Goal: Task Accomplishment & Management: Complete application form

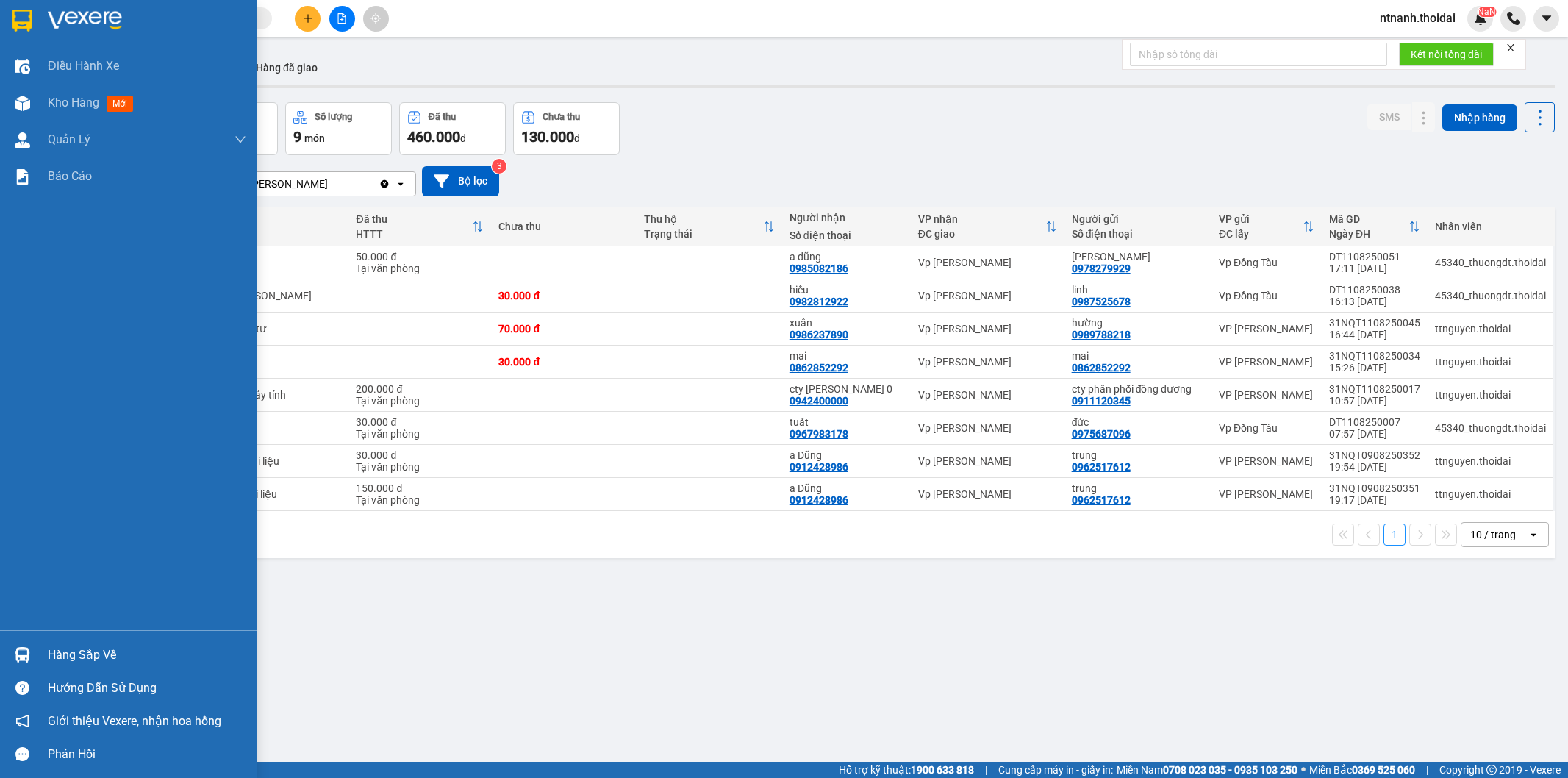
click at [107, 652] on div "Hàng sắp về" at bounding box center [147, 655] width 199 height 22
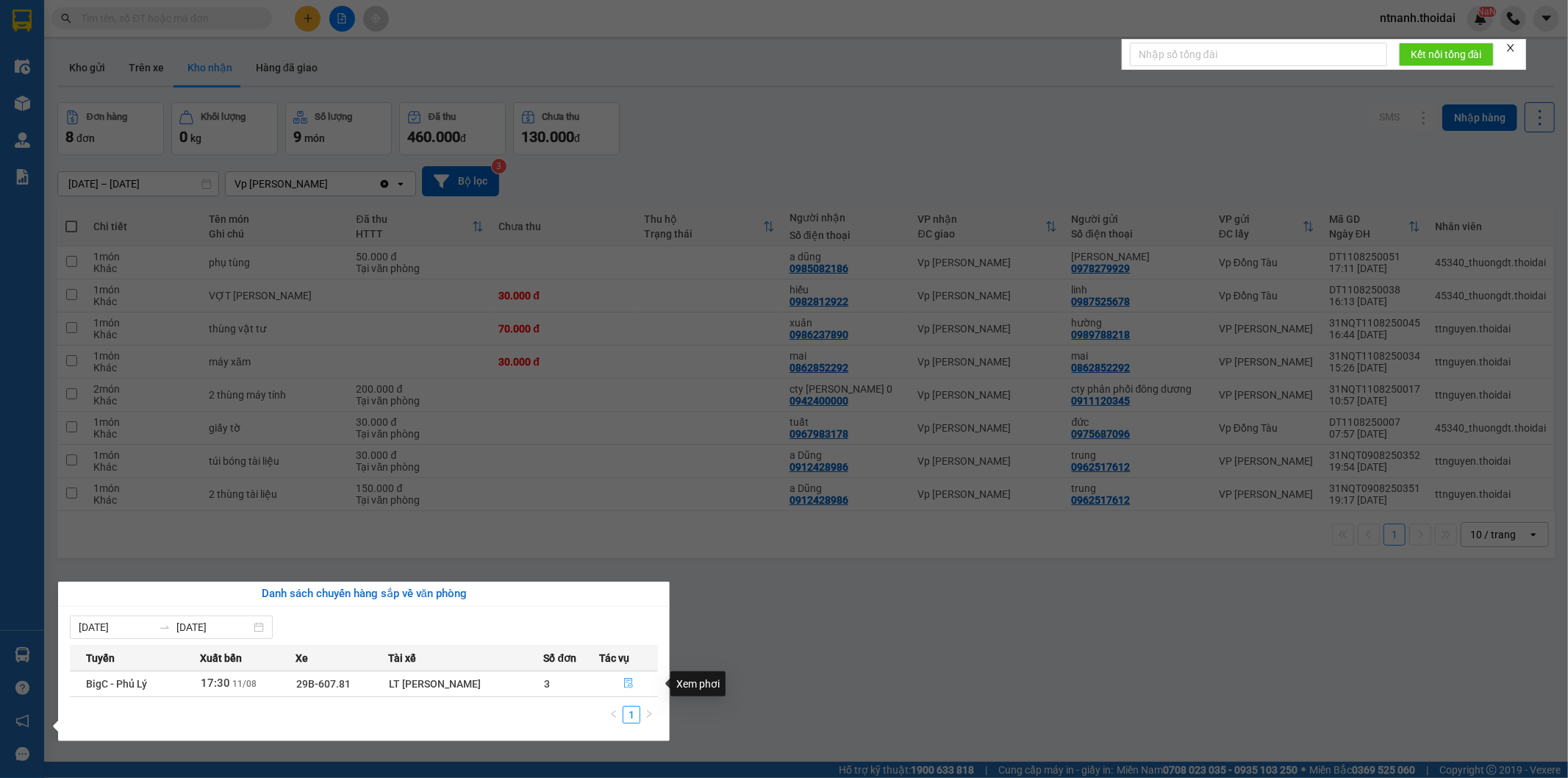
click at [638, 687] on button "button" at bounding box center [628, 684] width 57 height 23
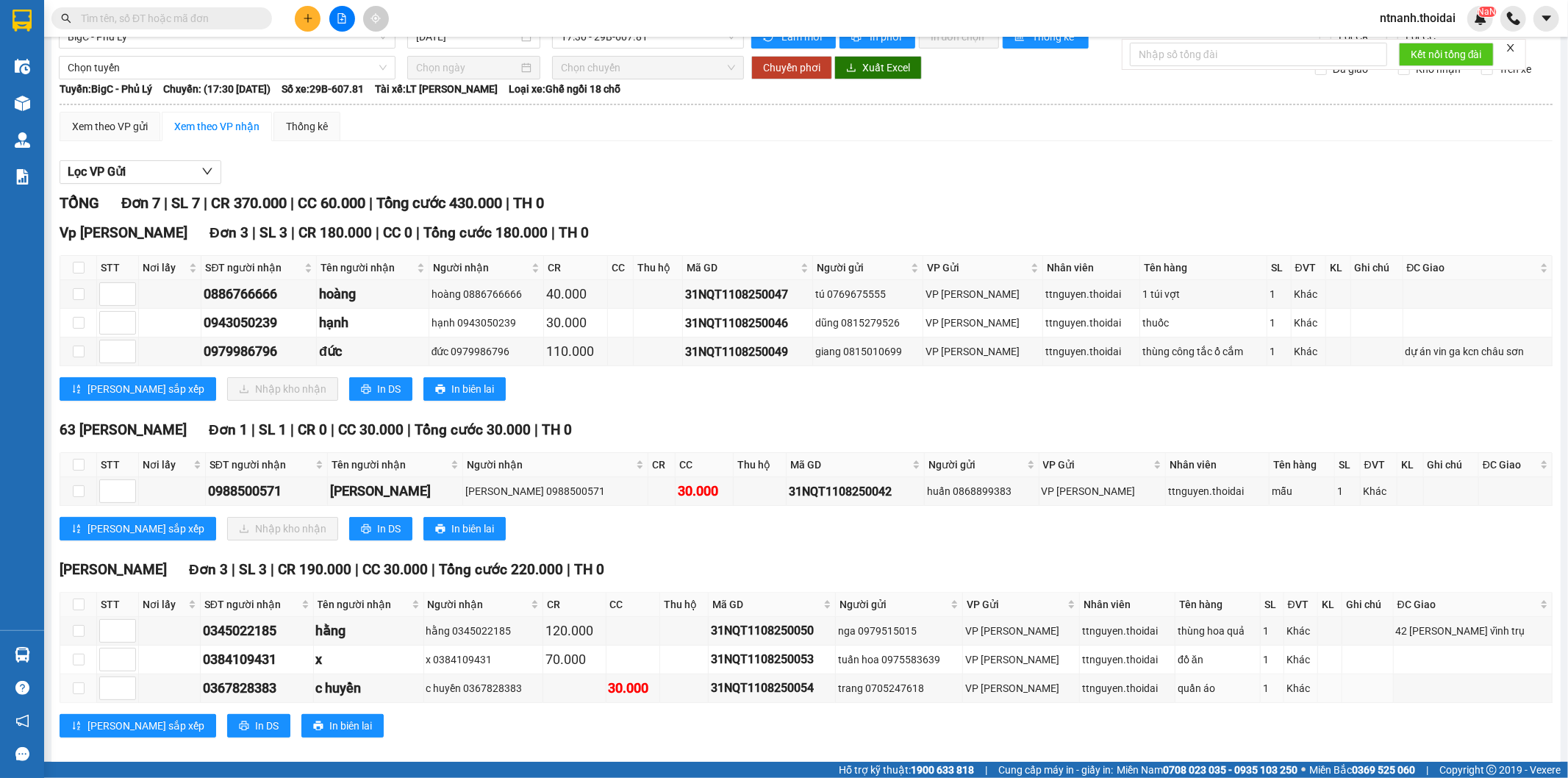
scroll to position [46, 0]
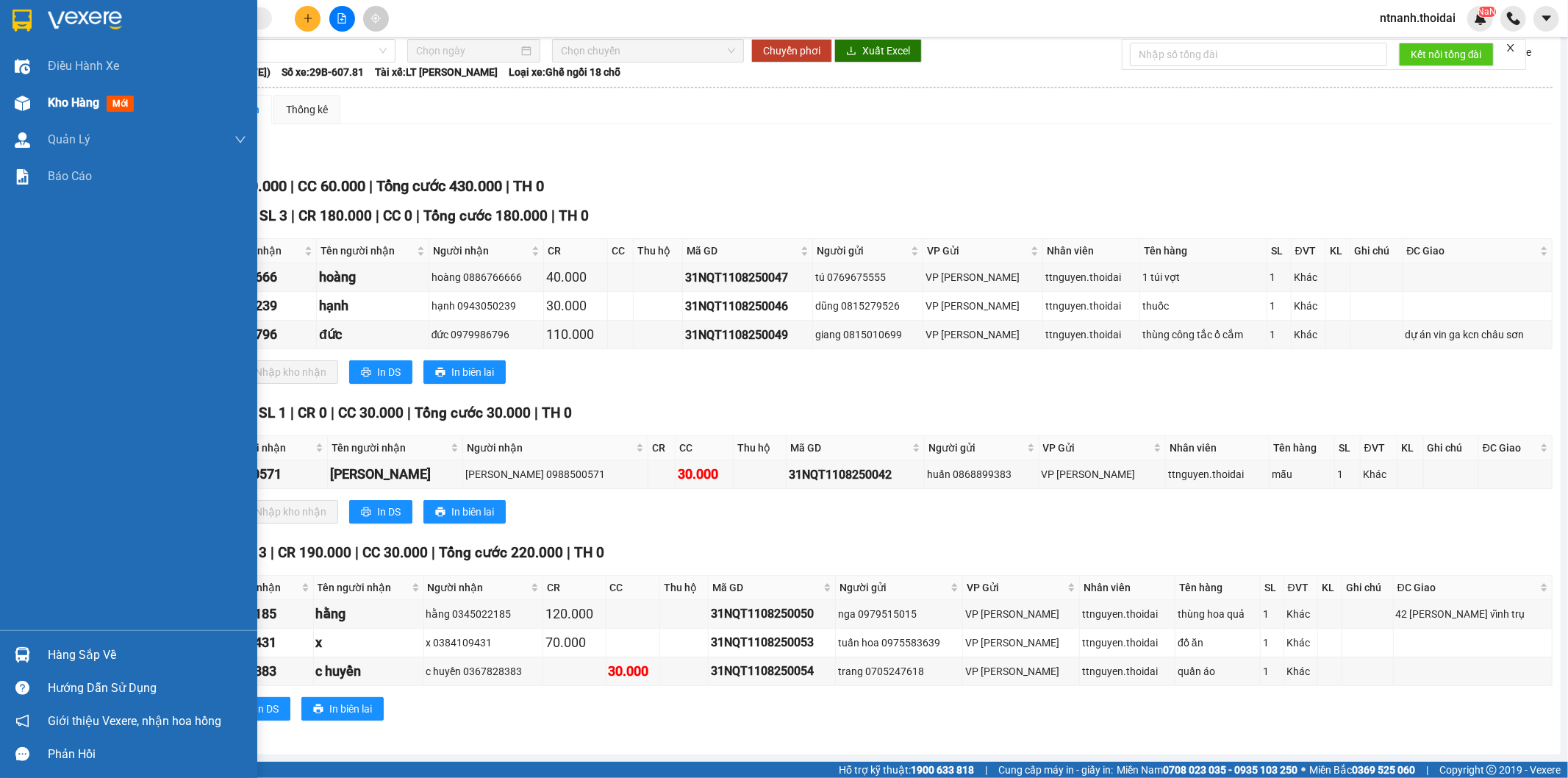
click at [48, 96] on span "Kho hàng" at bounding box center [74, 103] width 51 height 14
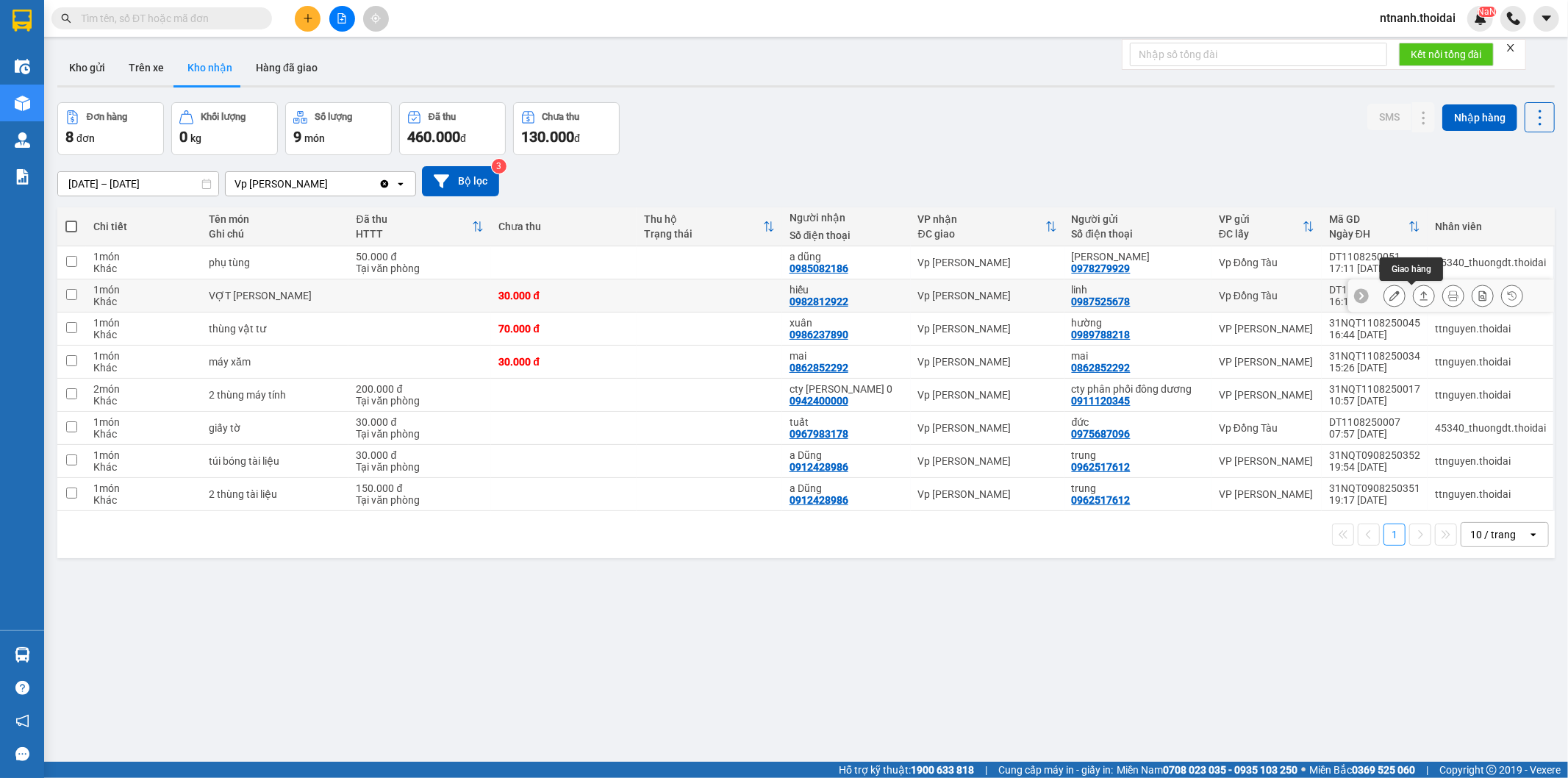
click at [1421, 300] on icon at bounding box center [1425, 295] width 8 height 9
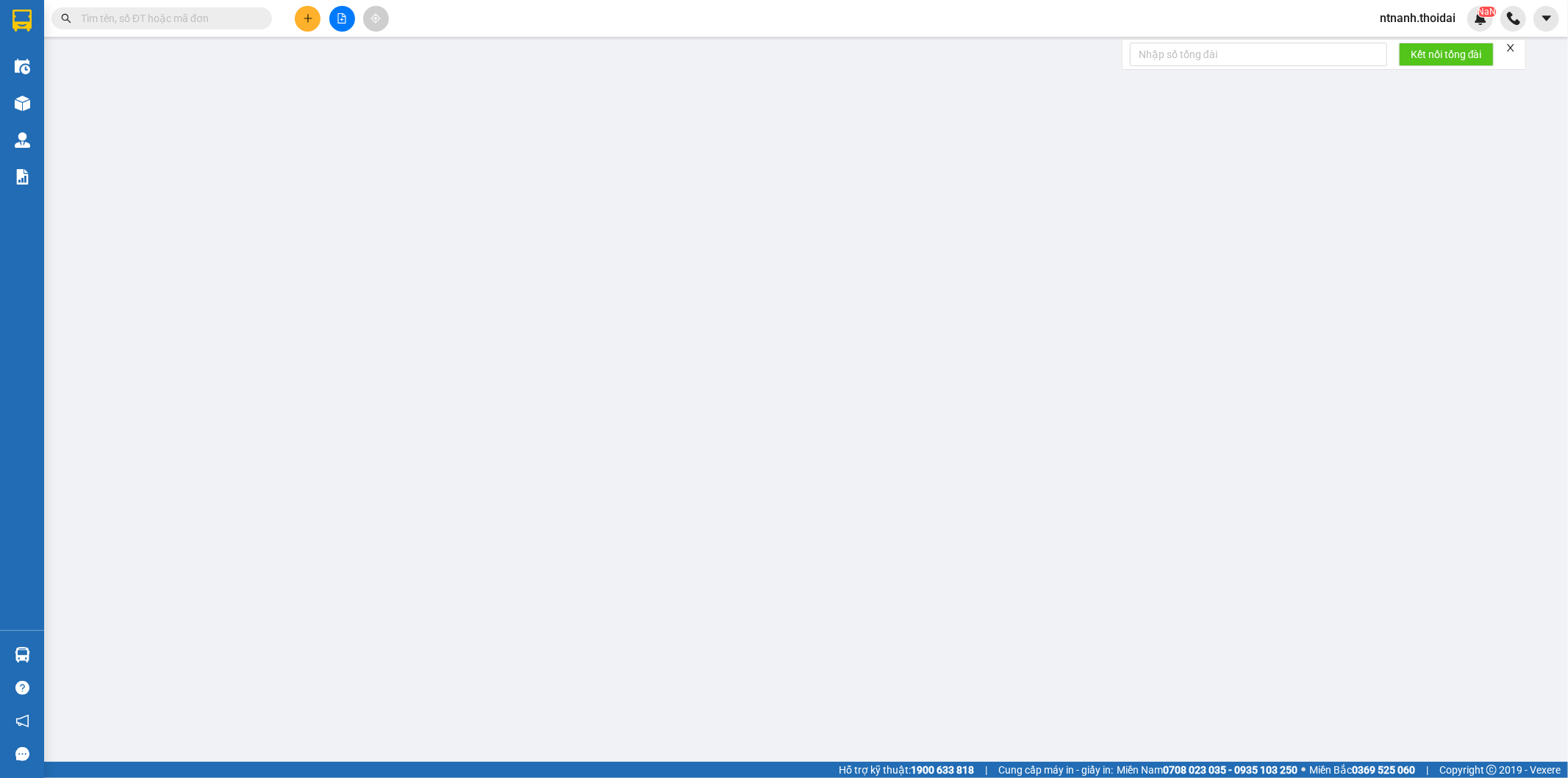
type input "0987525678"
type input "linh"
type input "0982812922"
type input "hiếu"
type input "30.000"
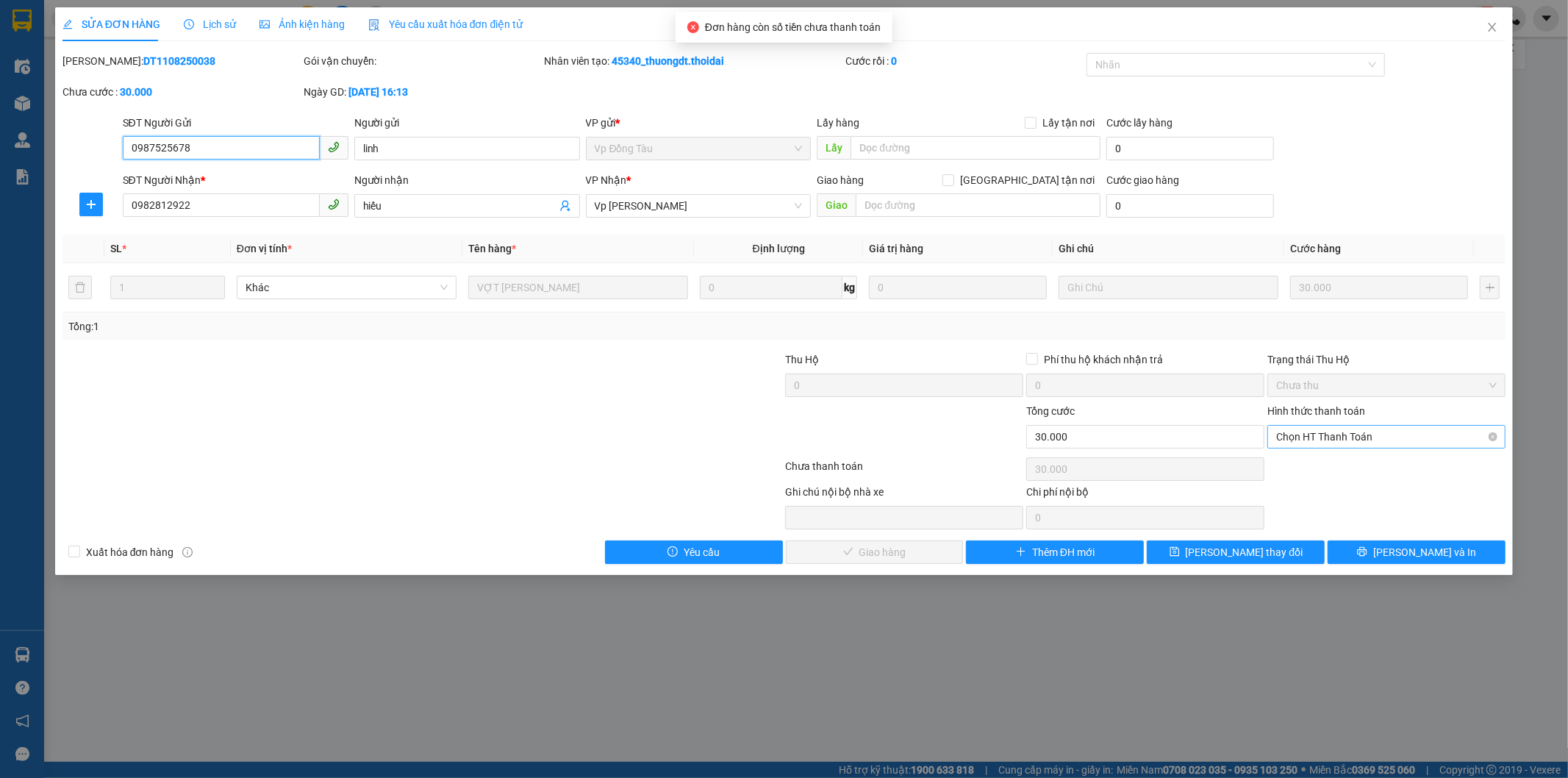
click at [1304, 435] on span "Chọn HT Thanh Toán" at bounding box center [1386, 436] width 221 height 22
click at [1297, 465] on div "Tại văn phòng" at bounding box center [1387, 467] width 221 height 17
type input "0"
click at [889, 564] on button "[PERSON_NAME] và Giao hàng" at bounding box center [875, 552] width 178 height 23
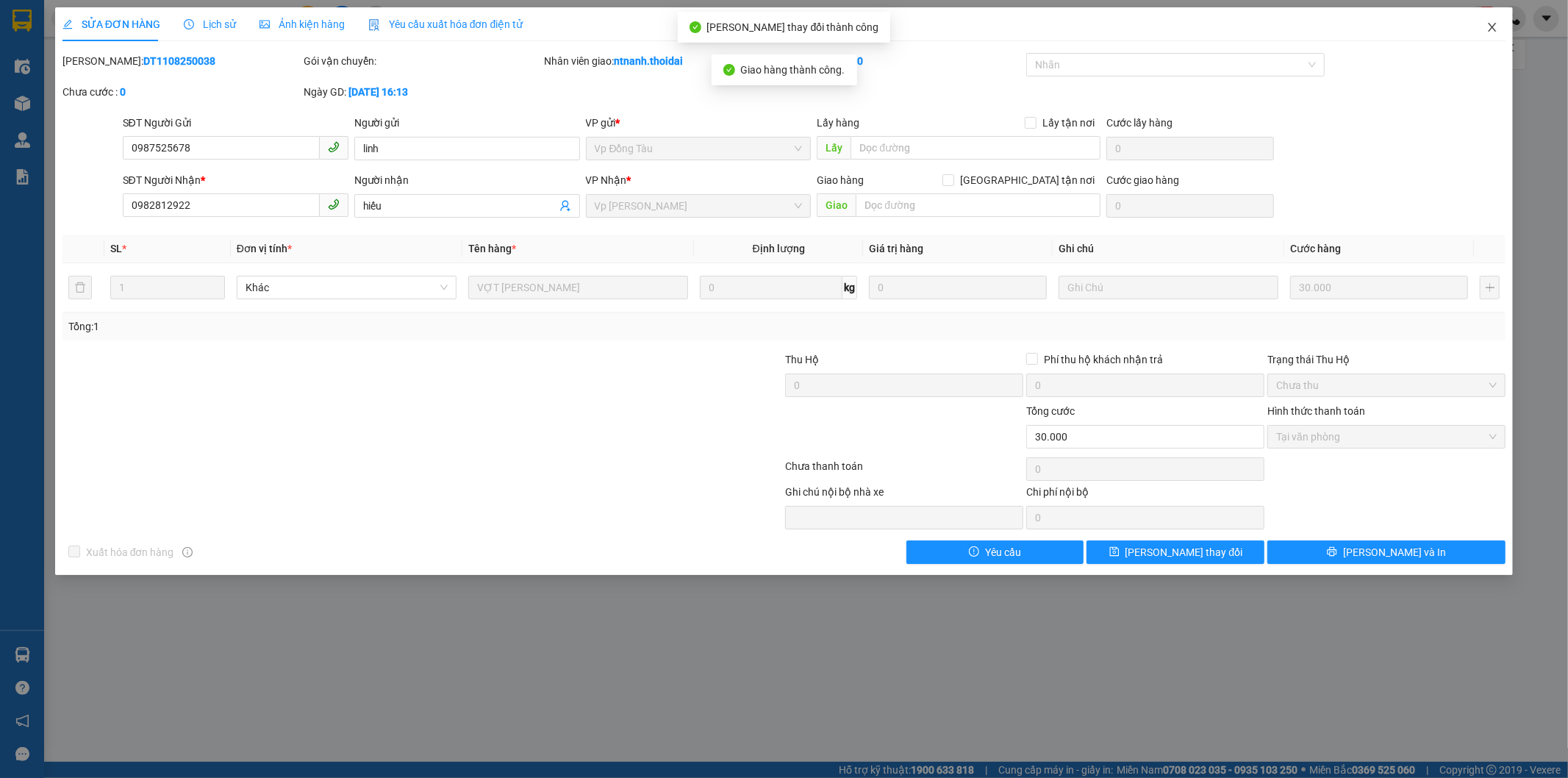
click at [1498, 25] on span "Close" at bounding box center [1493, 28] width 41 height 41
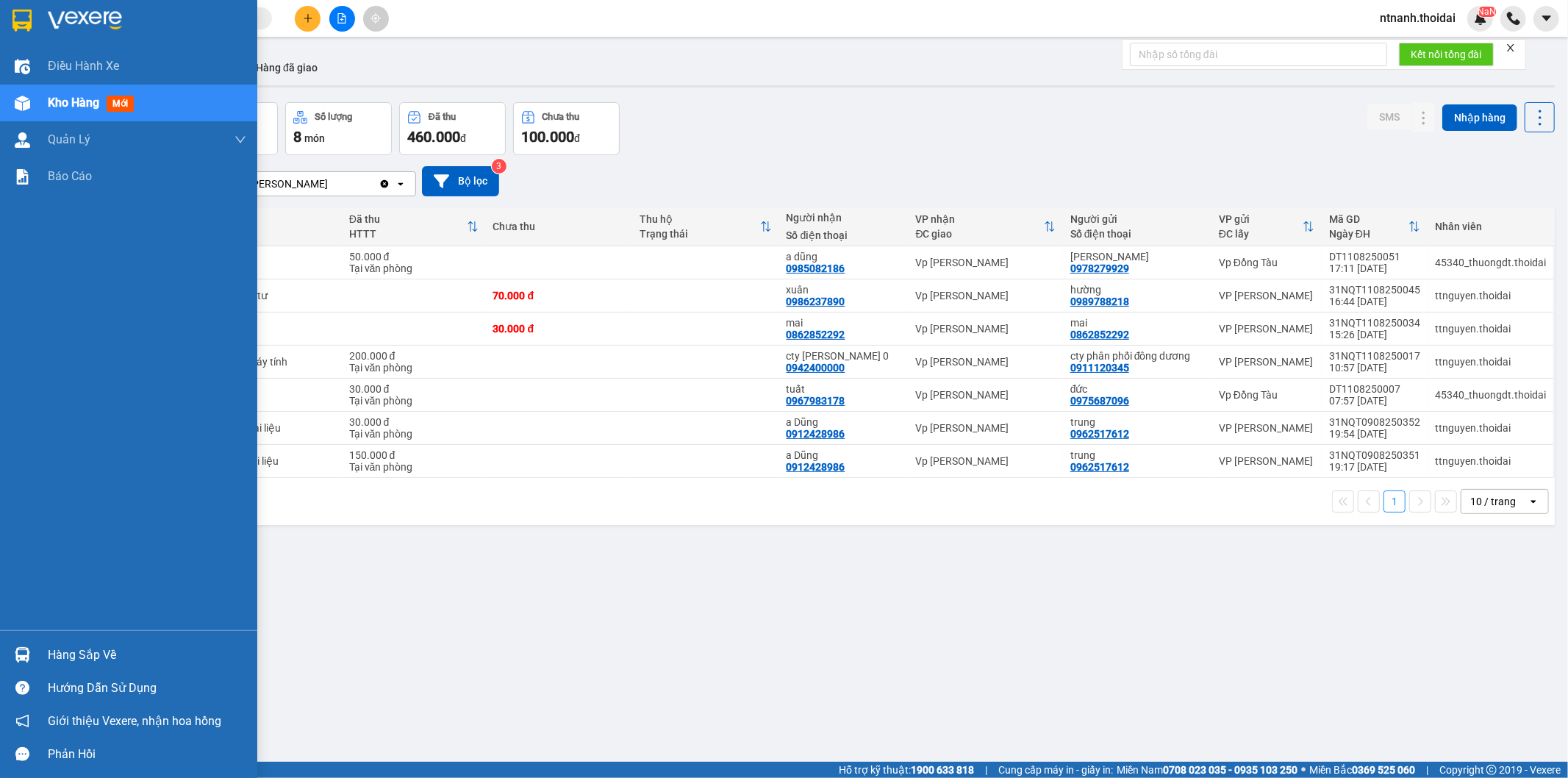
drag, startPoint x: 64, startPoint y: 650, endPoint x: 187, endPoint y: 756, distance: 162.4
click at [65, 650] on div "Hàng sắp về" at bounding box center [147, 655] width 199 height 22
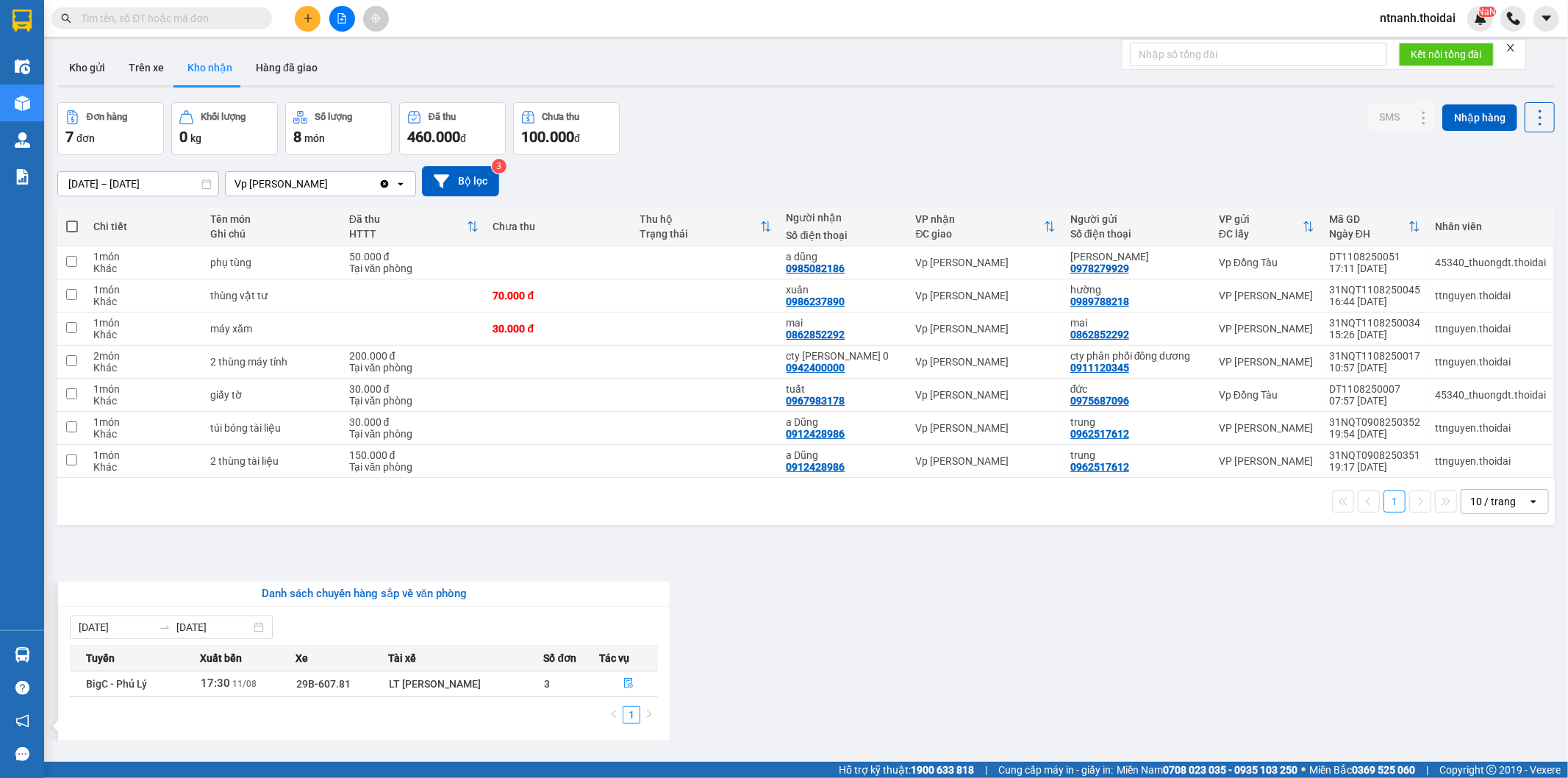
click at [758, 593] on section "Kết quả tìm kiếm ( 894 ) Bộ lọc Mã ĐH Trạng thái Món hàng Thu hộ Tổng cước Chưa…" at bounding box center [784, 389] width 1568 height 778
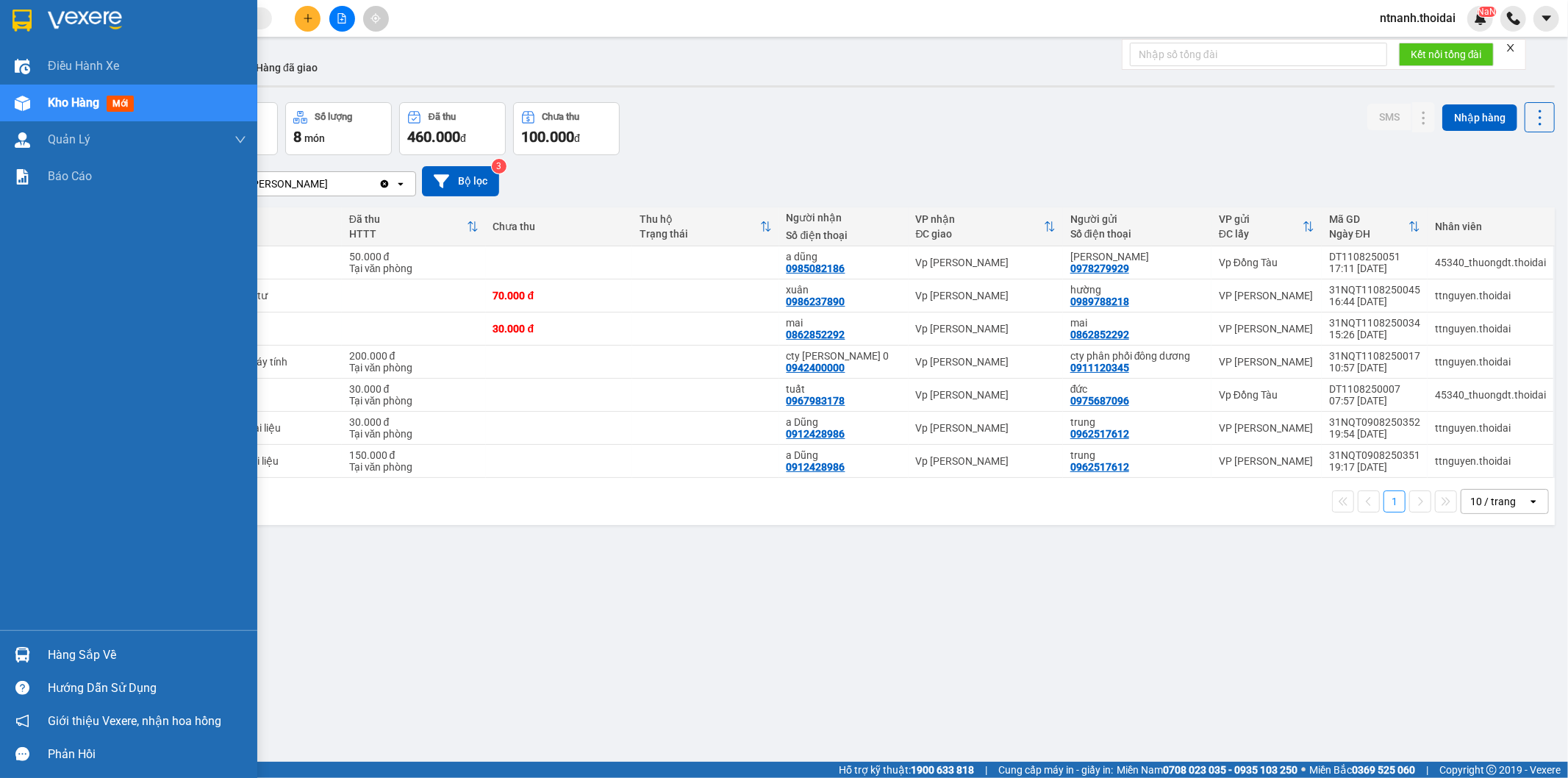
click at [98, 655] on div "Hàng sắp về" at bounding box center [147, 655] width 199 height 22
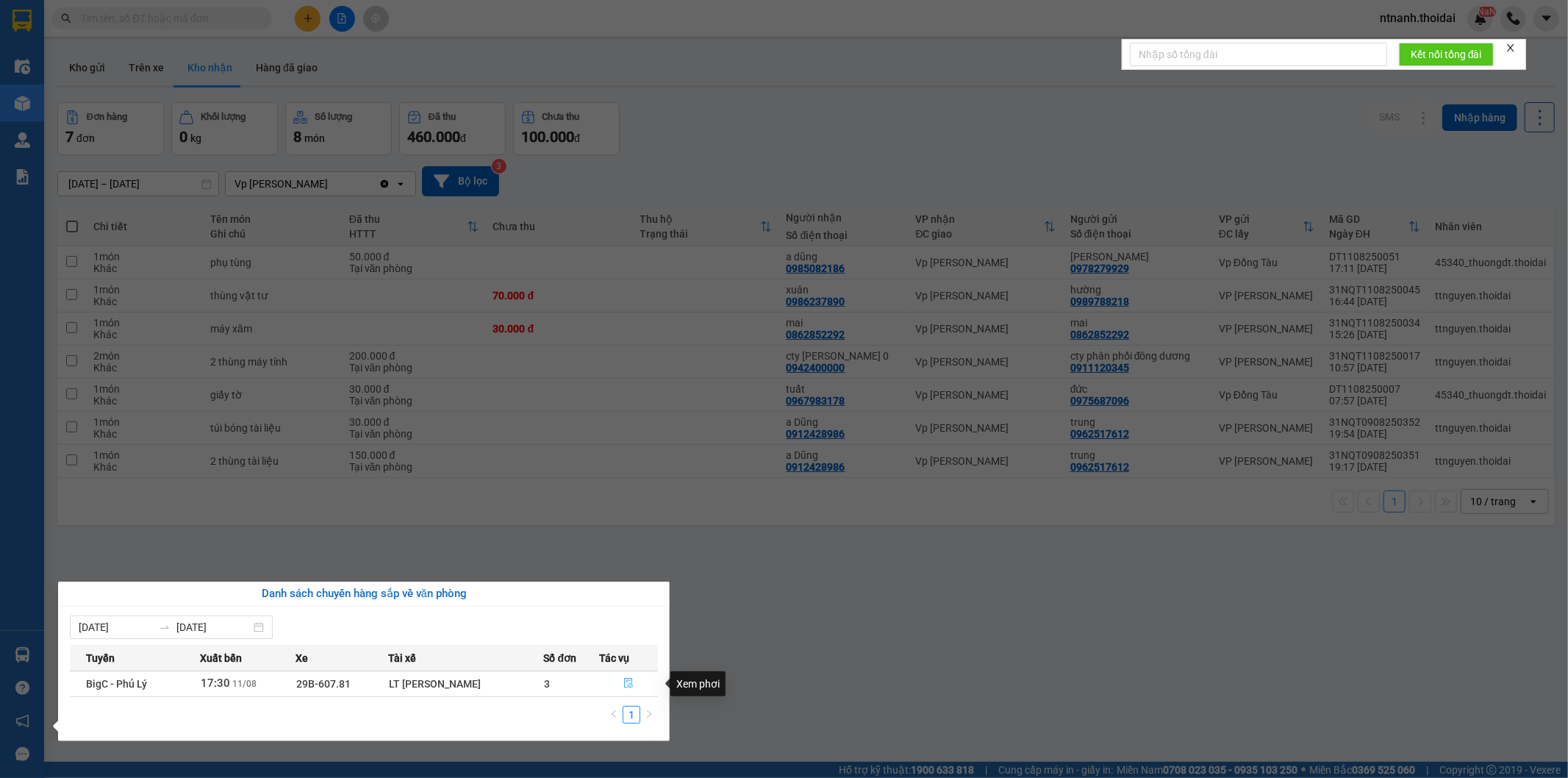
click at [619, 677] on button "button" at bounding box center [628, 684] width 57 height 23
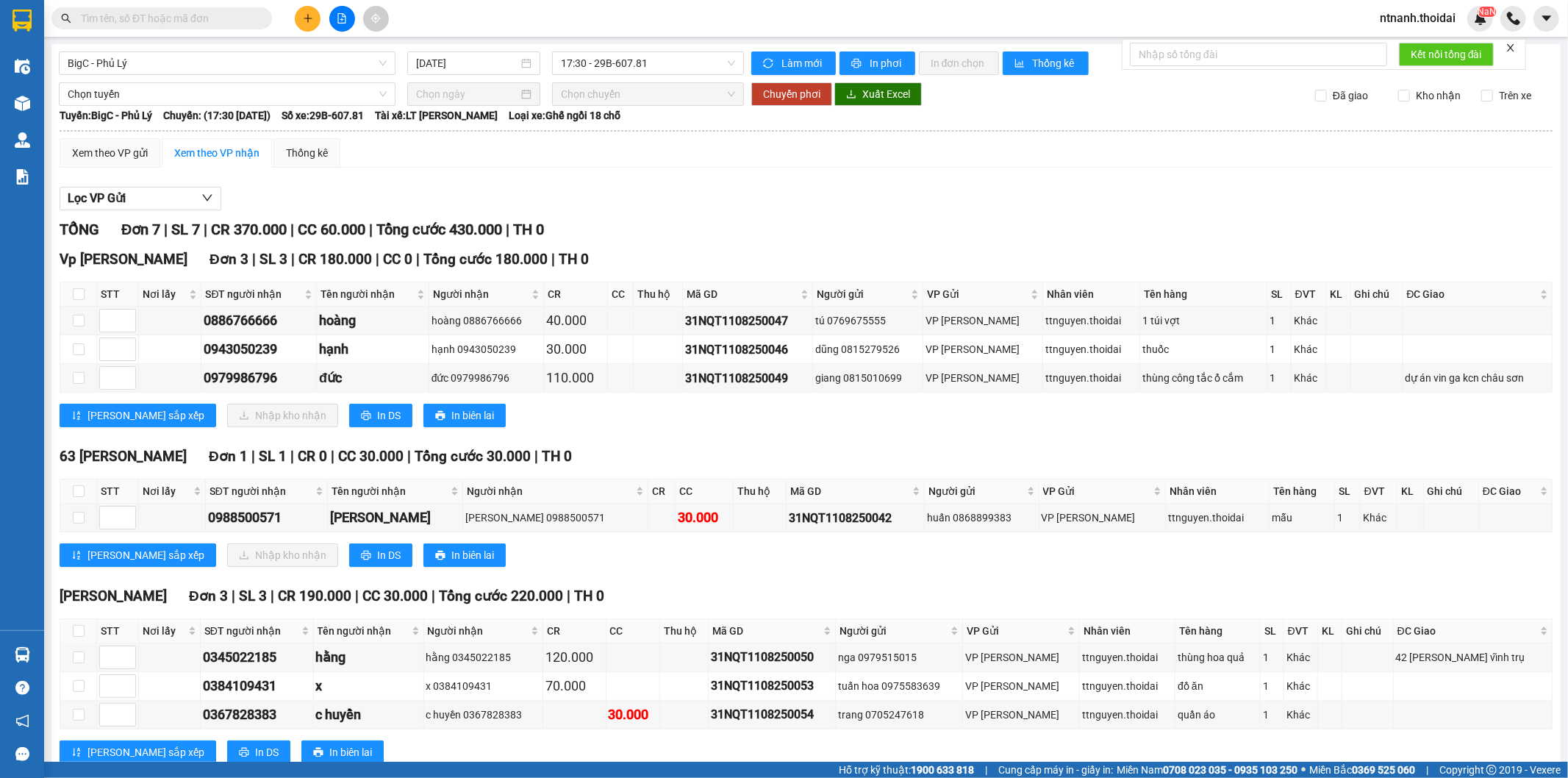
click at [621, 143] on div "Xem theo VP gửi Xem theo VP nhận Thống kê" at bounding box center [806, 153] width 1494 height 30
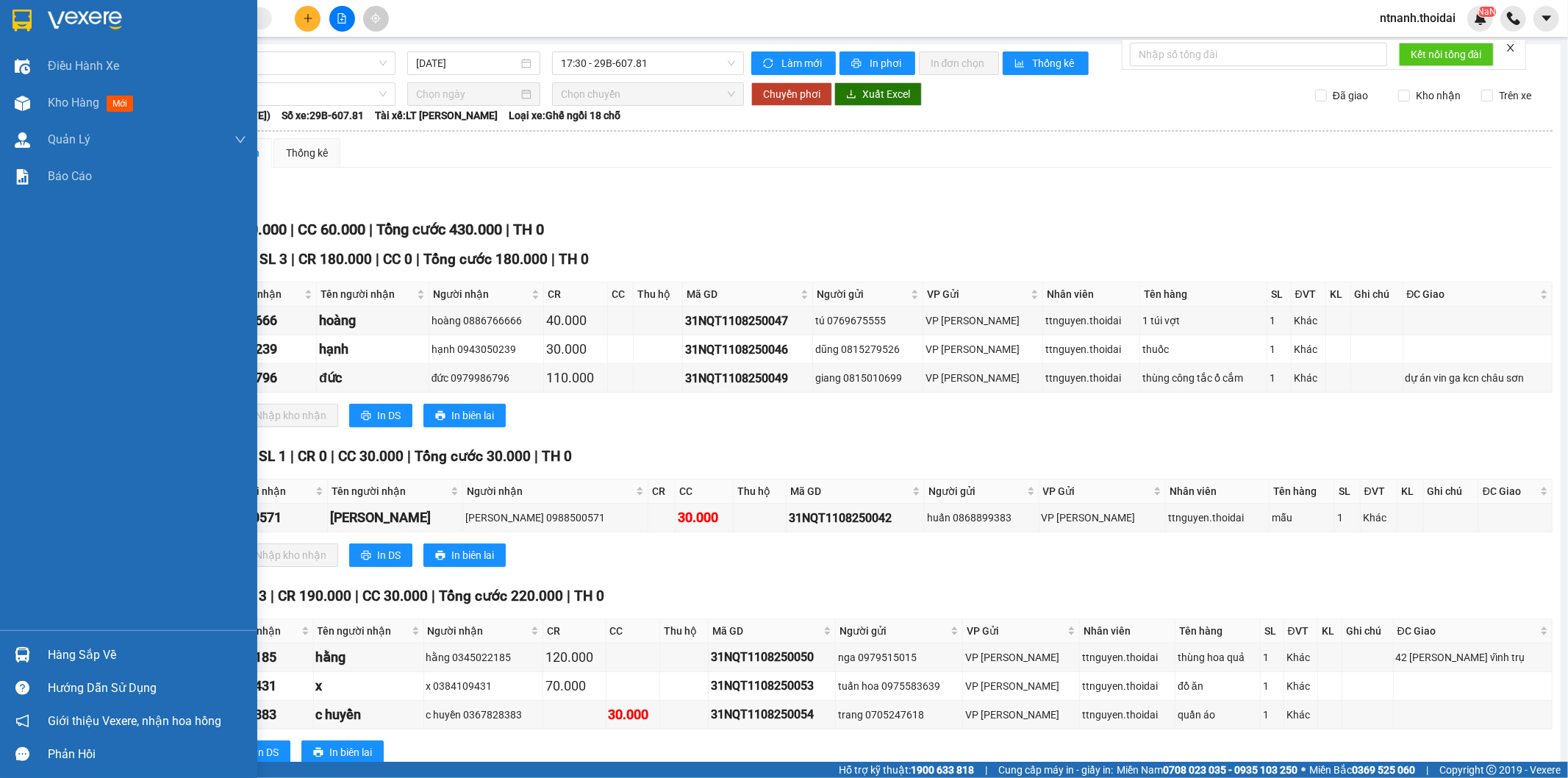
click at [60, 296] on div "Điều hành xe Kho hàng mới Quản [PERSON_NAME] lý chuyến Quản lý khách hàng Quản …" at bounding box center [128, 339] width 257 height 583
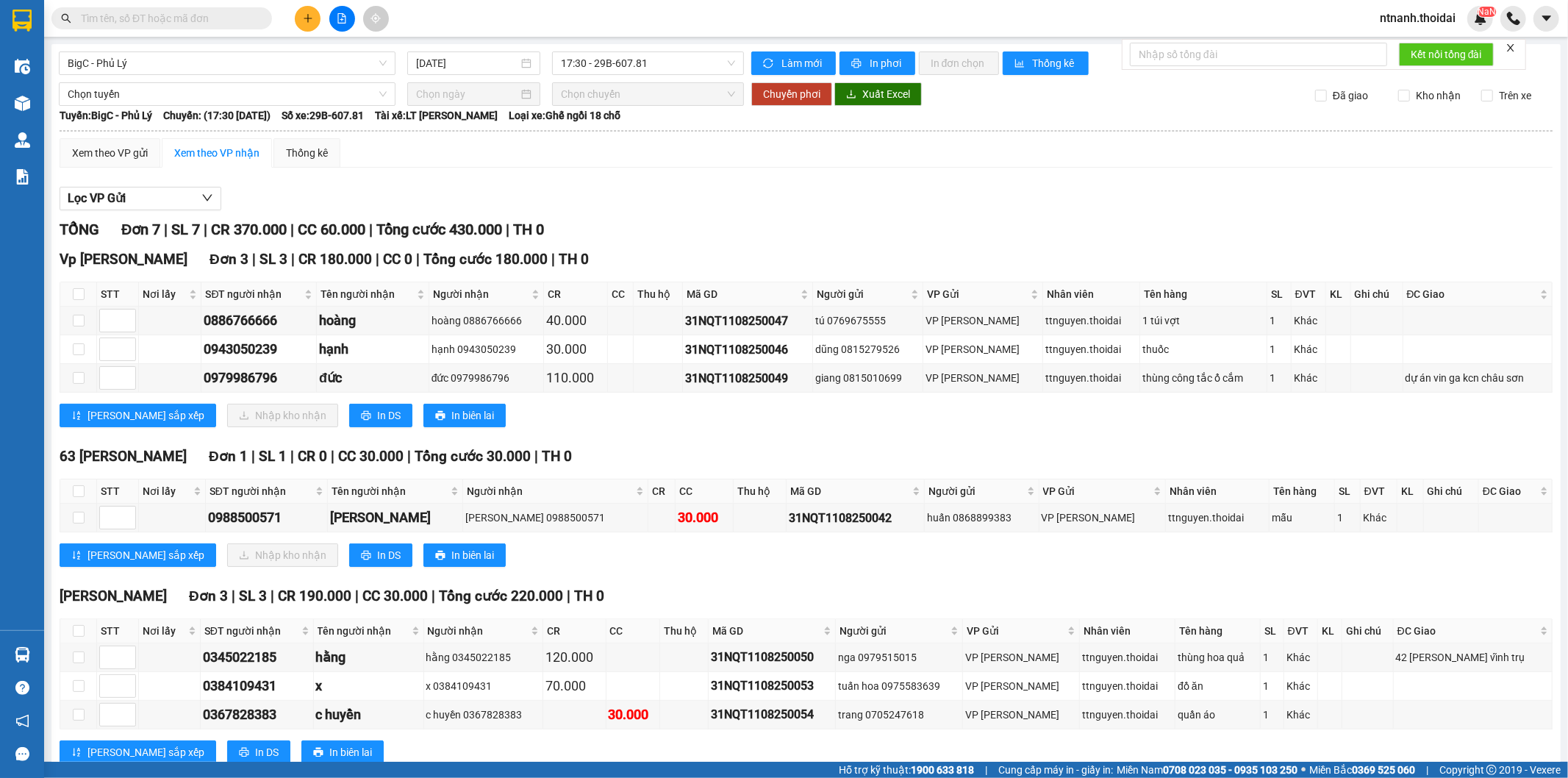
click at [726, 221] on div "TỔNG Đơn 7 | SL 7 | CR 370.000 | CC 60.000 | Tổng cước 430.000 | TH 0" at bounding box center [806, 230] width 1494 height 23
click at [999, 217] on div "Lọc VP Gửi TỔNG Đơn 7 | SL 7 | CR 370.000 | CC 60.000 | Tổng cước 430.000 | TH…" at bounding box center [806, 481] width 1494 height 603
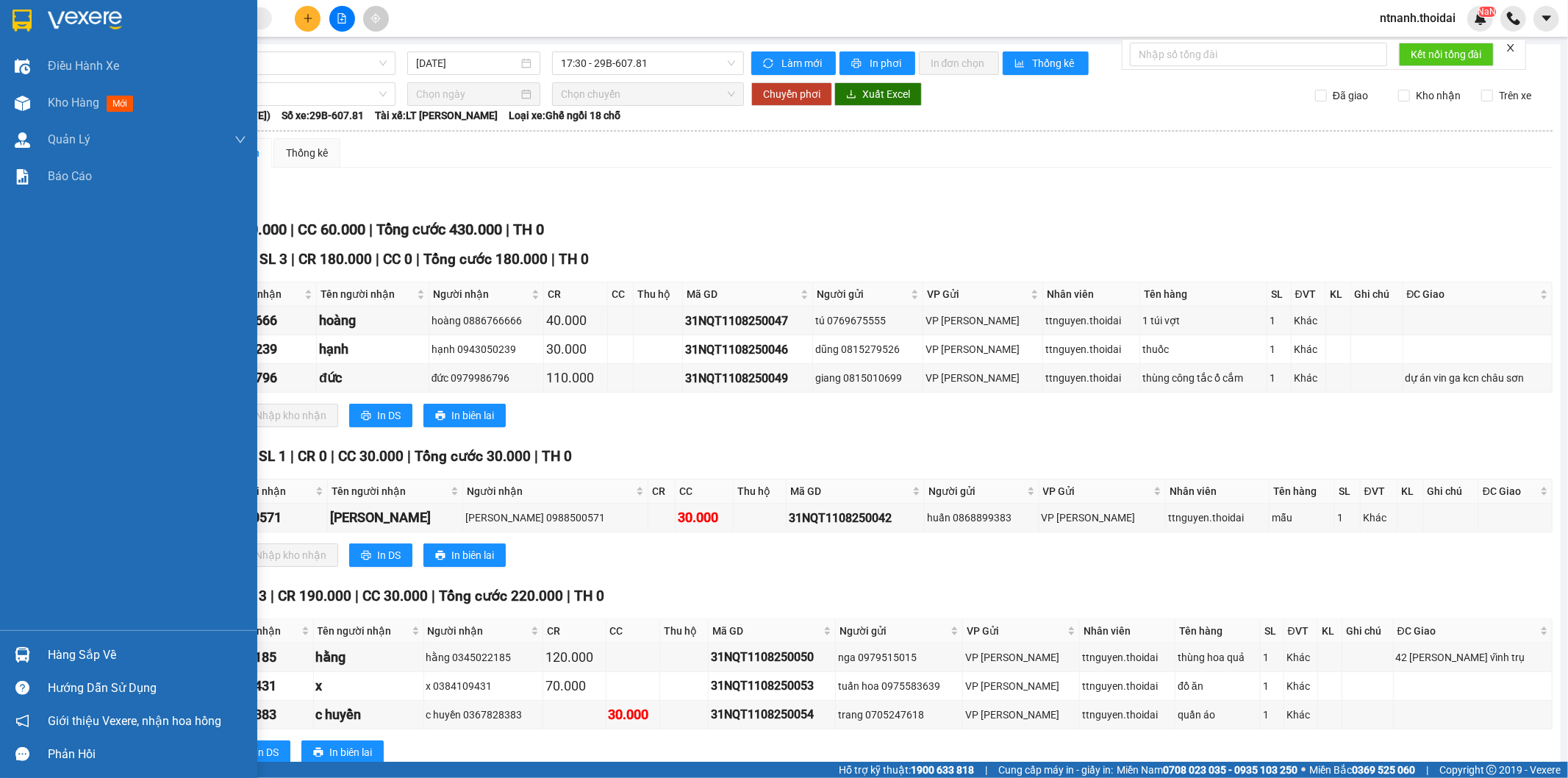
click at [125, 649] on div "Hàng sắp về" at bounding box center [147, 655] width 199 height 22
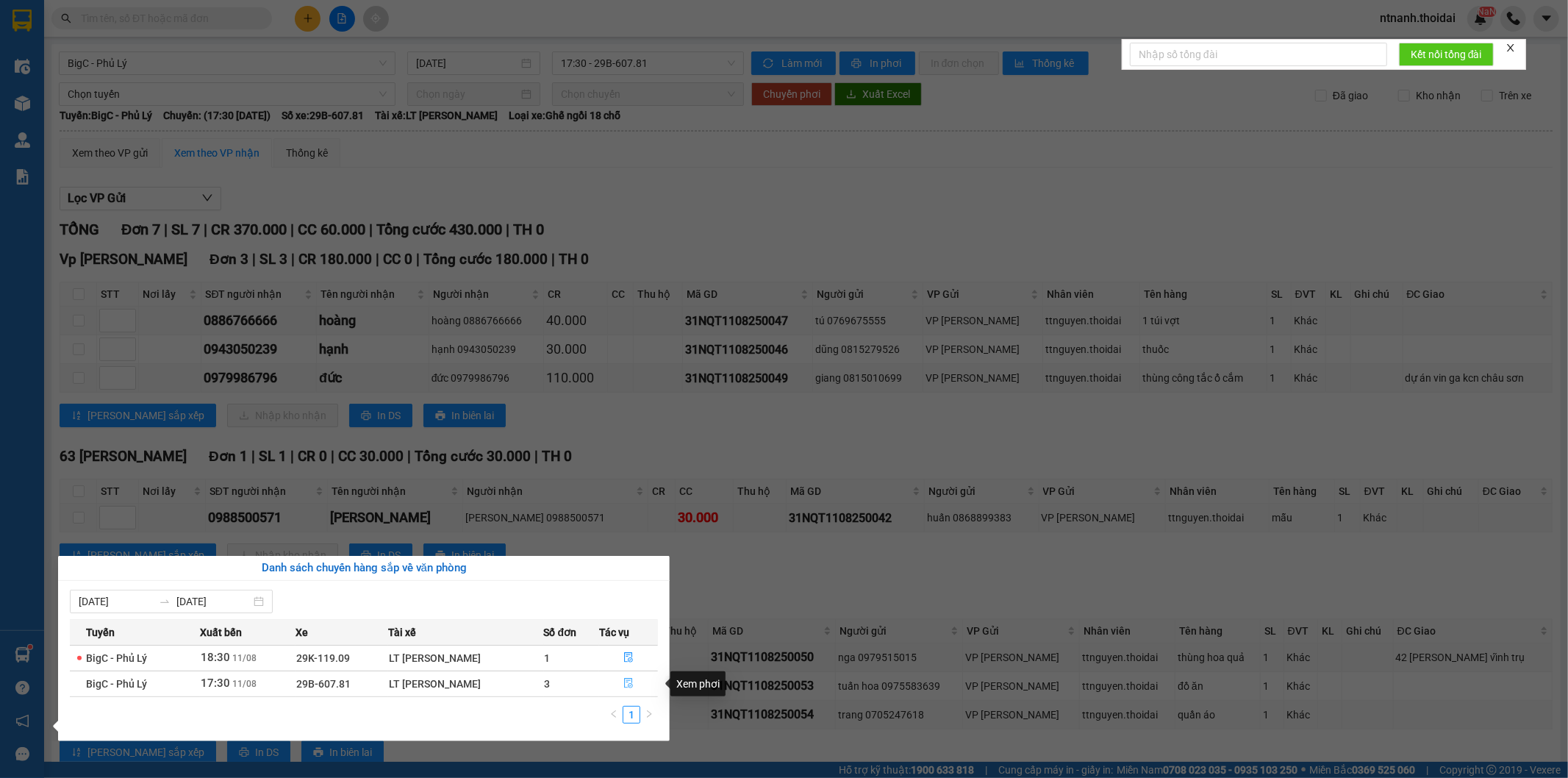
click at [623, 679] on icon "file-done" at bounding box center [628, 683] width 10 height 10
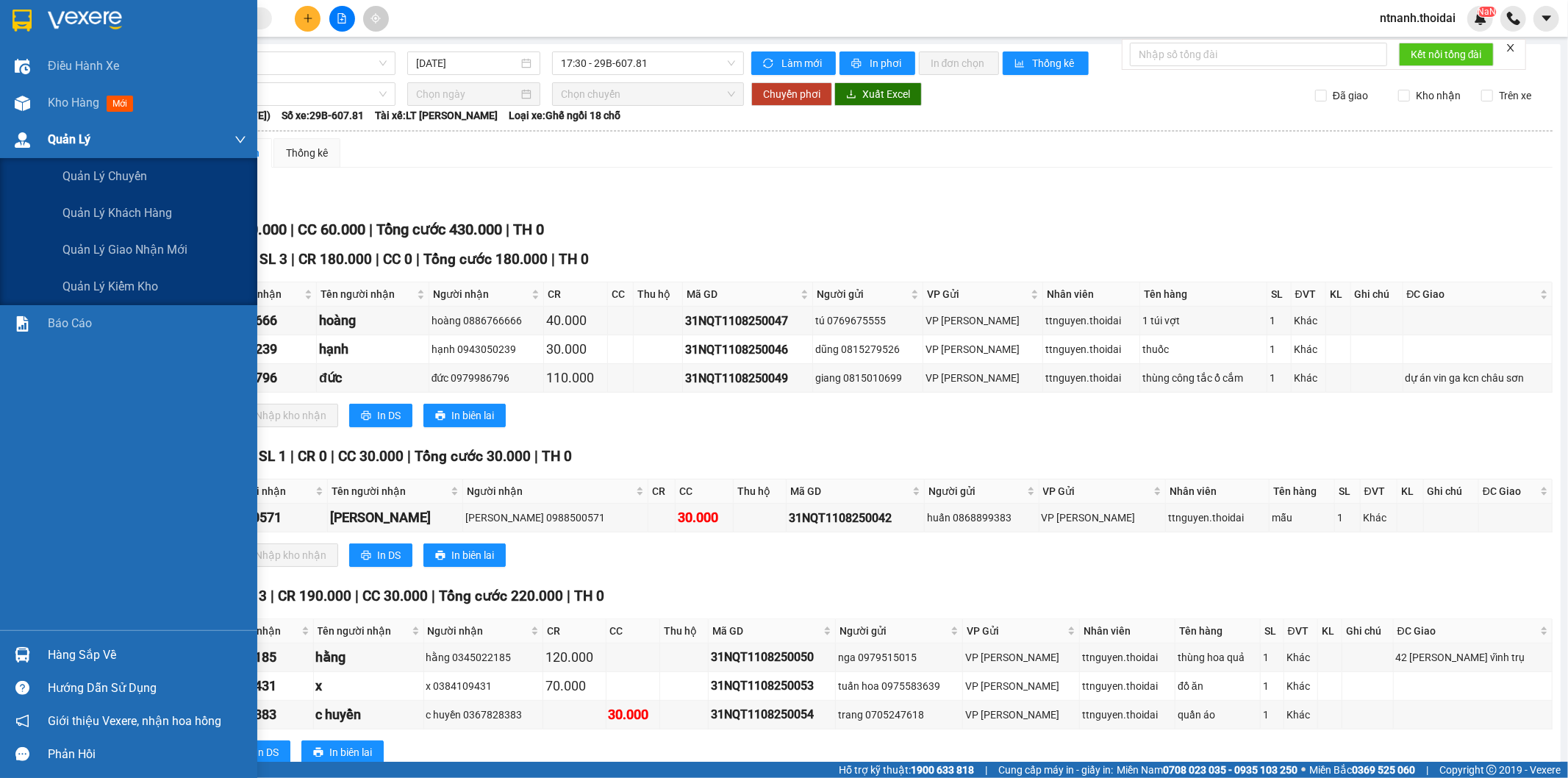
click at [76, 132] on span "Quản Lý" at bounding box center [70, 139] width 43 height 18
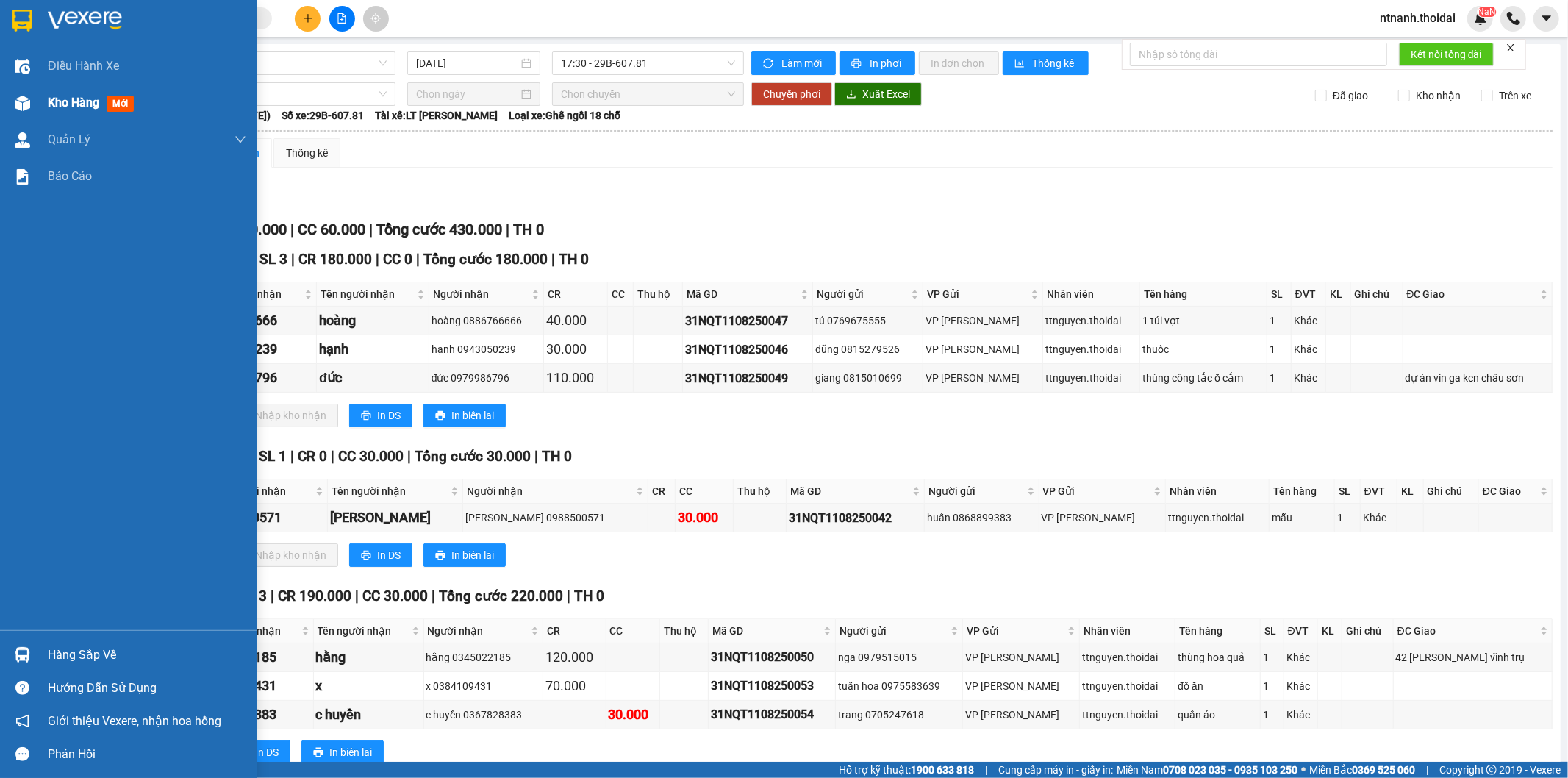
click at [82, 113] on div "Kho hàng mới" at bounding box center [147, 103] width 199 height 36
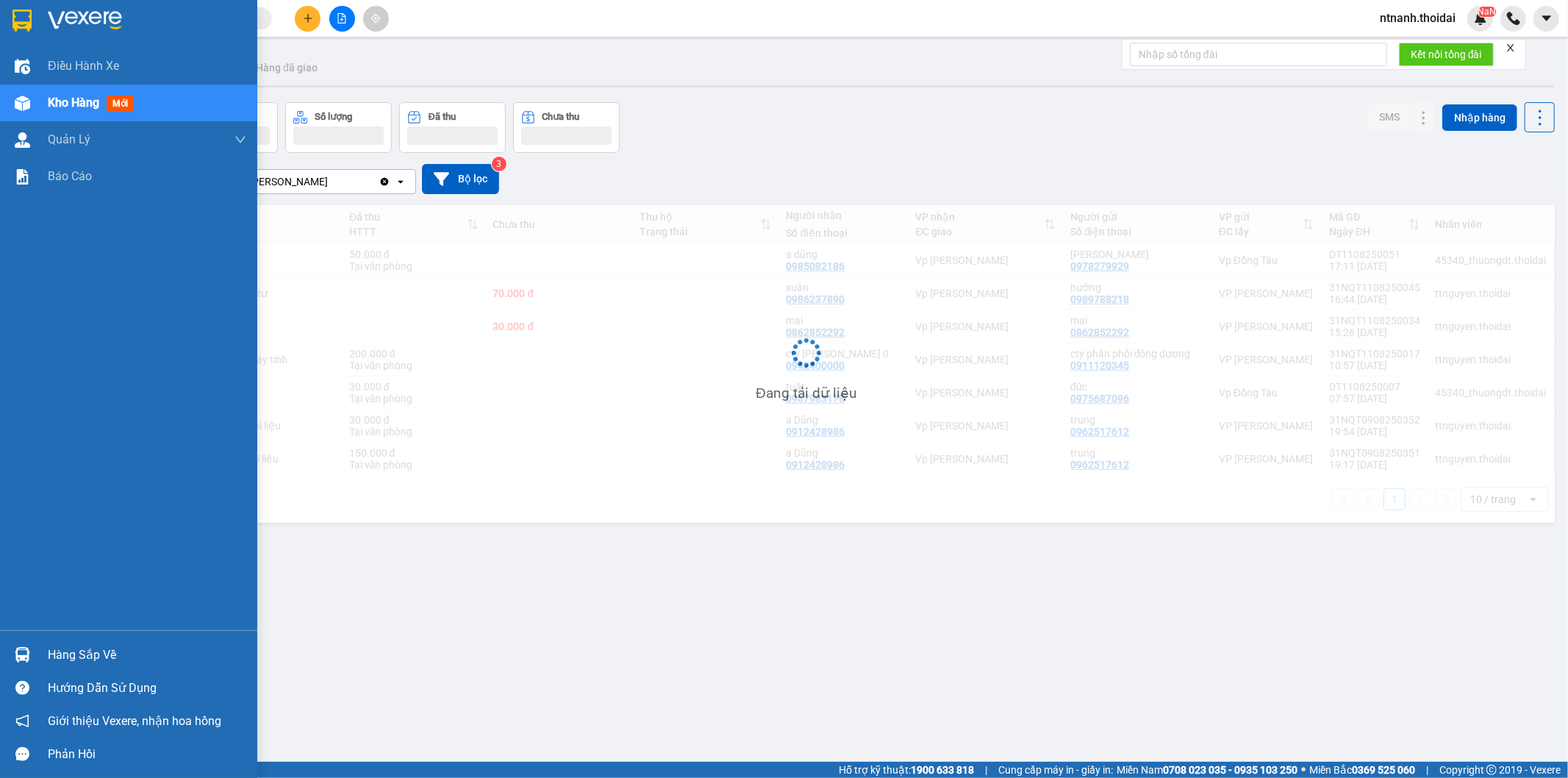
click at [82, 113] on div "Kho hàng mới" at bounding box center [147, 103] width 199 height 36
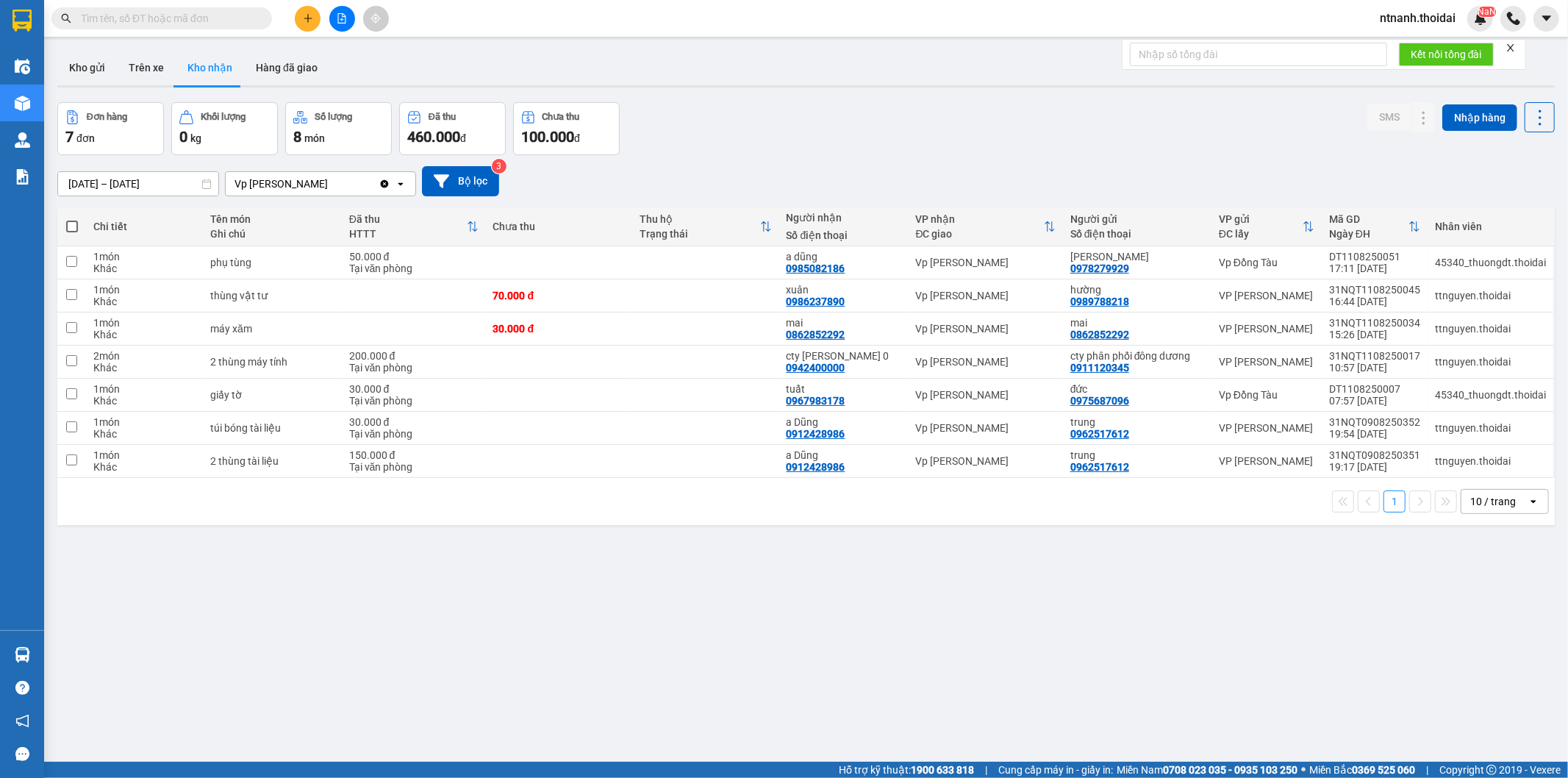
click at [653, 728] on div "ver 1.8.137 Kho gửi Trên xe Kho nhận Hàng đã giao Đơn hàng 7 đơn Khối lượng 0 k…" at bounding box center [806, 433] width 1509 height 778
click at [877, 630] on div "ver 1.8.137 Kho gửi Trên xe Kho nhận Hàng đã giao Đơn hàng 7 đơn Khối lượng 0 k…" at bounding box center [806, 433] width 1509 height 778
paste input "0983235809"
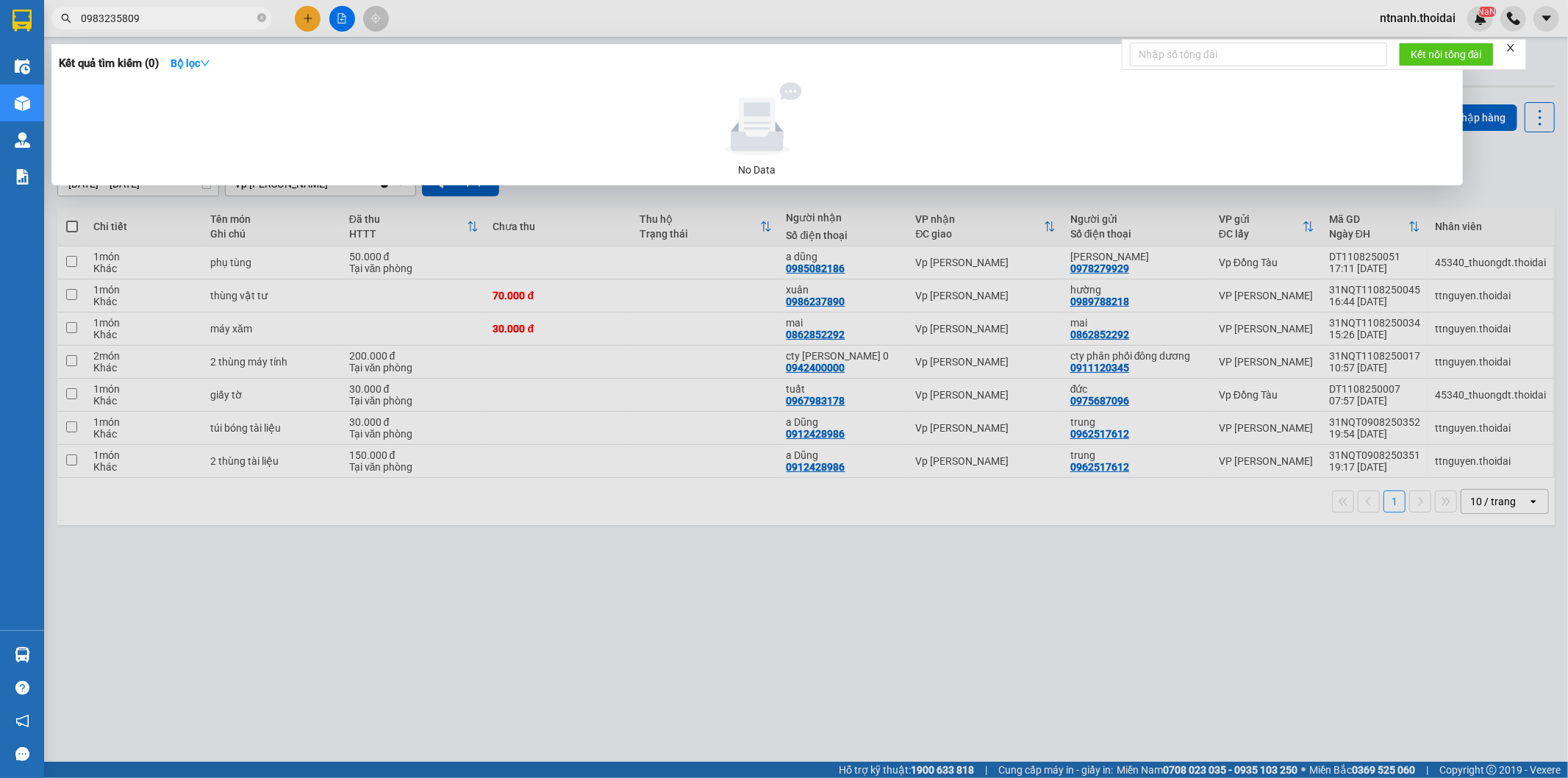
drag, startPoint x: 165, startPoint y: 17, endPoint x: 63, endPoint y: 67, distance: 113.6
click at [63, 31] on div "Kết quả tìm kiếm ( 0 ) Bộ lọc No Data 0983235809" at bounding box center [143, 18] width 287 height 26
type input "0983235809"
click at [303, 33] on div at bounding box center [784, 389] width 1568 height 778
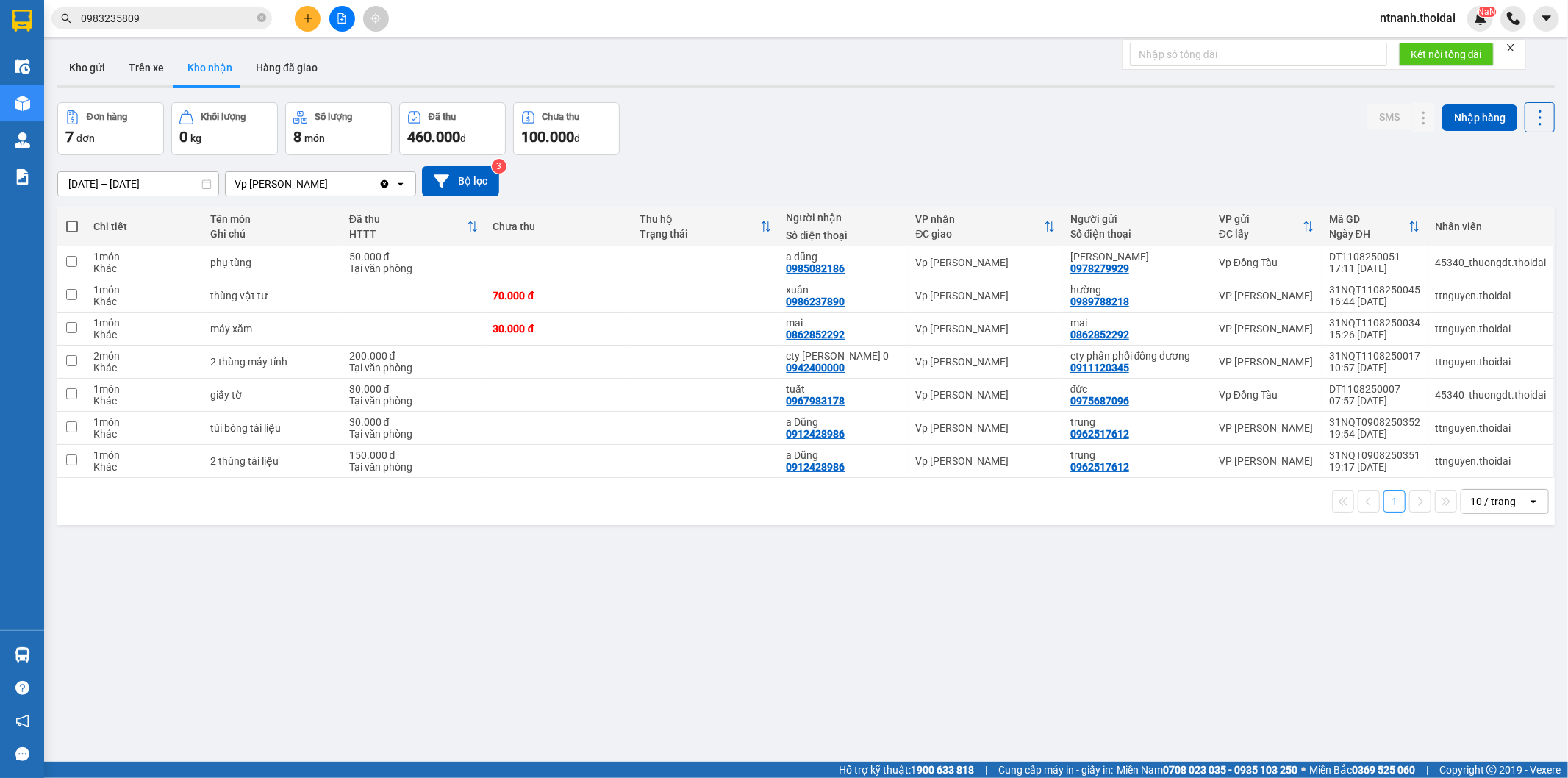
click at [303, 26] on button at bounding box center [307, 18] width 26 height 26
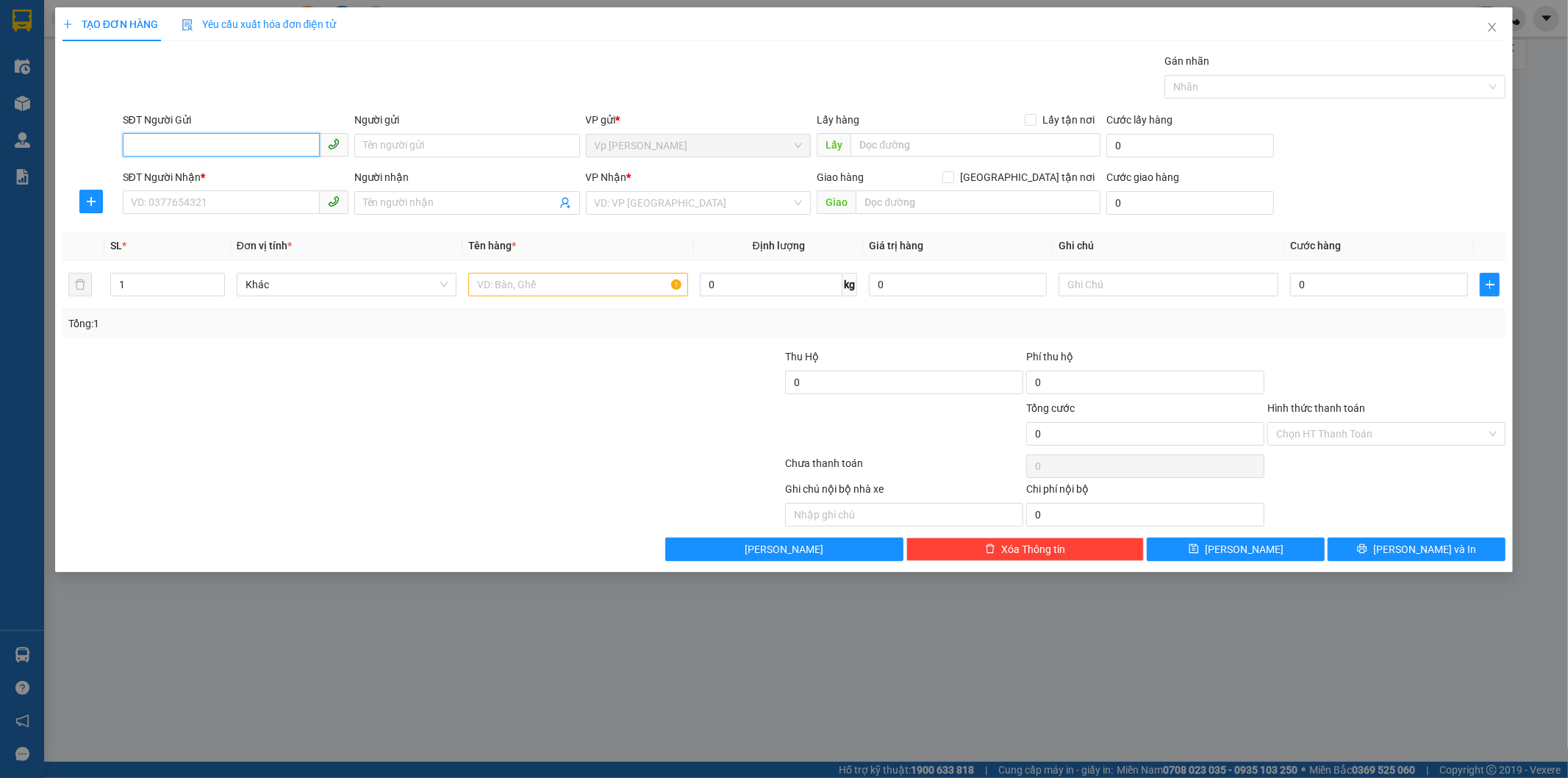
click at [210, 156] on input "SĐT Người Gửi" at bounding box center [221, 145] width 197 height 23
click at [201, 152] on input "SĐT Người Gửi" at bounding box center [221, 145] width 197 height 23
paste input "0983235809"
type input "0983235809"
click at [231, 207] on input "SĐT Người Nhận *" at bounding box center [221, 202] width 197 height 23
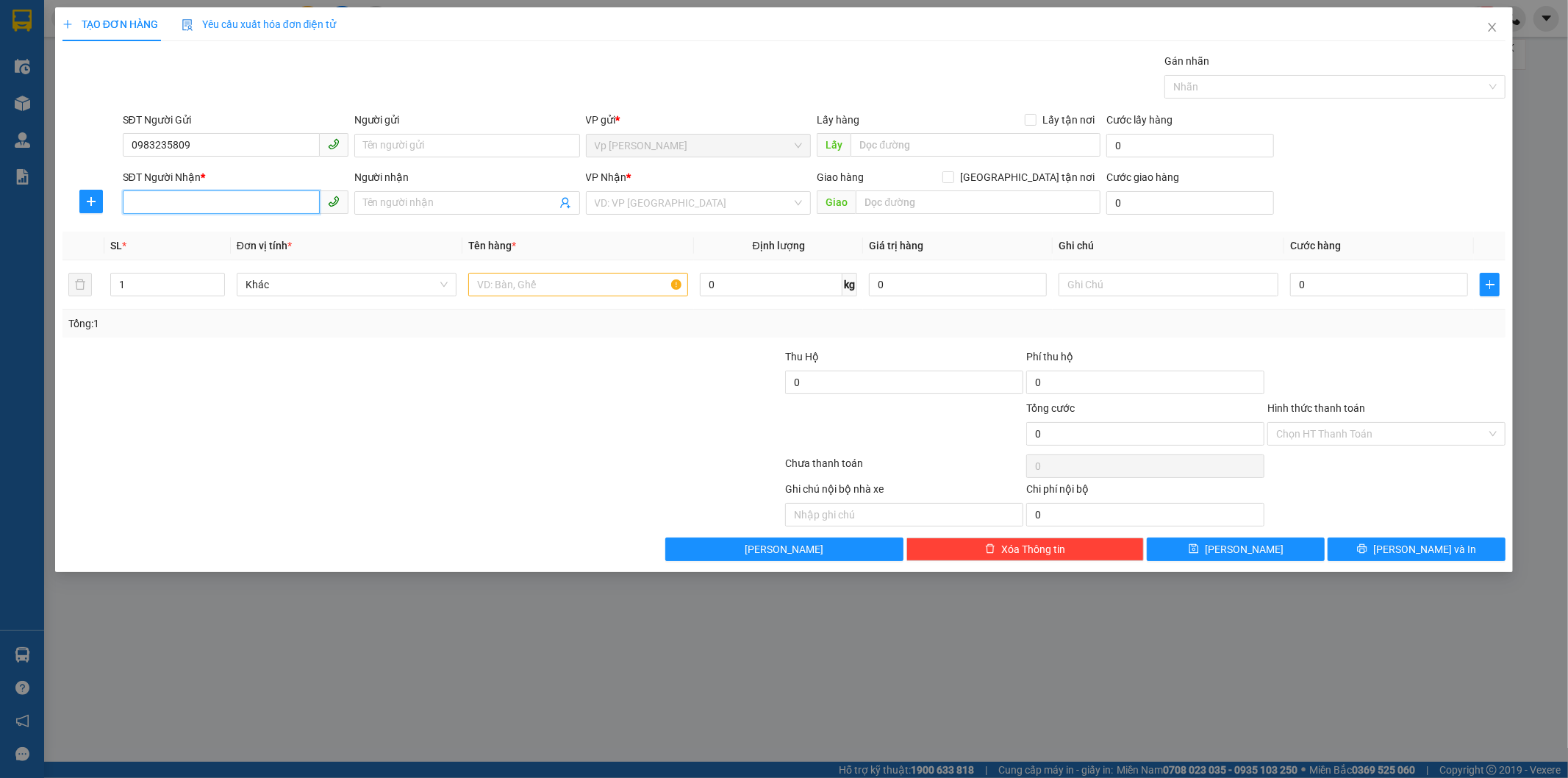
paste input "0983235809"
type input "0983235809"
click at [452, 137] on input "Người gửi" at bounding box center [467, 146] width 226 height 23
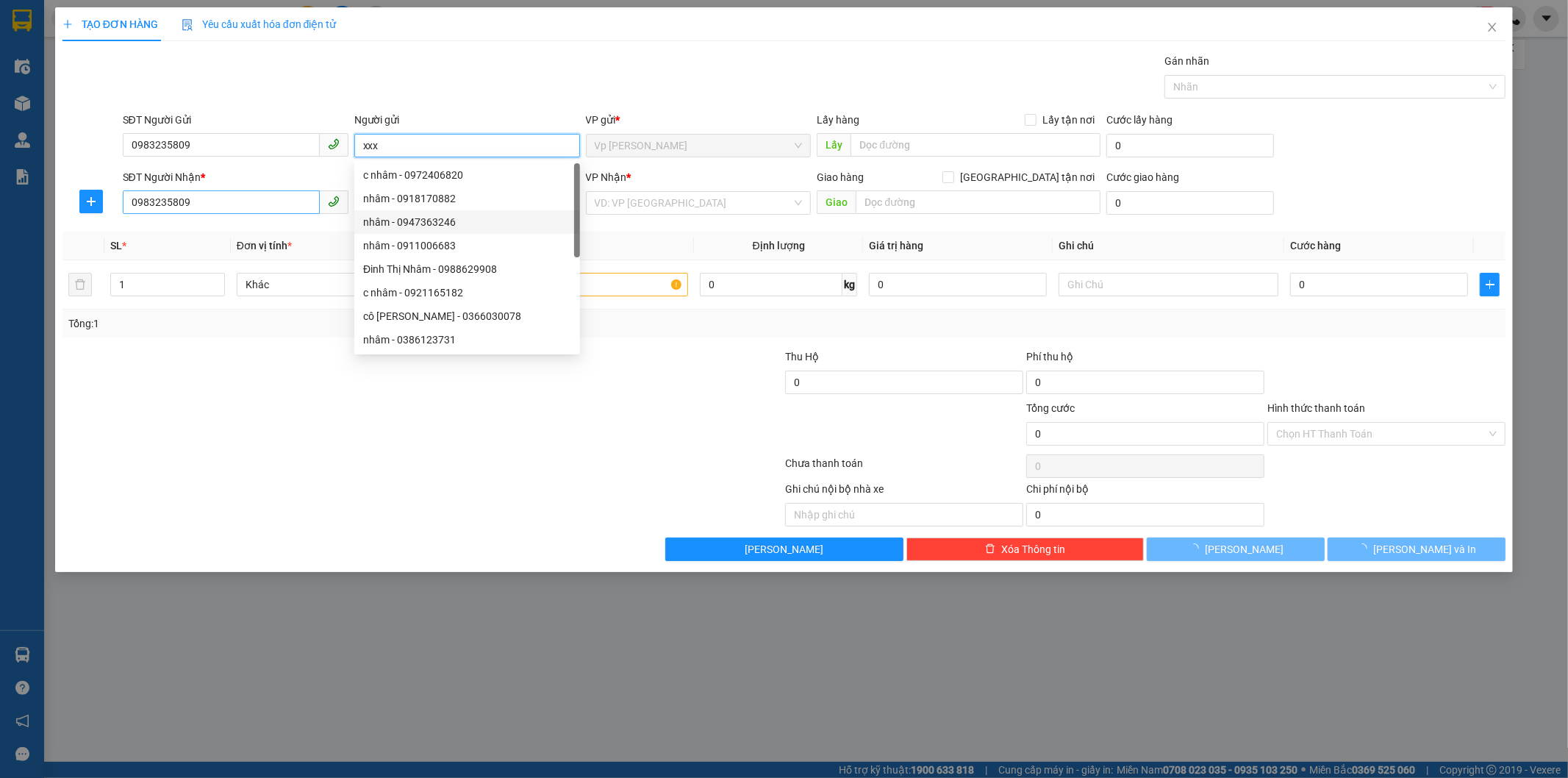
type input "xxx"
click at [244, 207] on input "0983235809" at bounding box center [221, 202] width 197 height 23
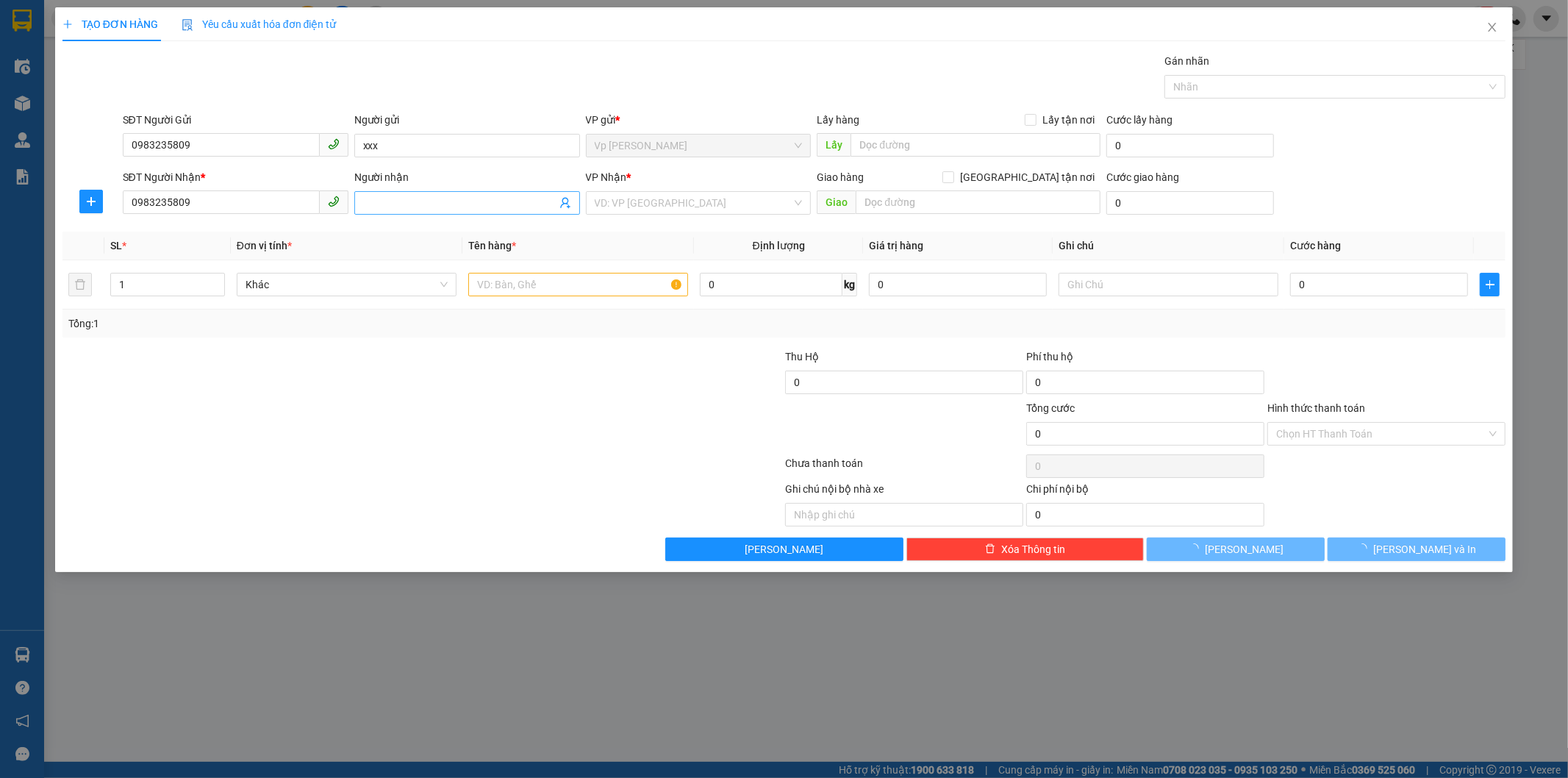
click at [445, 208] on input "Người nhận" at bounding box center [460, 203] width 194 height 17
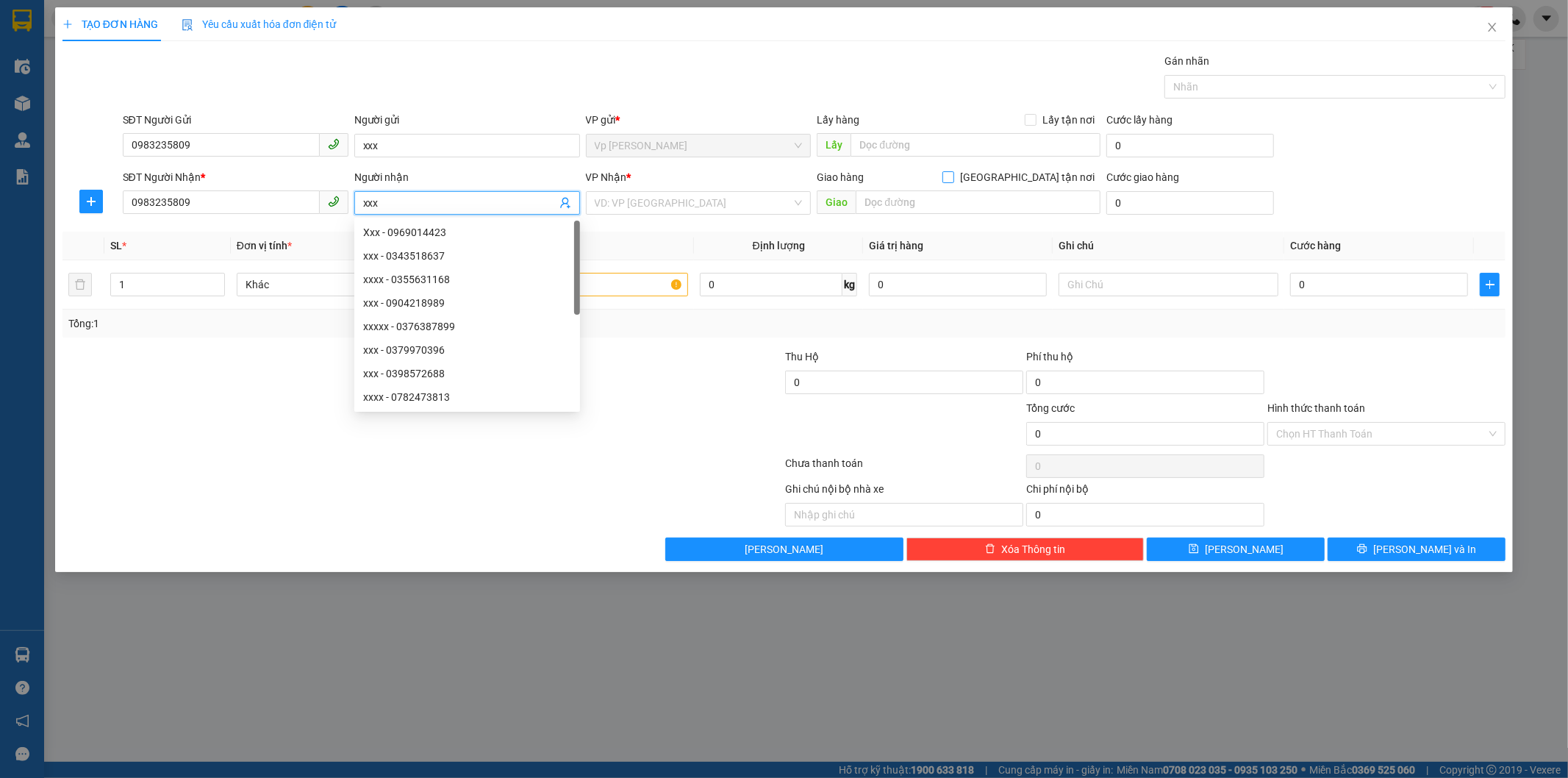
type input "xxx"
click at [1034, 177] on span "[GEOGRAPHIC_DATA] tận nơi" at bounding box center [1027, 177] width 146 height 17
click at [953, 177] on input "[GEOGRAPHIC_DATA] tận nơi" at bounding box center [947, 176] width 10 height 10
checkbox input "true"
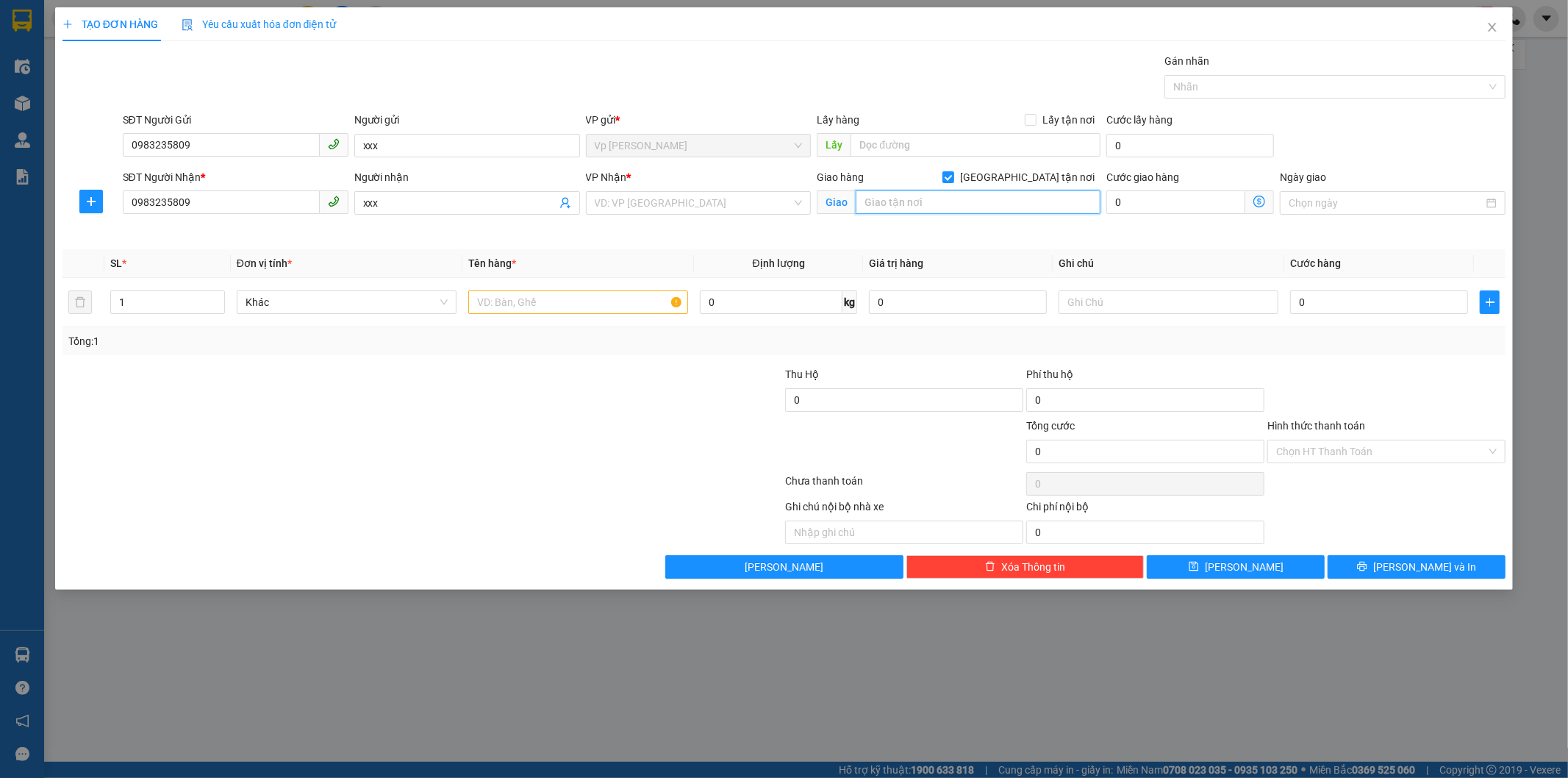
click at [1007, 194] on input "text" at bounding box center [978, 202] width 245 height 23
type input "hvan"
click at [554, 291] on input "text" at bounding box center [578, 302] width 220 height 23
type input "tận nơi"
click at [1329, 310] on input "0" at bounding box center [1379, 302] width 178 height 23
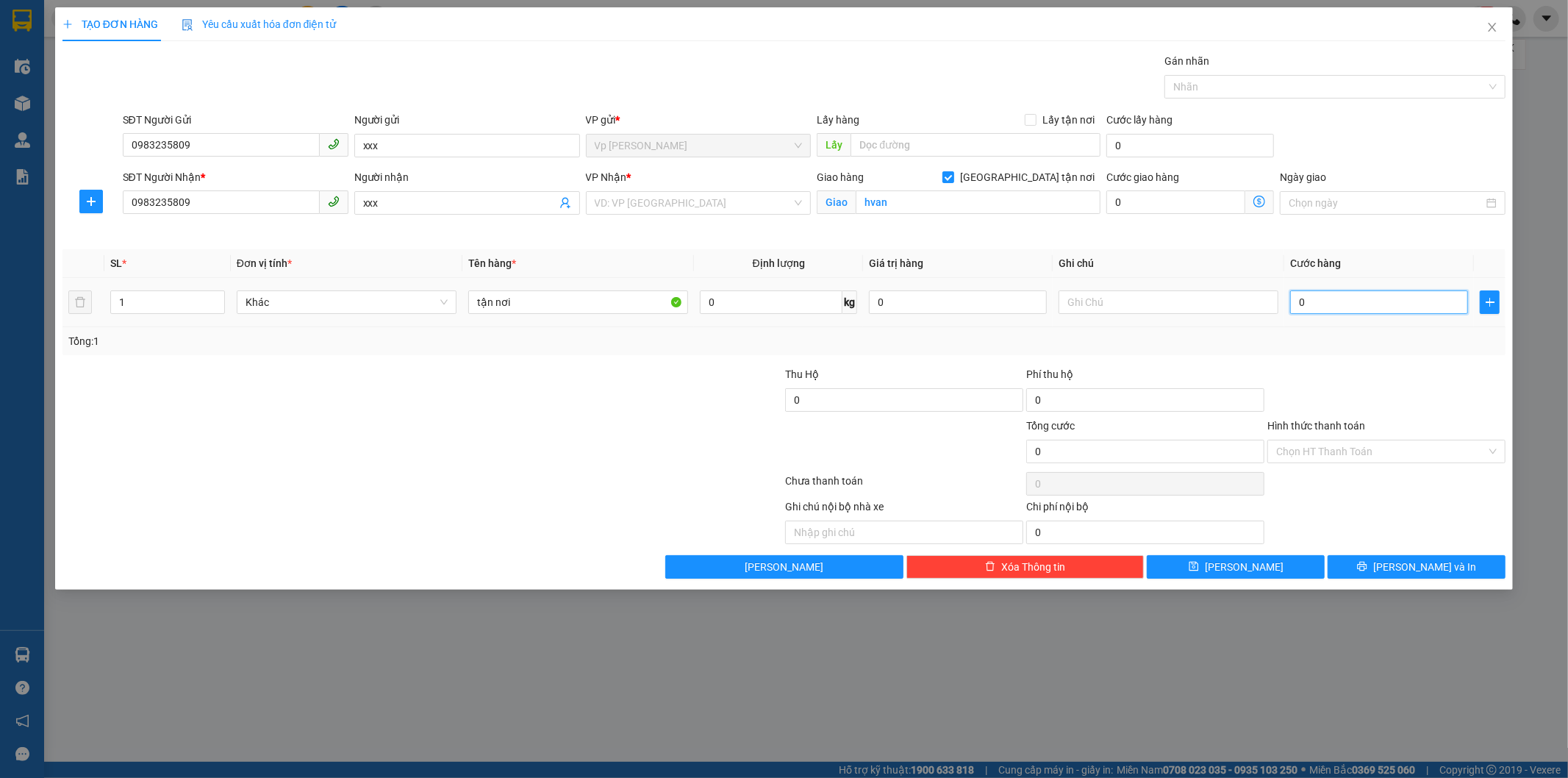
type input "1"
type input "11"
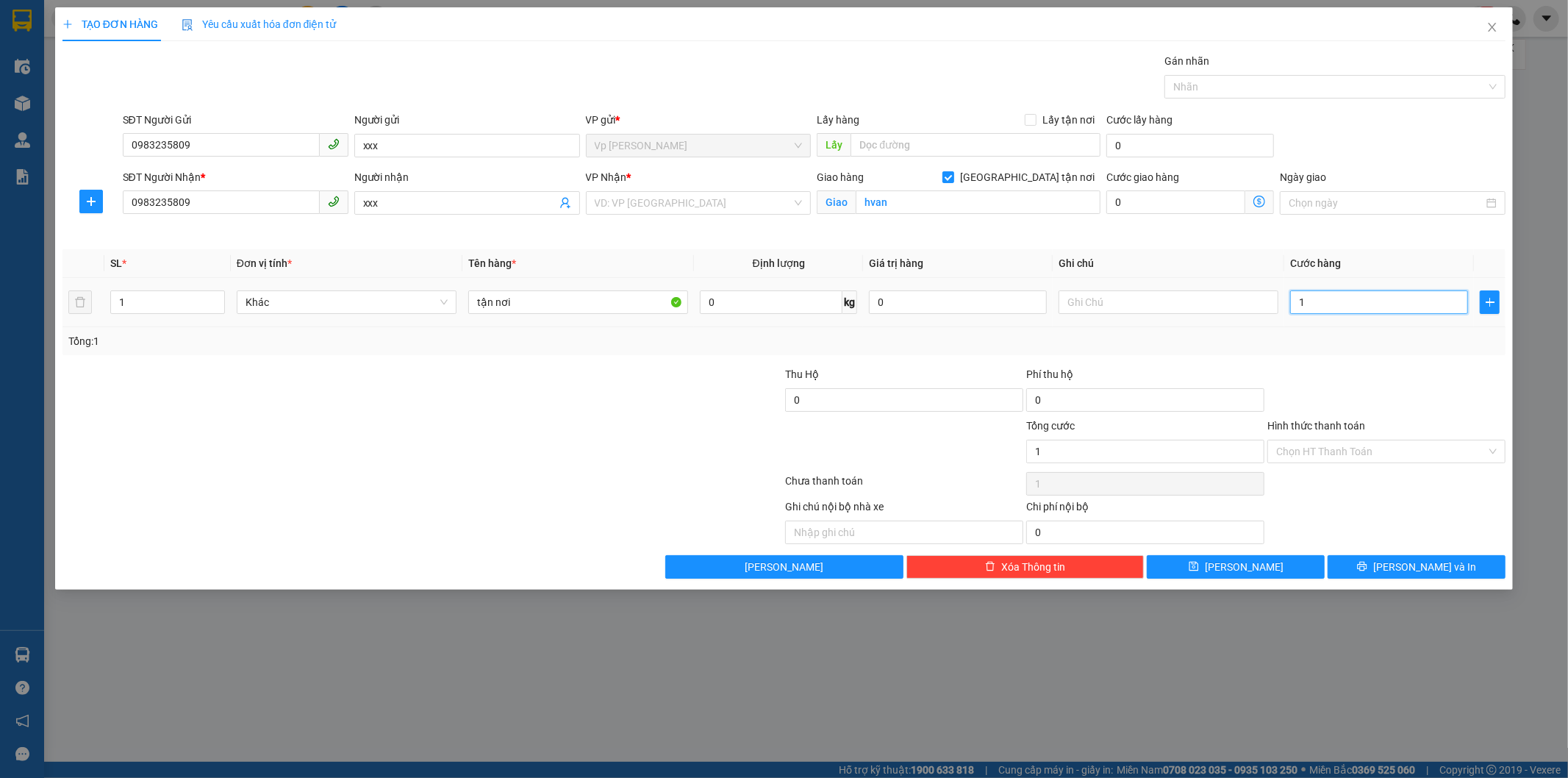
type input "11"
type input "110"
type input "110.000"
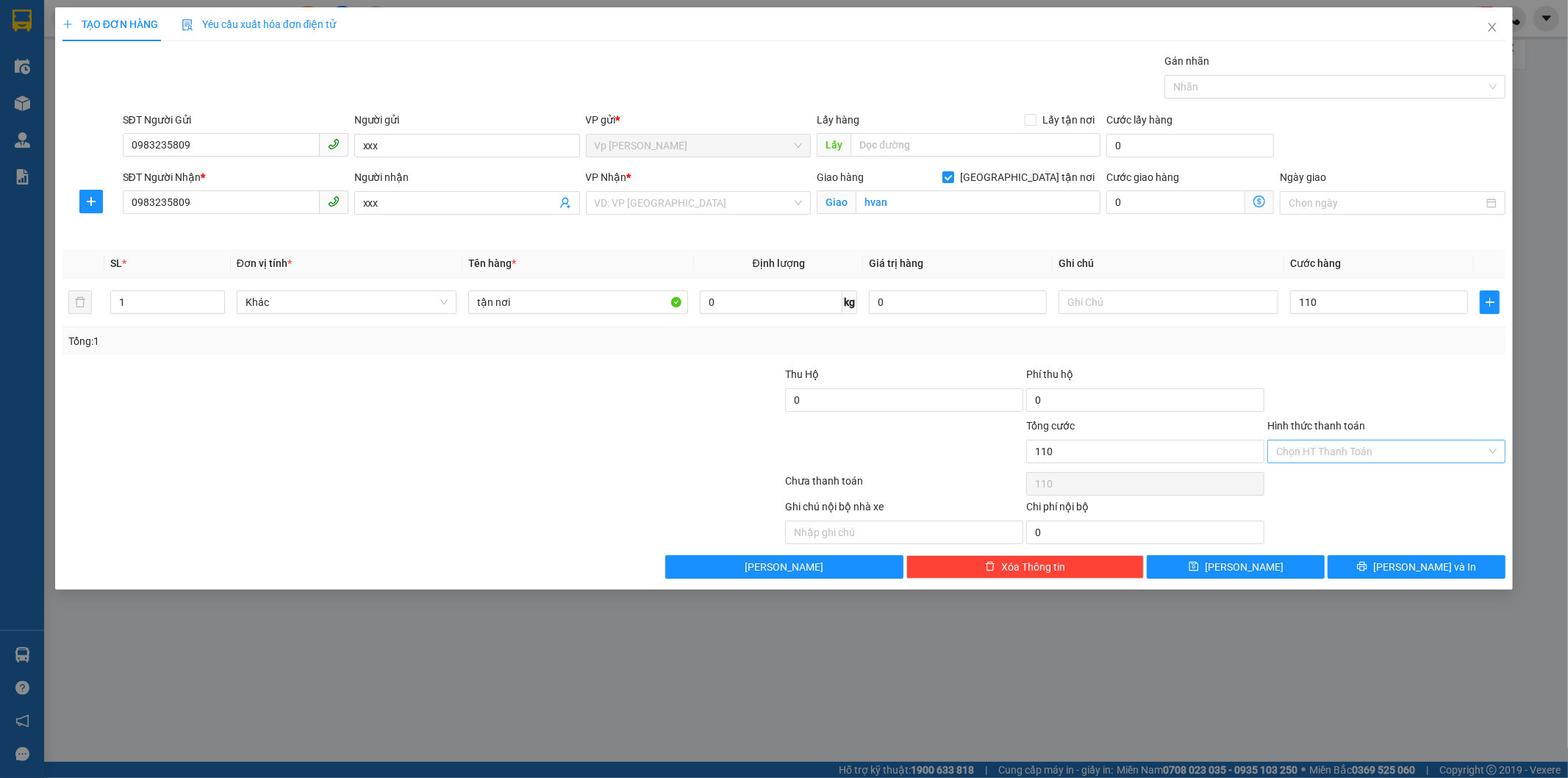
type input "110.000"
click at [1354, 454] on input "Hình thức thanh toán" at bounding box center [1381, 451] width 210 height 22
click at [1335, 486] on div "Tại văn phòng" at bounding box center [1387, 481] width 221 height 17
type input "0"
drag, startPoint x: 1403, startPoint y: 566, endPoint x: 1257, endPoint y: 564, distance: 146.0
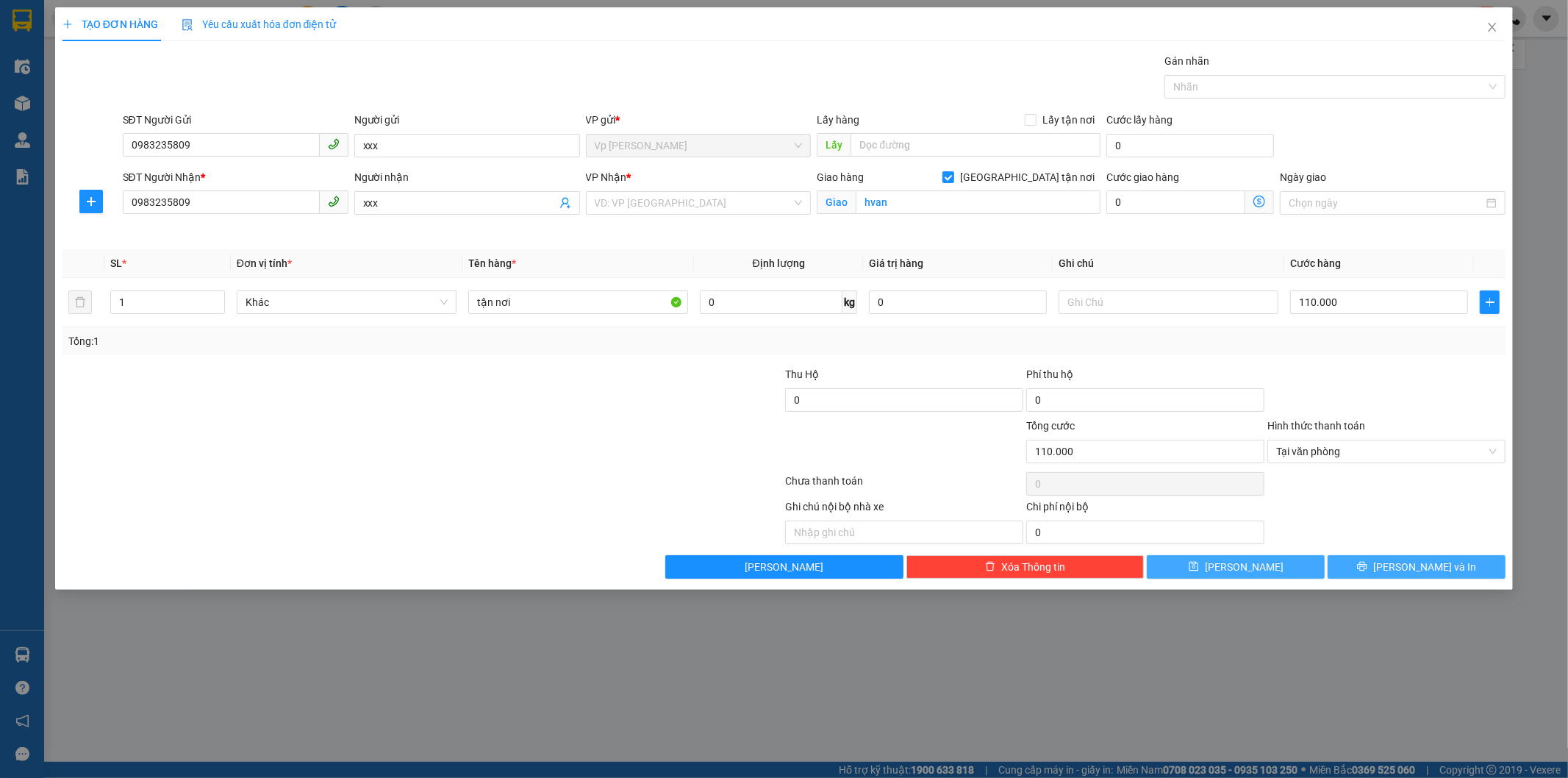
click at [1264, 571] on div "Lưu nháp Xóa Thông tin [PERSON_NAME] và In" at bounding box center [784, 567] width 1447 height 23
click at [1250, 557] on button "[PERSON_NAME]" at bounding box center [1235, 567] width 178 height 23
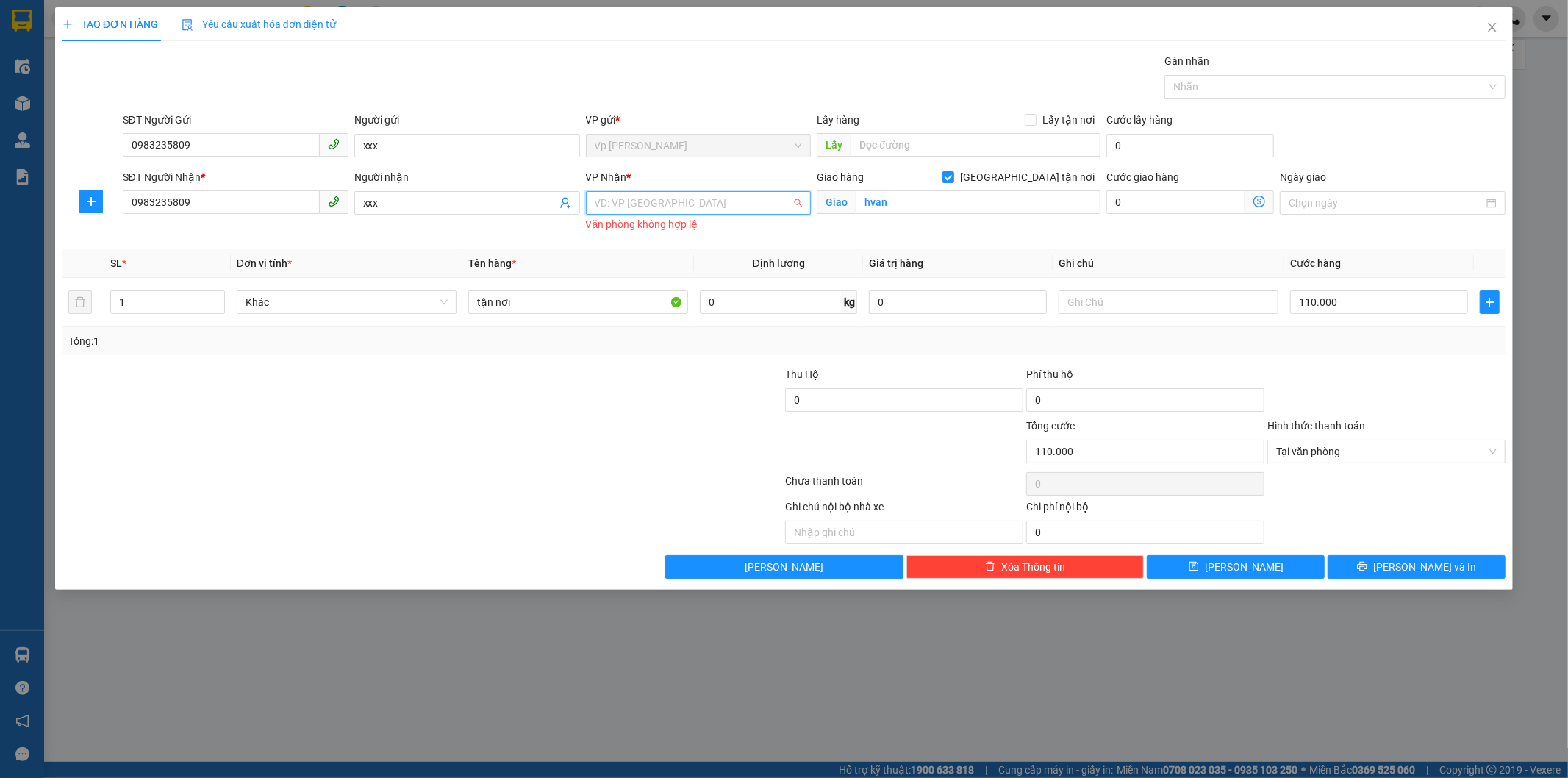
click at [781, 203] on input "search" at bounding box center [693, 203] width 198 height 22
click at [706, 230] on div "VP [PERSON_NAME]" at bounding box center [698, 233] width 208 height 17
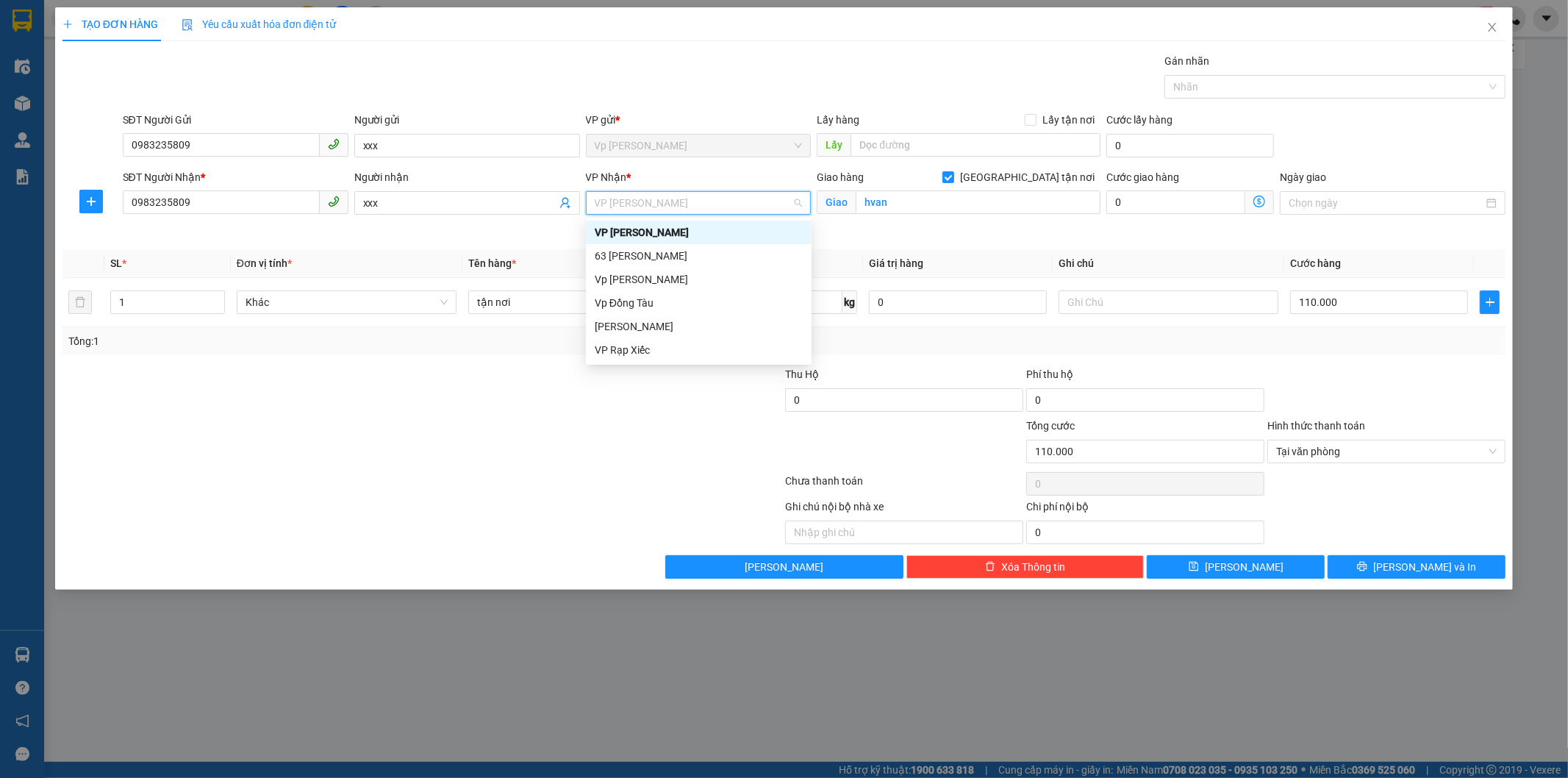
click at [696, 231] on div "VP [PERSON_NAME]" at bounding box center [698, 233] width 208 height 17
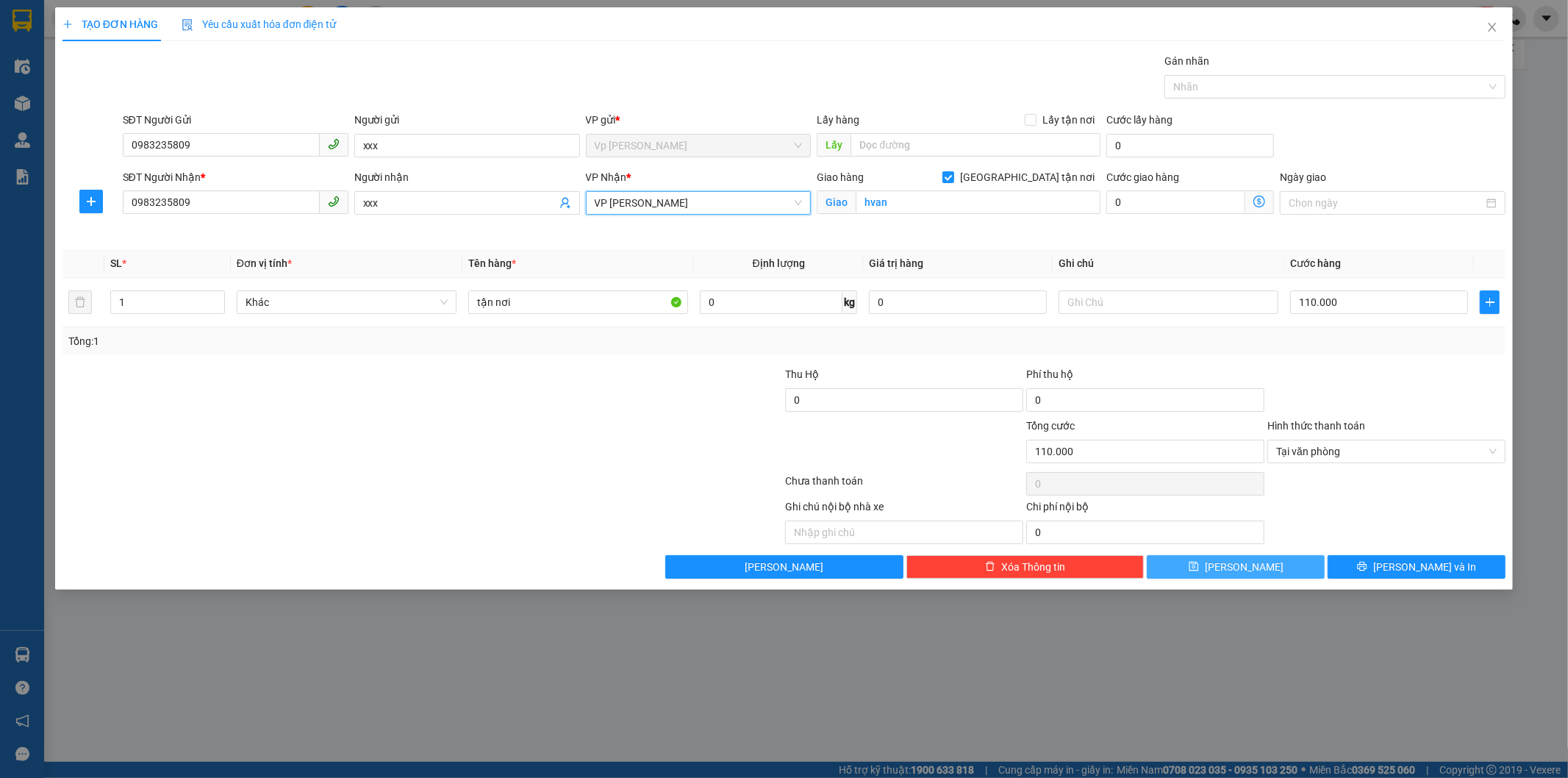
click at [1281, 570] on button "[PERSON_NAME]" at bounding box center [1235, 567] width 178 height 23
checkbox input "false"
type input "0"
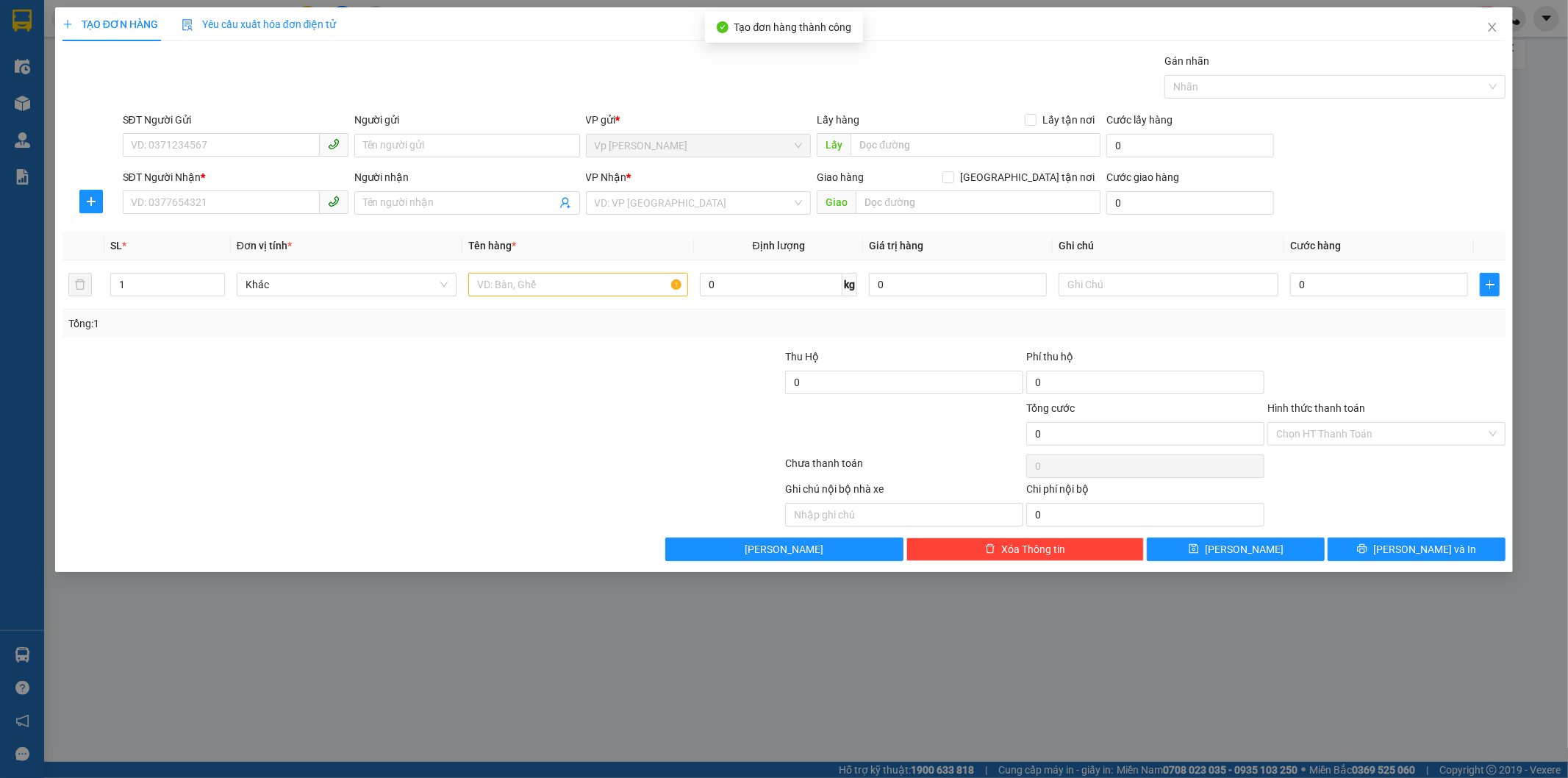
click at [1232, 636] on div "TẠO ĐƠN HÀNG Yêu cầu xuất hóa đơn điện tử Transit Pickup Surcharge Ids Transit …" at bounding box center [784, 389] width 1568 height 778
click at [1489, 31] on icon "close" at bounding box center [1493, 27] width 8 height 9
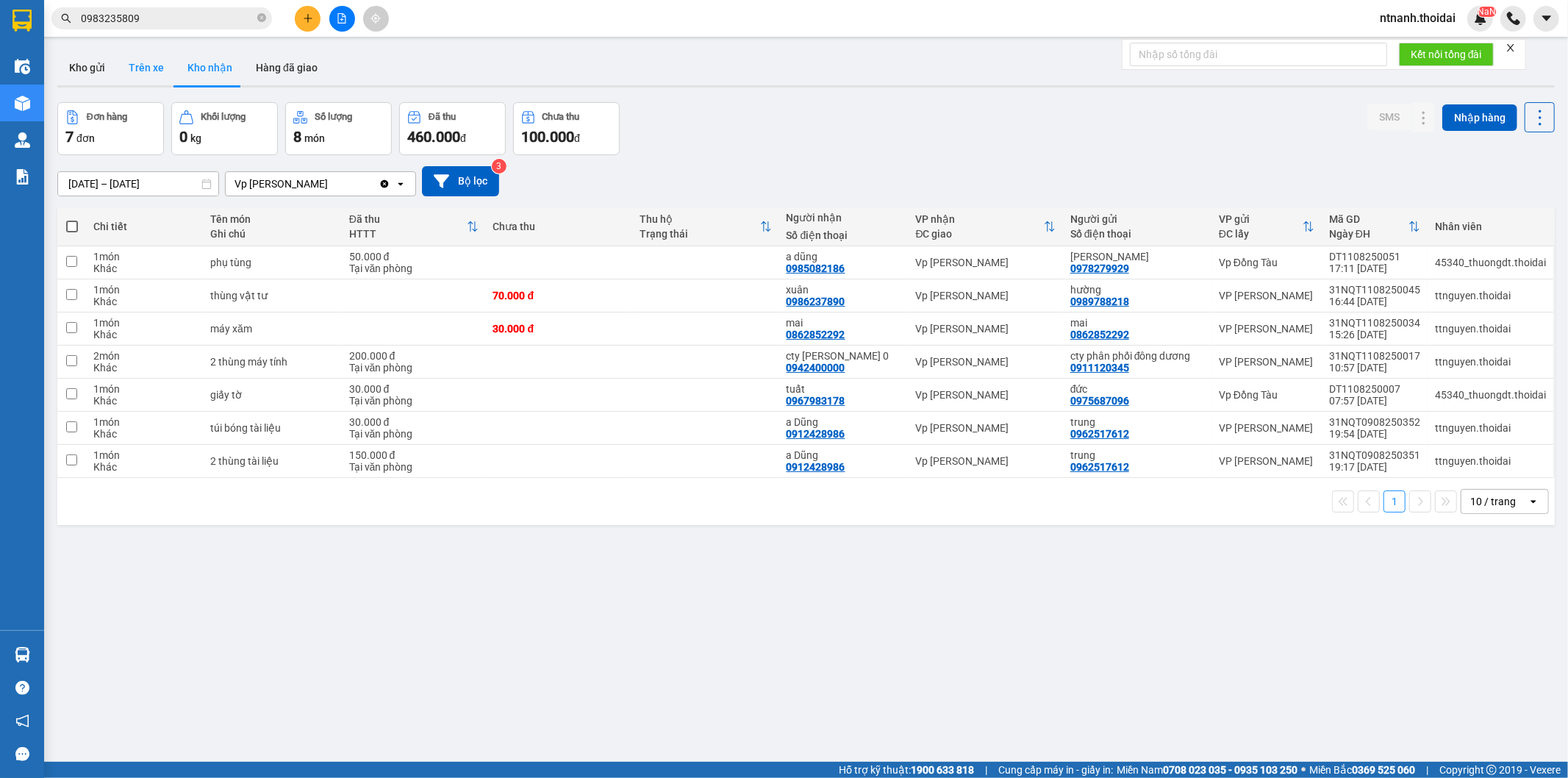
click at [161, 71] on button "Trên xe" at bounding box center [146, 67] width 59 height 36
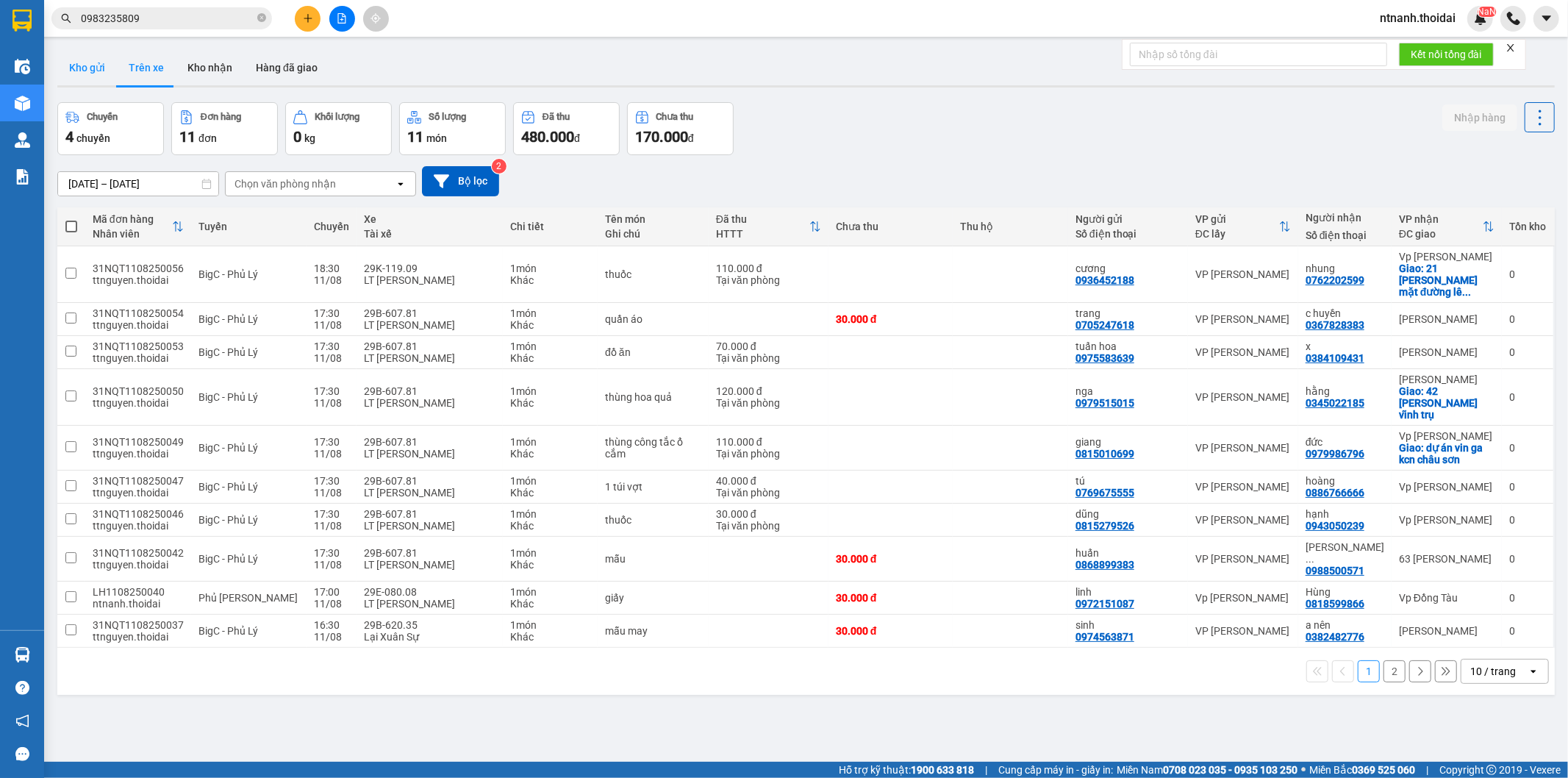
click at [85, 70] on button "Kho gửi" at bounding box center [87, 67] width 60 height 36
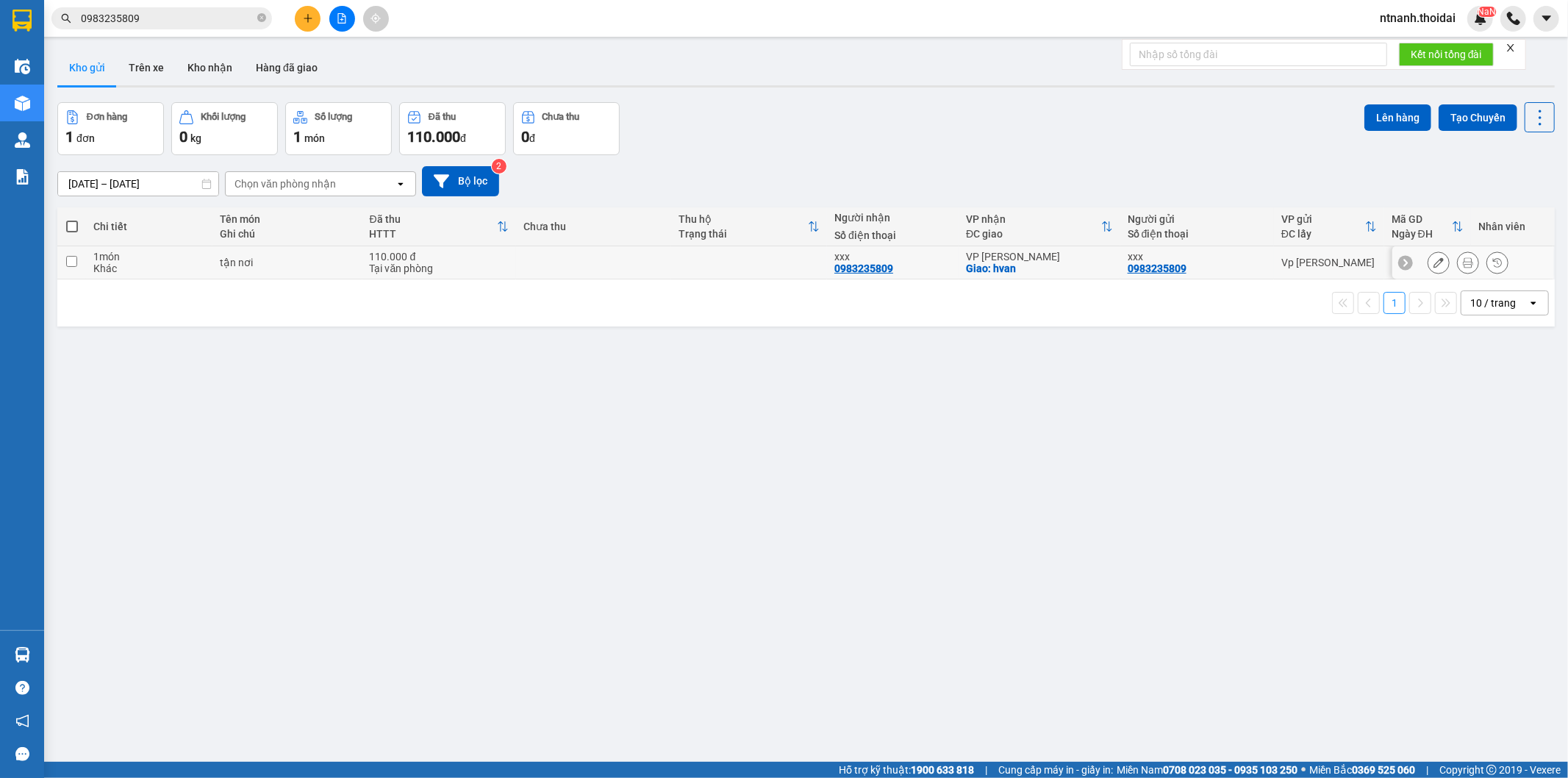
click at [214, 260] on td "tận nơi" at bounding box center [287, 263] width 150 height 33
checkbox input "true"
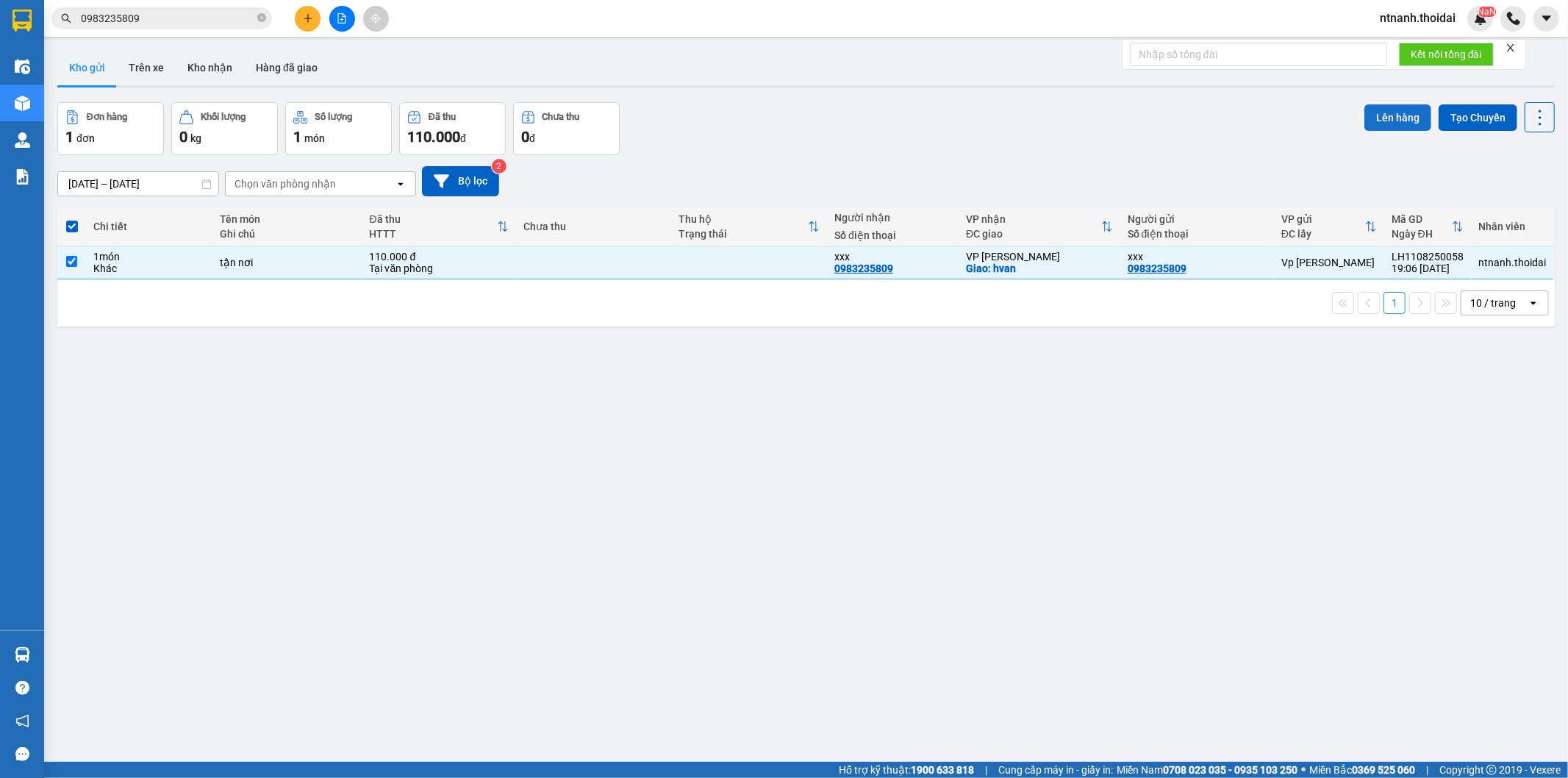
click at [1383, 104] on button "Lên hàng" at bounding box center [1398, 118] width 67 height 26
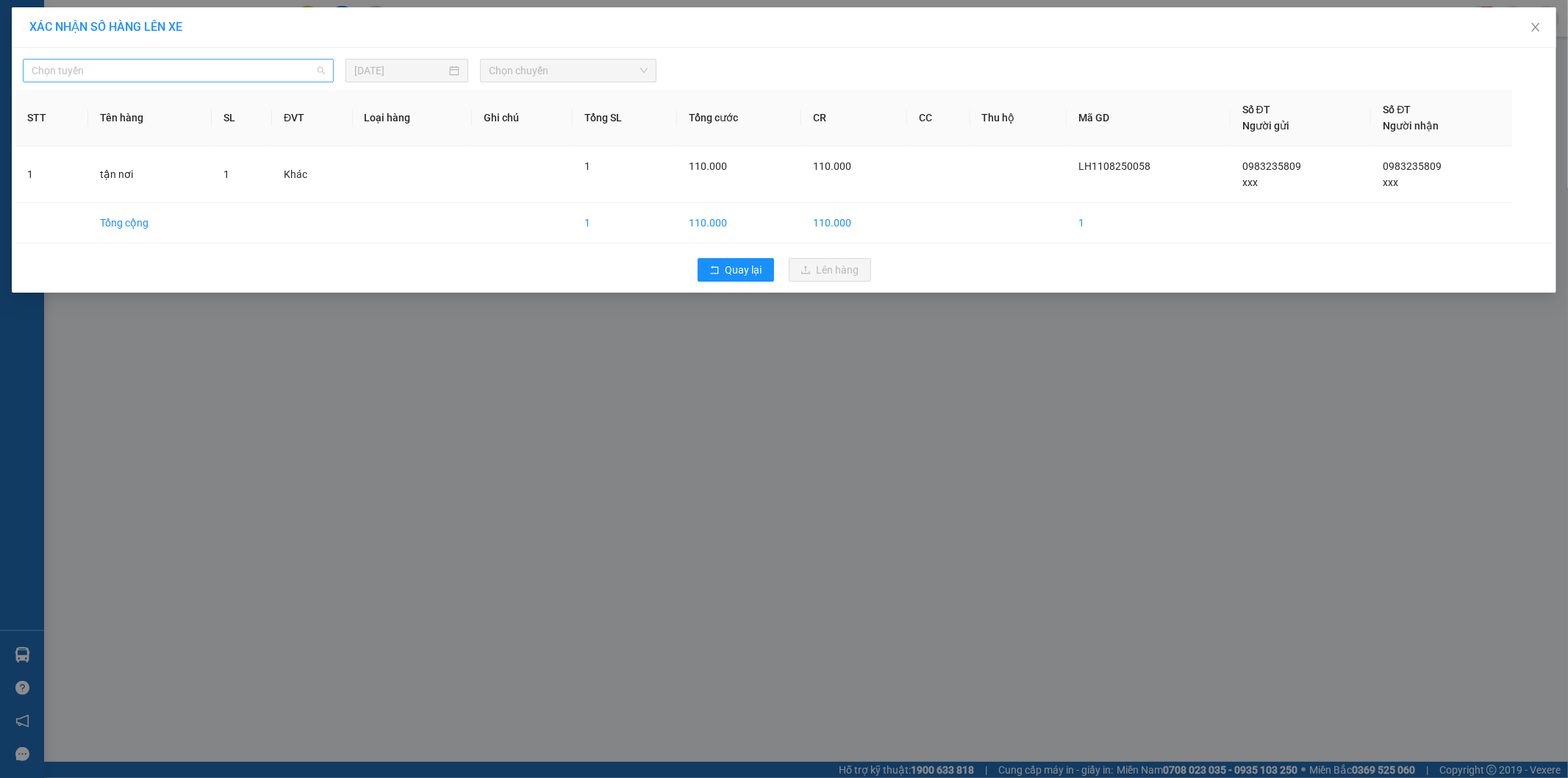
click at [211, 70] on span "Chọn tuyến" at bounding box center [178, 70] width 294 height 22
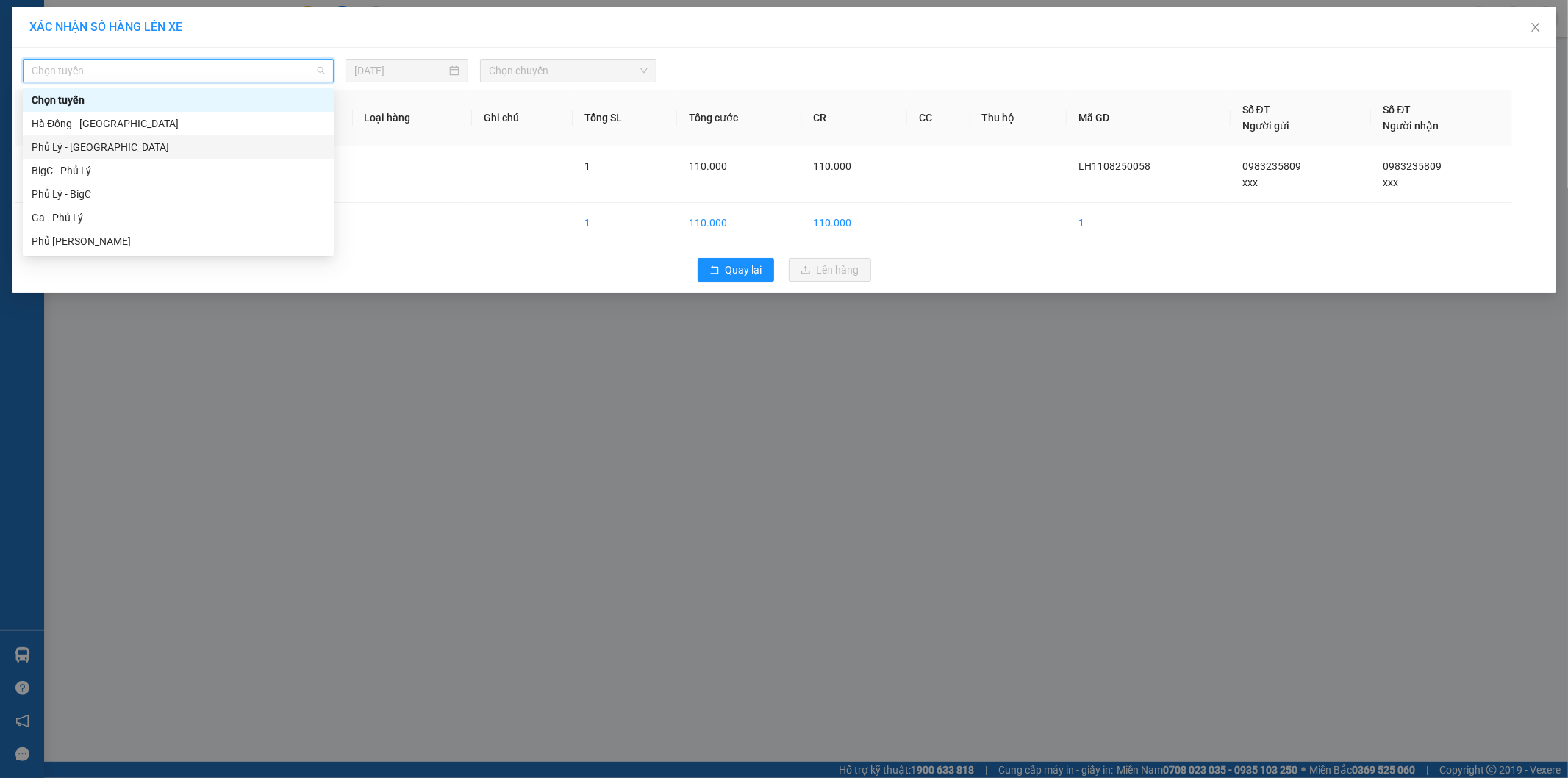
click at [186, 150] on div "Phủ Lý - [GEOGRAPHIC_DATA]" at bounding box center [178, 147] width 294 height 17
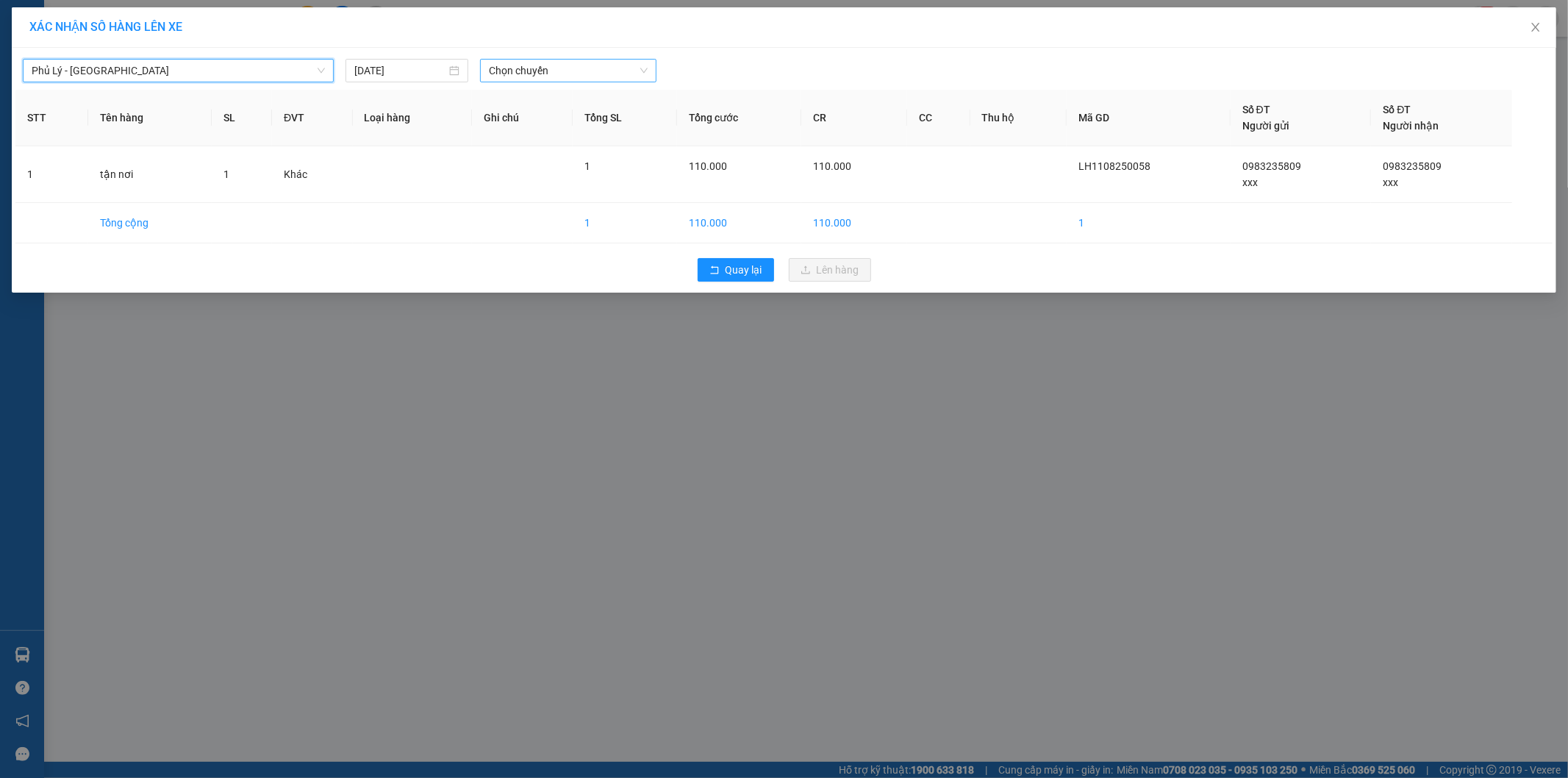
click at [554, 74] on span "Chọn chuyến" at bounding box center [568, 70] width 159 height 22
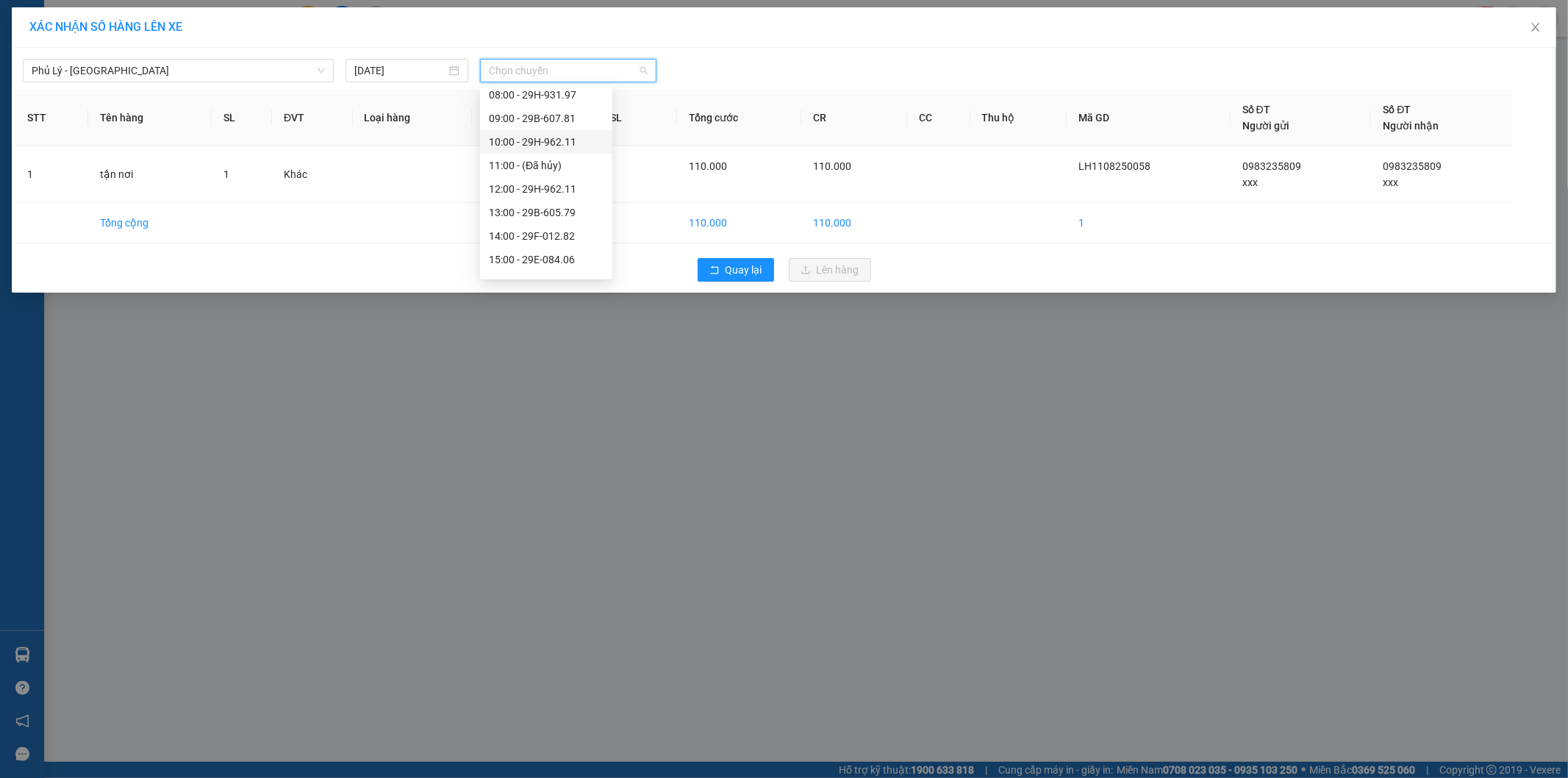
scroll to position [303, 0]
click at [578, 194] on div "17:00 - 29H-932.27" at bounding box center [546, 197] width 115 height 17
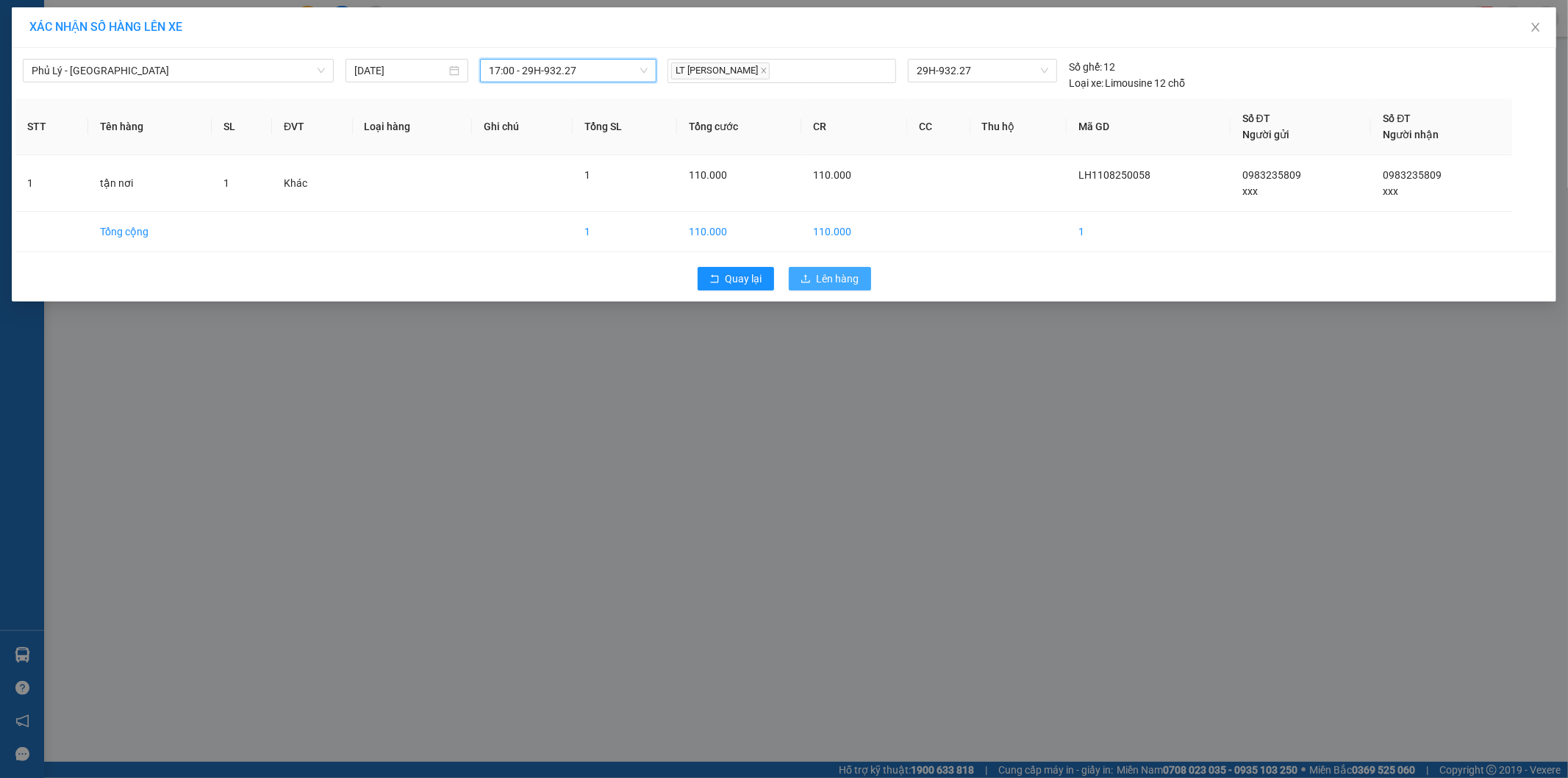
click at [853, 275] on span "Lên hàng" at bounding box center [838, 279] width 43 height 17
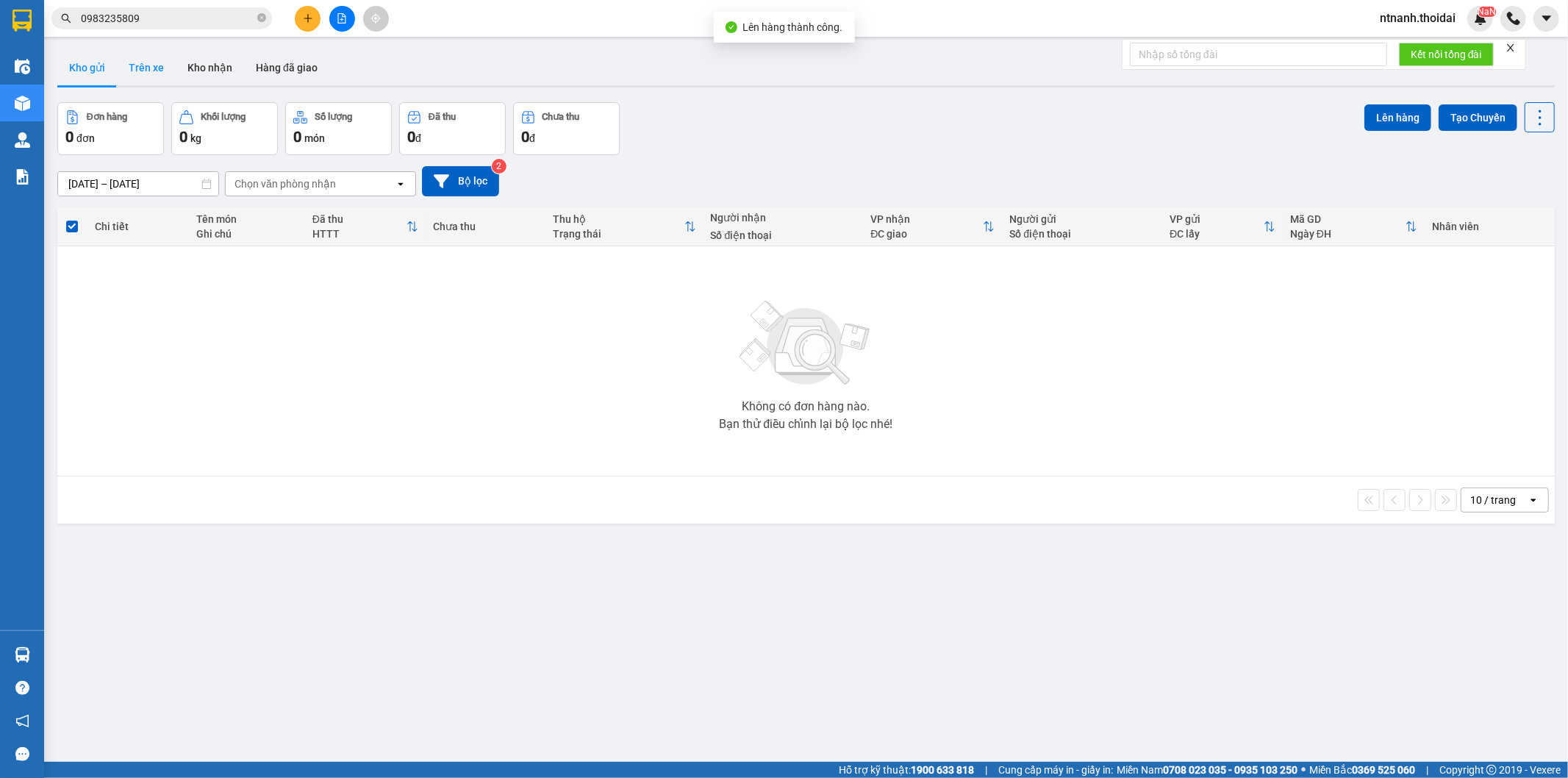
click at [145, 68] on button "Trên xe" at bounding box center [146, 67] width 59 height 36
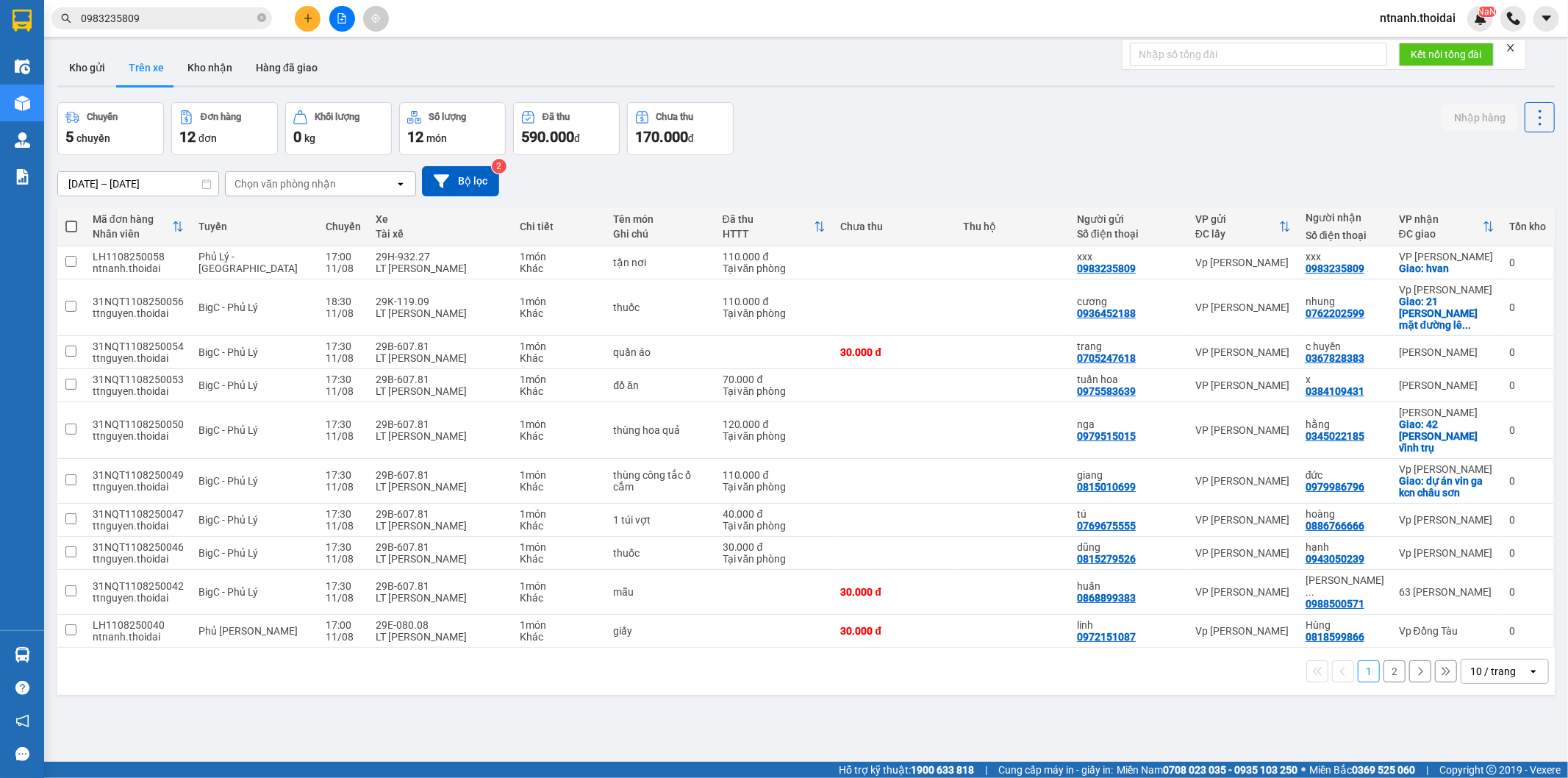
click at [97, 85] on div at bounding box center [806, 86] width 1498 height 2
click at [98, 79] on button "Kho gửi" at bounding box center [87, 67] width 60 height 36
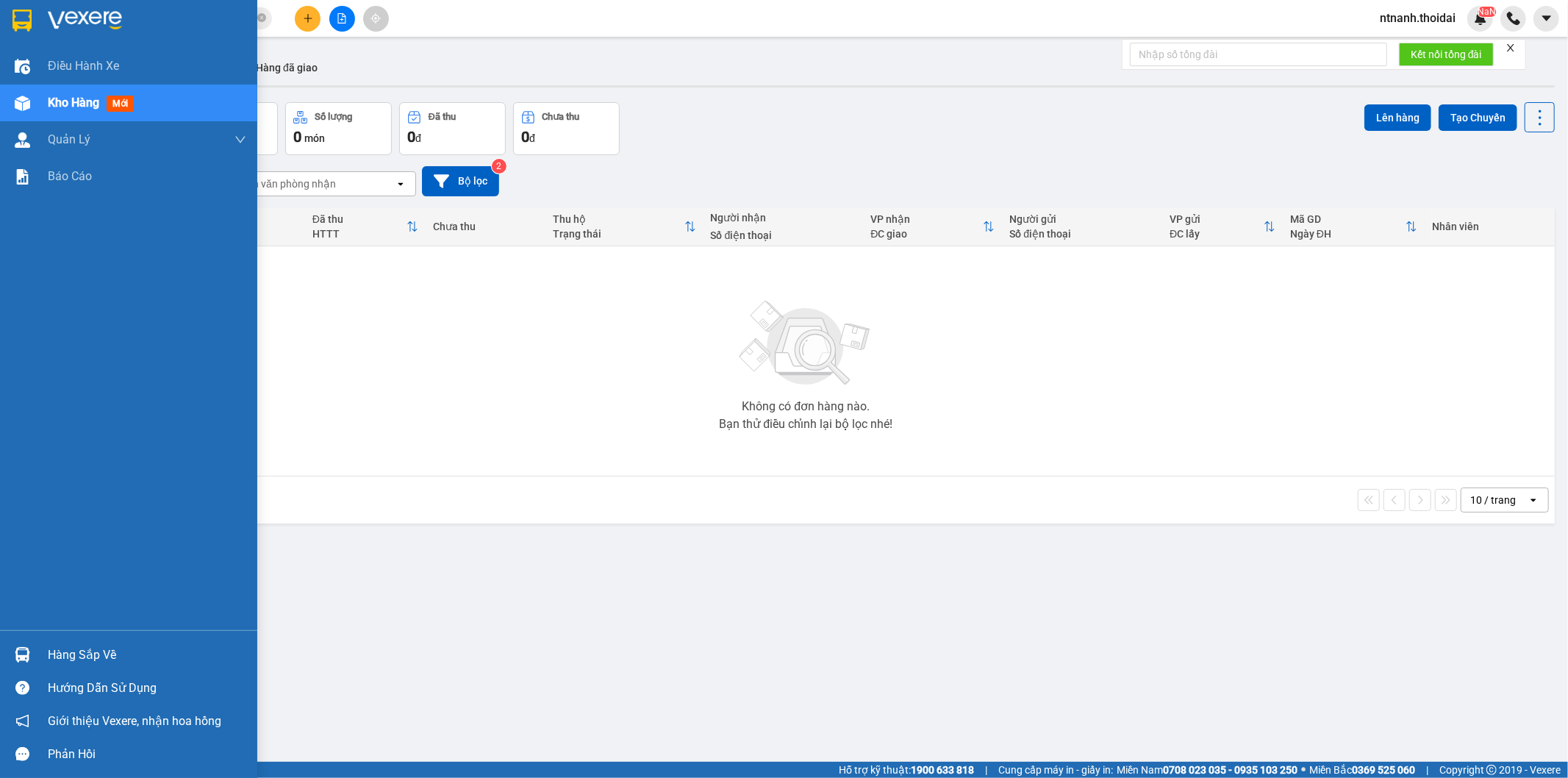
click at [81, 651] on div "Hàng sắp về" at bounding box center [147, 655] width 199 height 22
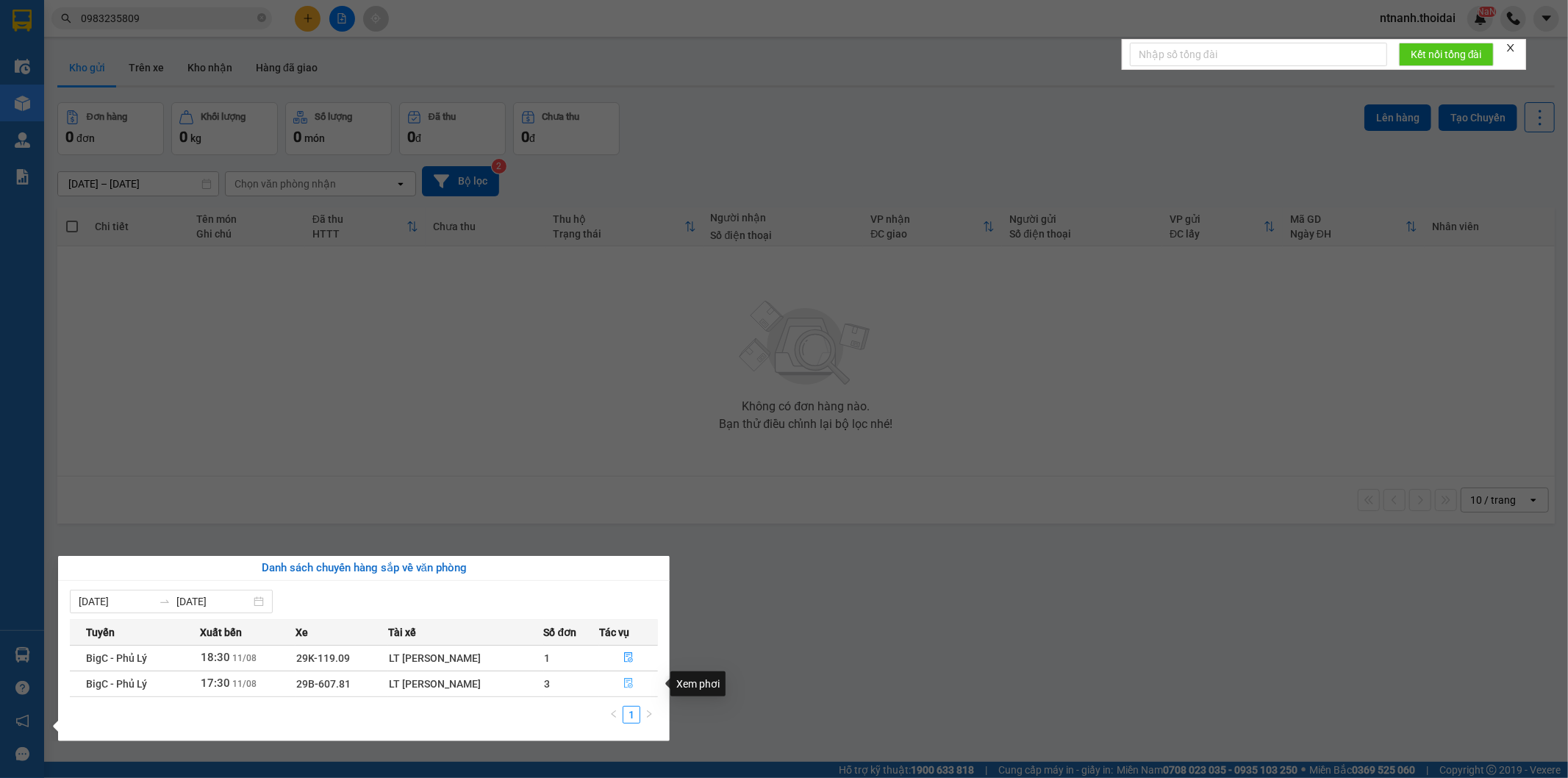
click at [625, 694] on button "button" at bounding box center [628, 684] width 57 height 23
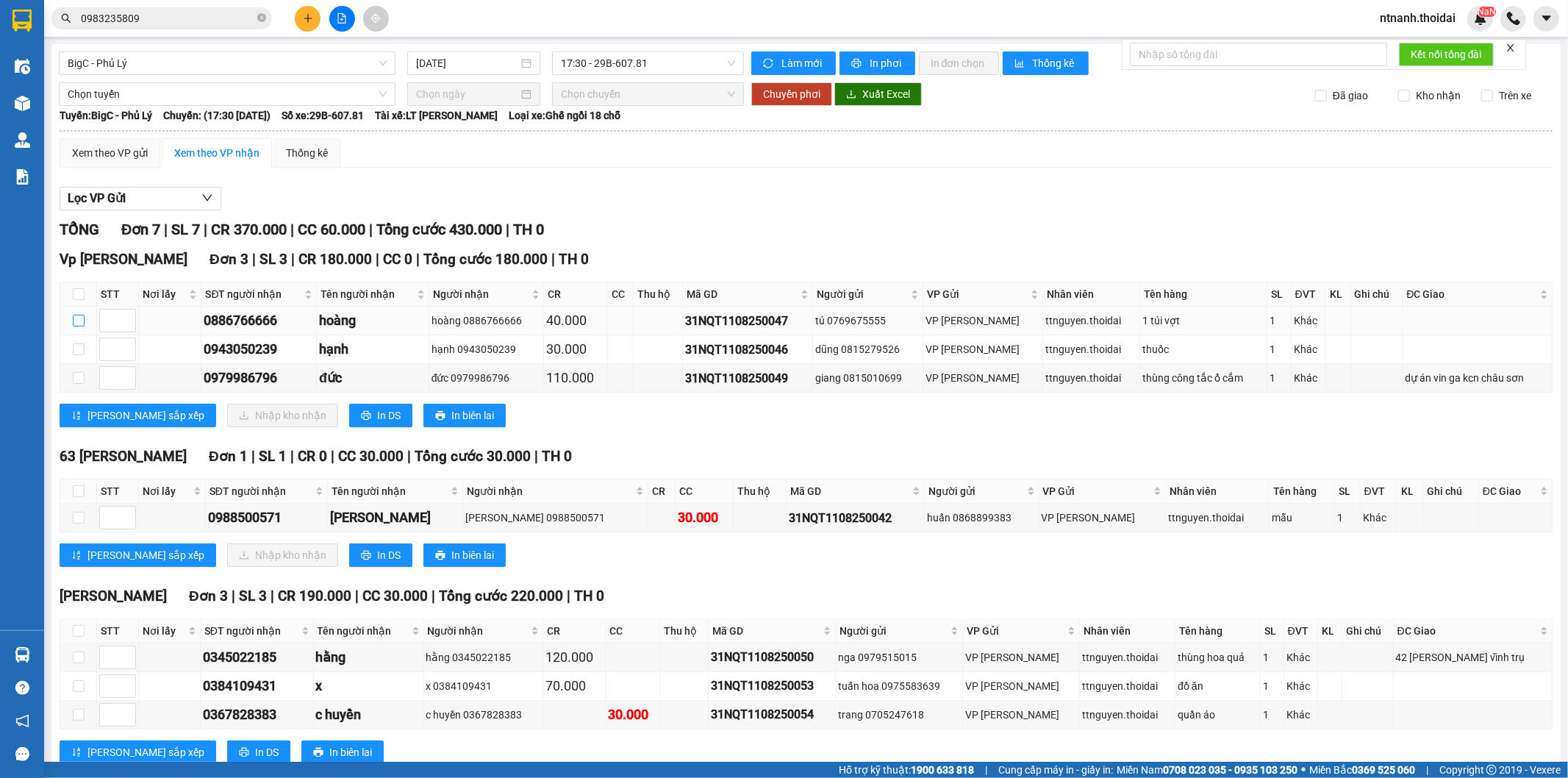
click at [73, 320] on input "checkbox" at bounding box center [79, 320] width 12 height 12
checkbox input "true"
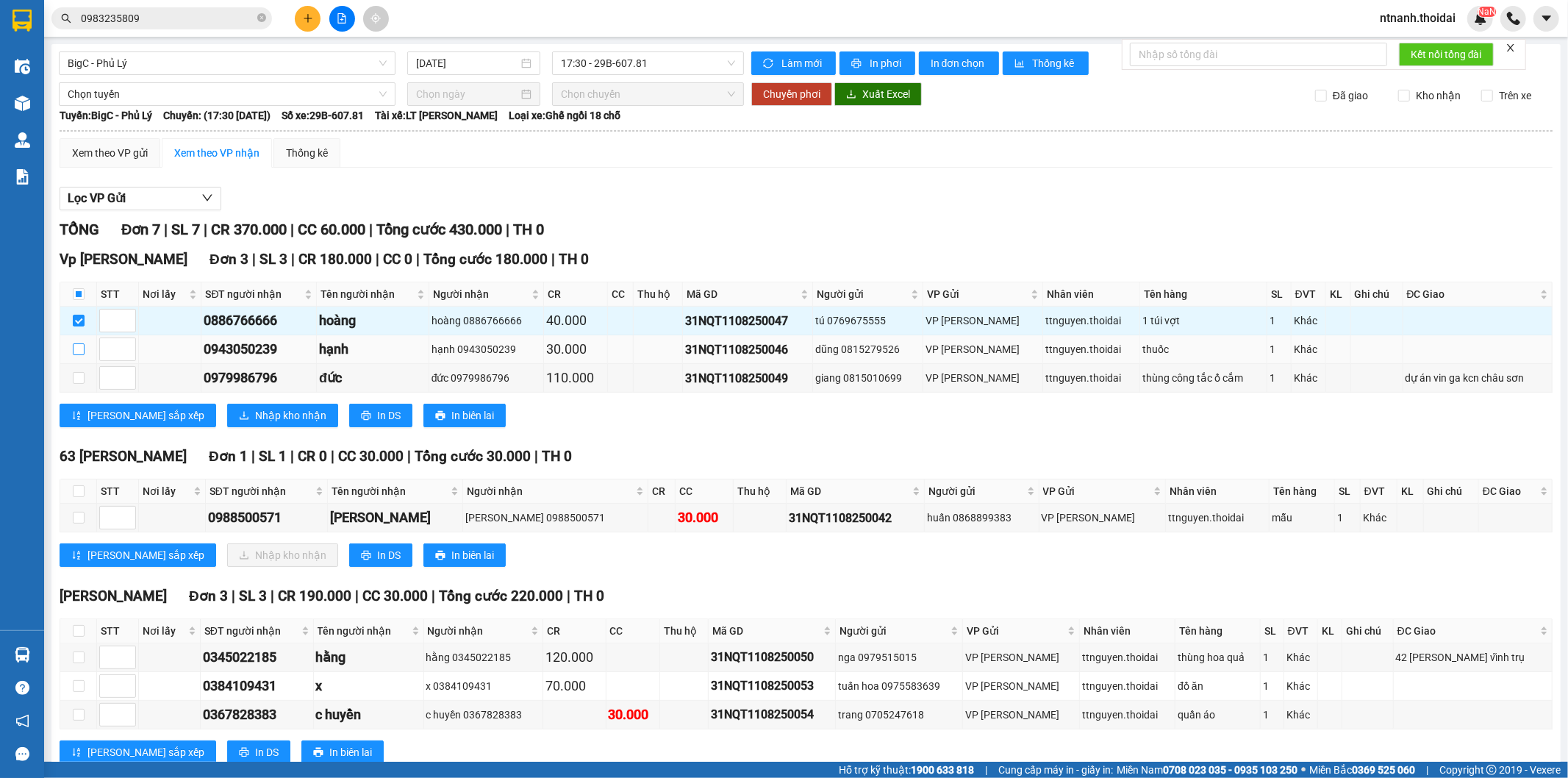
click at [75, 350] on input "checkbox" at bounding box center [79, 349] width 12 height 12
checkbox input "true"
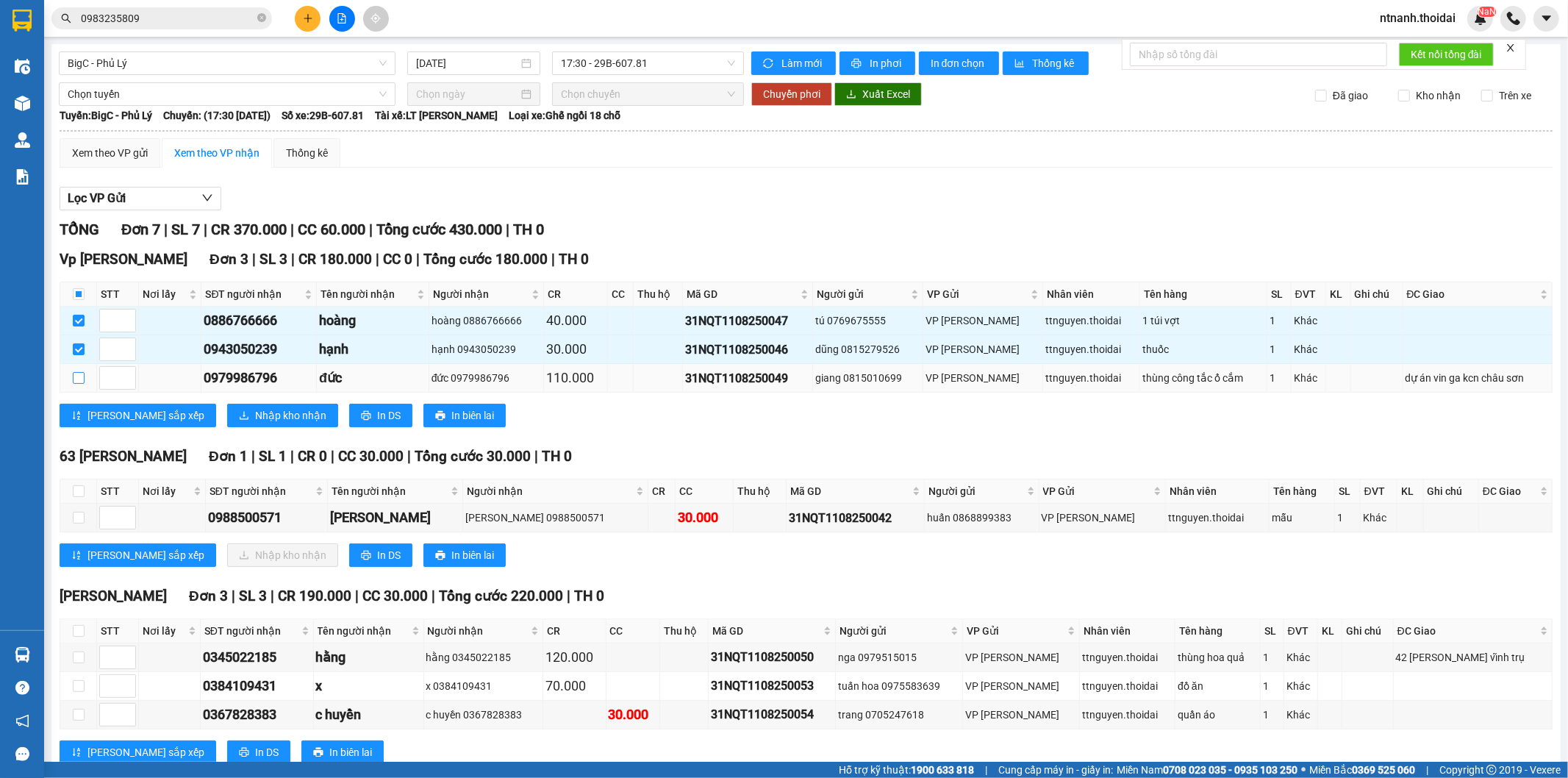
click at [75, 384] on input "checkbox" at bounding box center [79, 378] width 12 height 12
checkbox input "true"
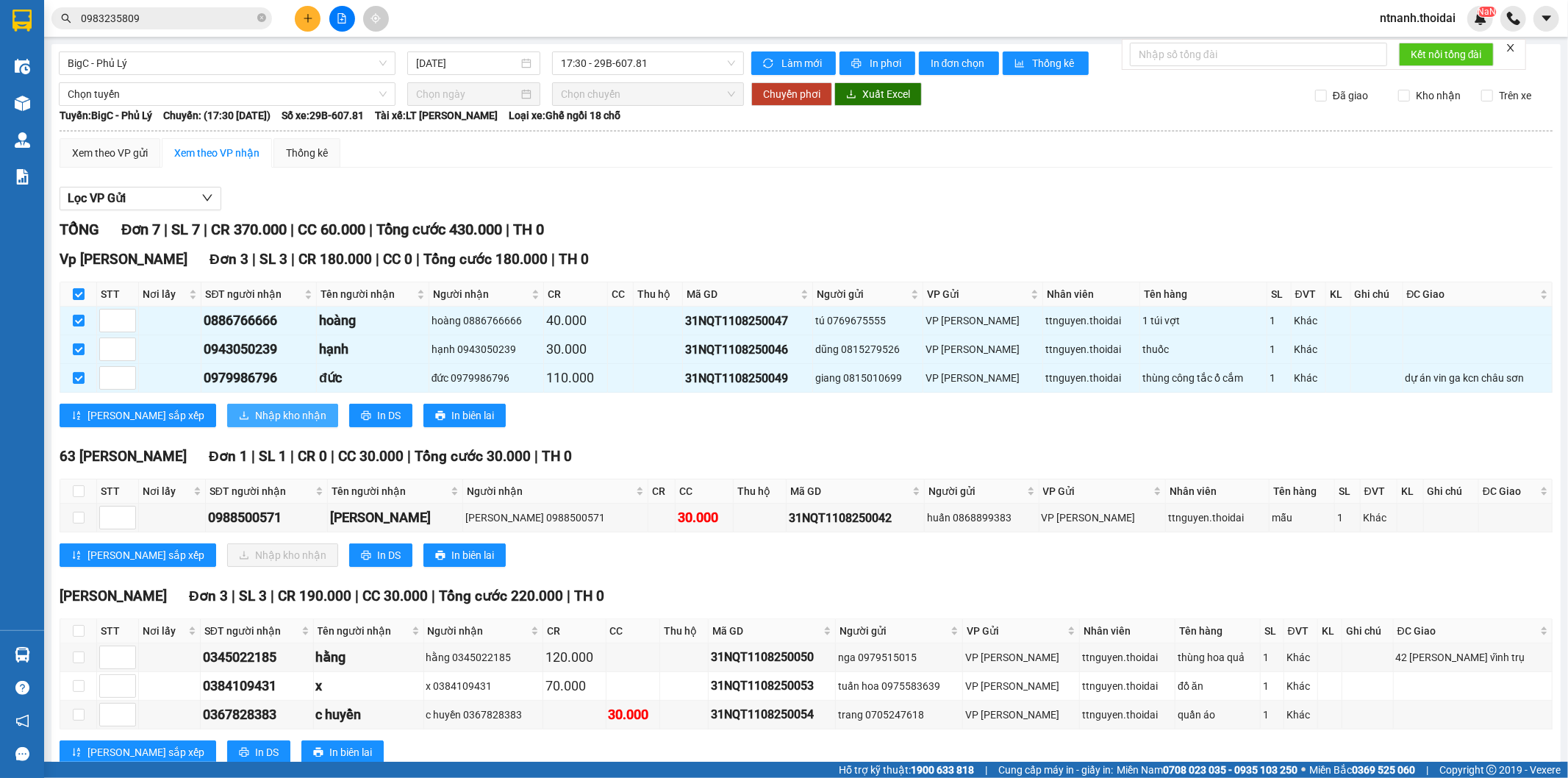
click at [255, 417] on span "Nhập kho nhận" at bounding box center [290, 415] width 71 height 17
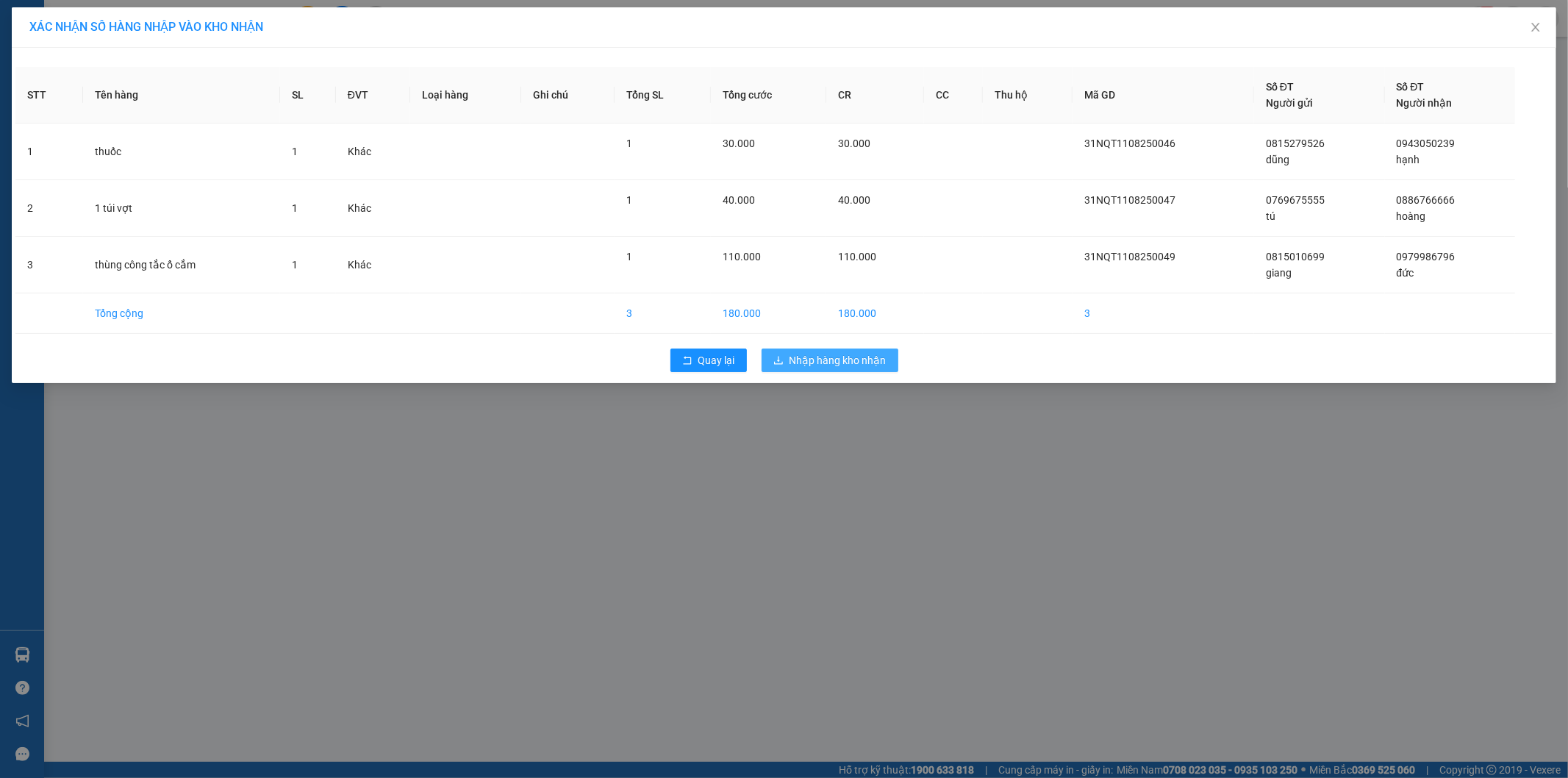
click at [876, 366] on span "Nhập hàng kho nhận" at bounding box center [837, 361] width 97 height 17
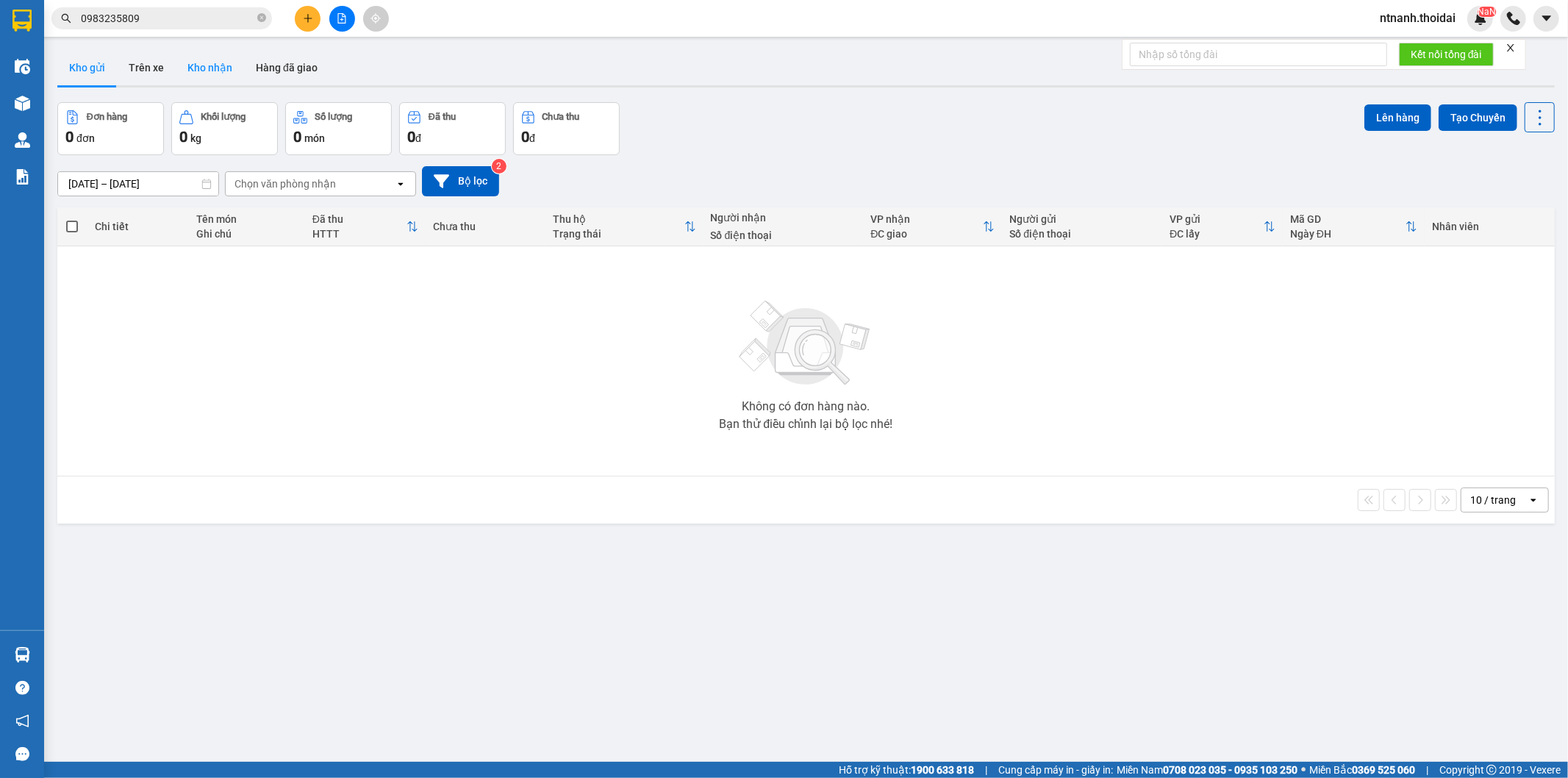
click at [222, 54] on button "Kho nhận" at bounding box center [209, 67] width 69 height 36
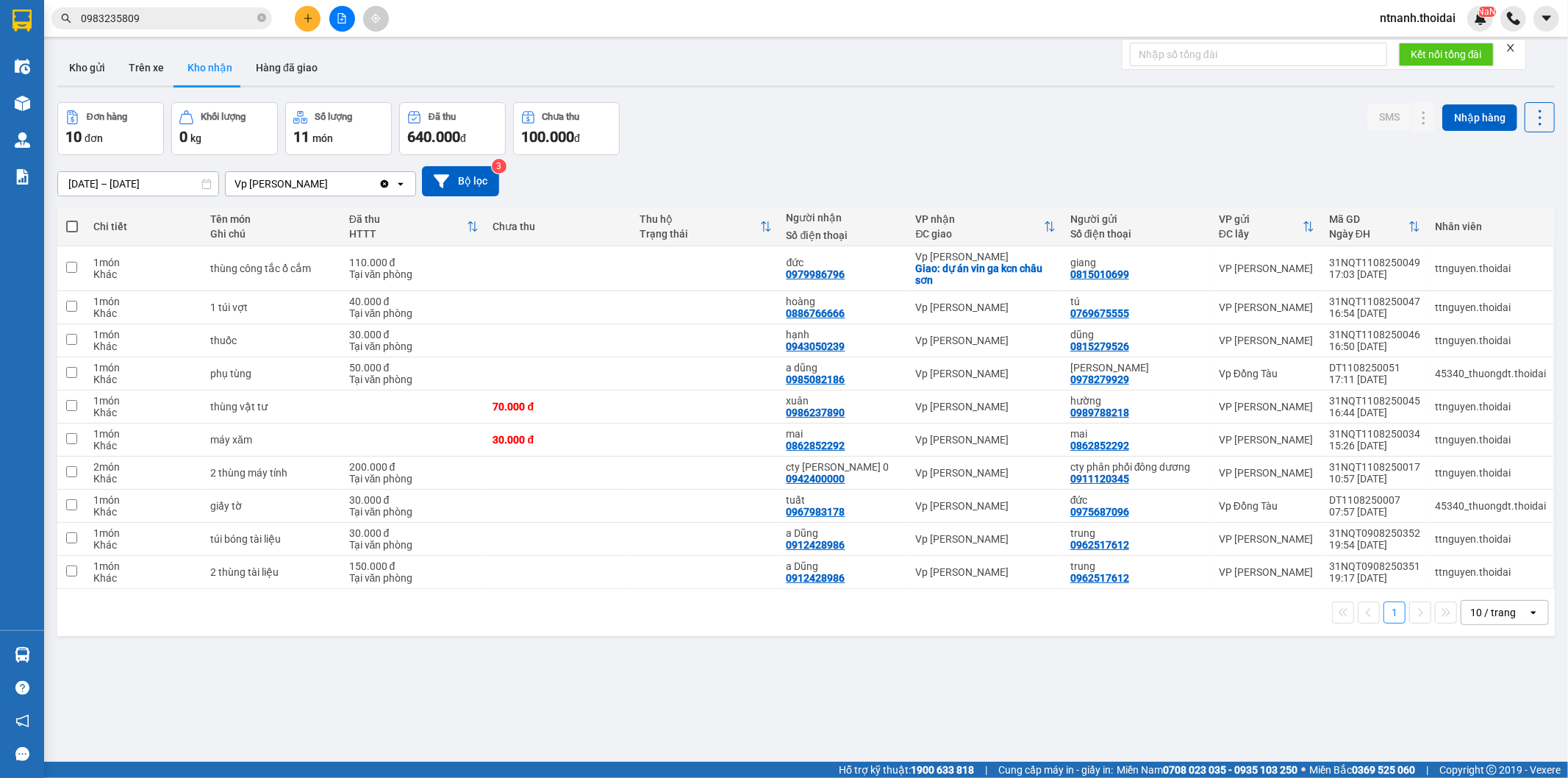
click at [716, 731] on div "ver 1.8.137 Kho gửi Trên xe Kho nhận Hàng đã giao Đơn hàng 10 đơn Khối lượng 0 …" at bounding box center [806, 433] width 1509 height 778
click at [84, 72] on button "Kho gửi" at bounding box center [87, 67] width 60 height 36
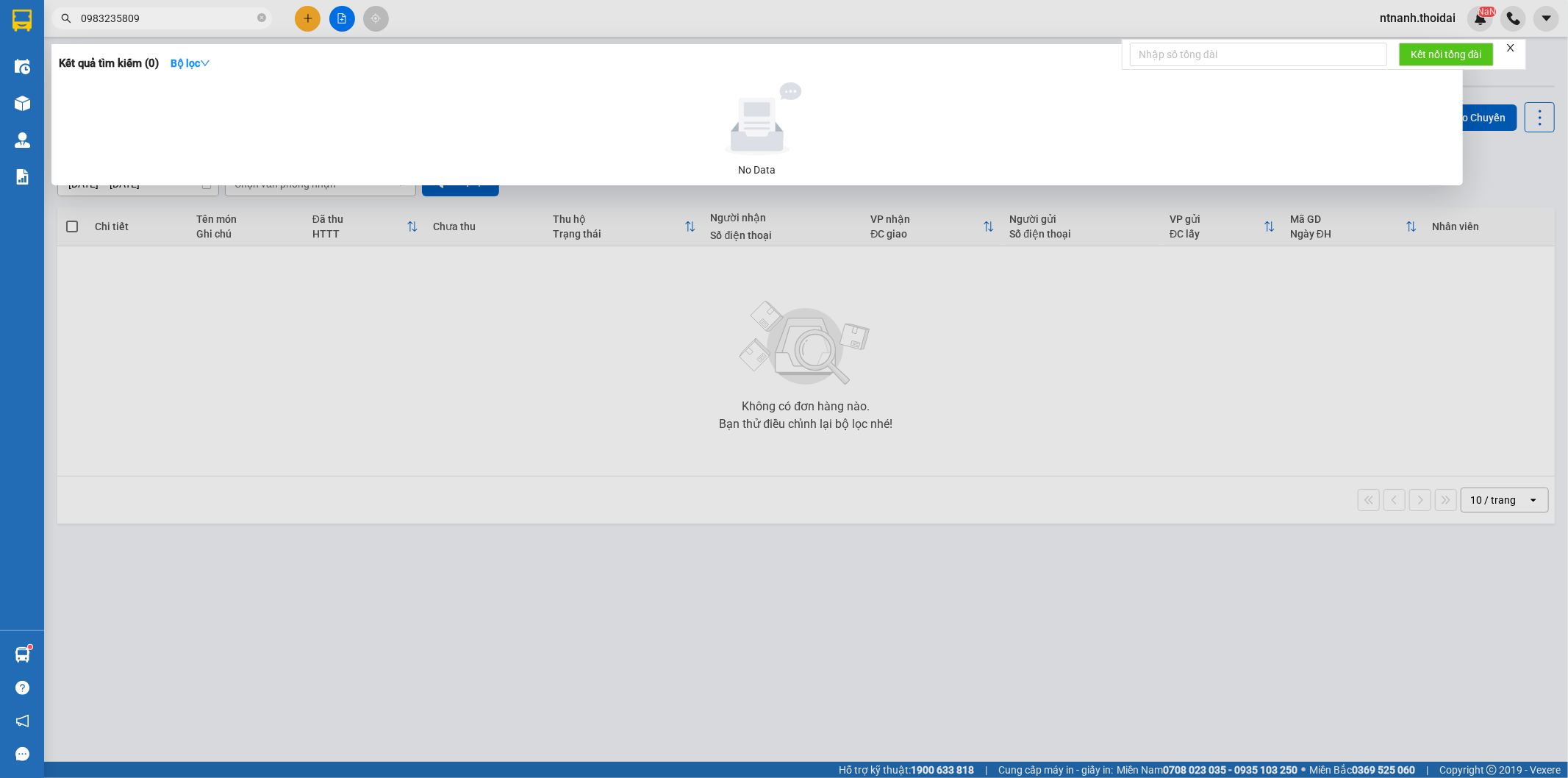
click at [195, 13] on input "0983235809" at bounding box center [168, 18] width 174 height 17
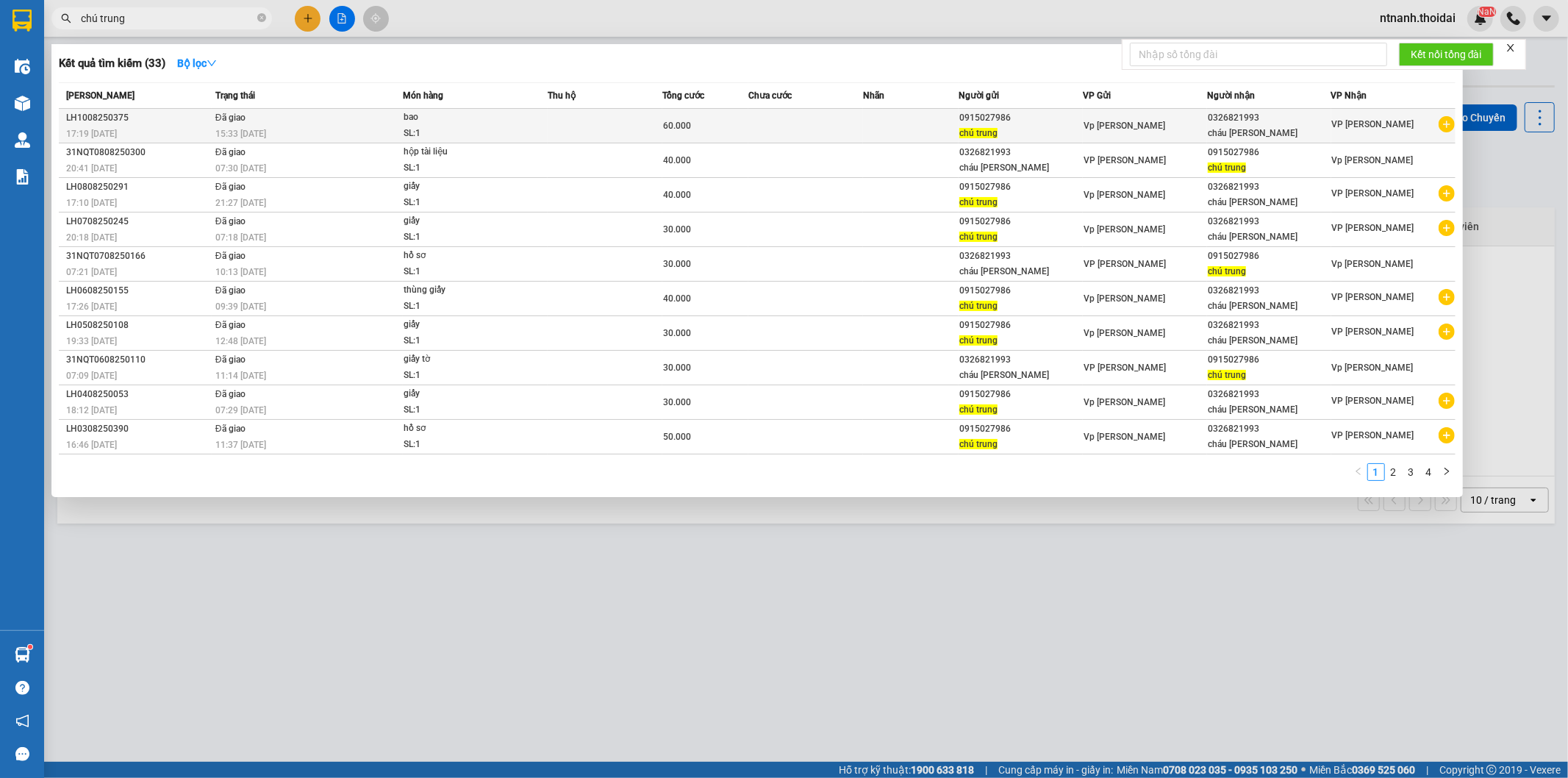
type input "chú trung"
click at [1447, 122] on icon "plus-circle" at bounding box center [1447, 124] width 17 height 17
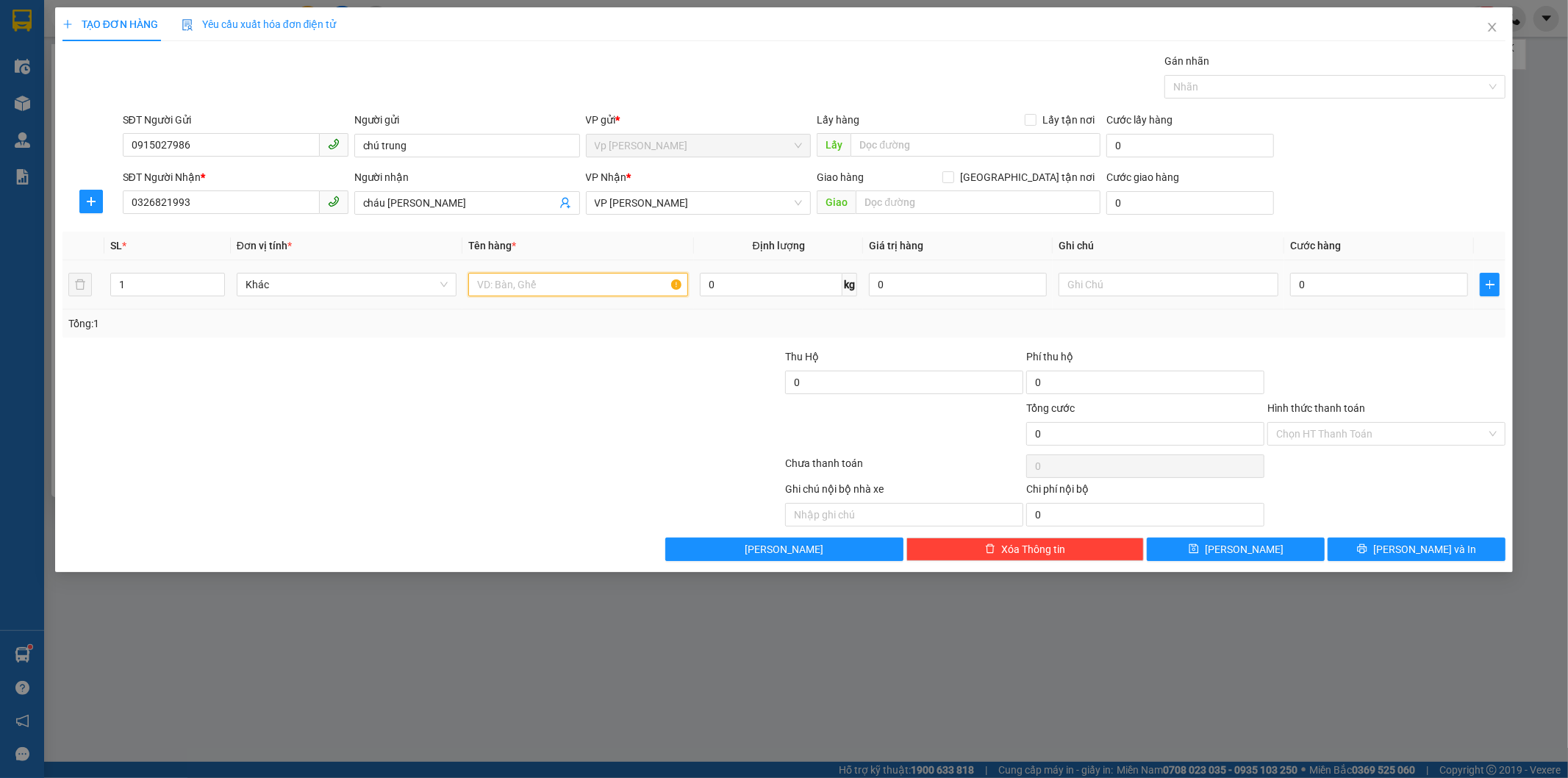
click at [531, 288] on input "text" at bounding box center [578, 285] width 220 height 23
type input "giấy"
click at [1340, 276] on input "0" at bounding box center [1379, 285] width 178 height 23
type input "4"
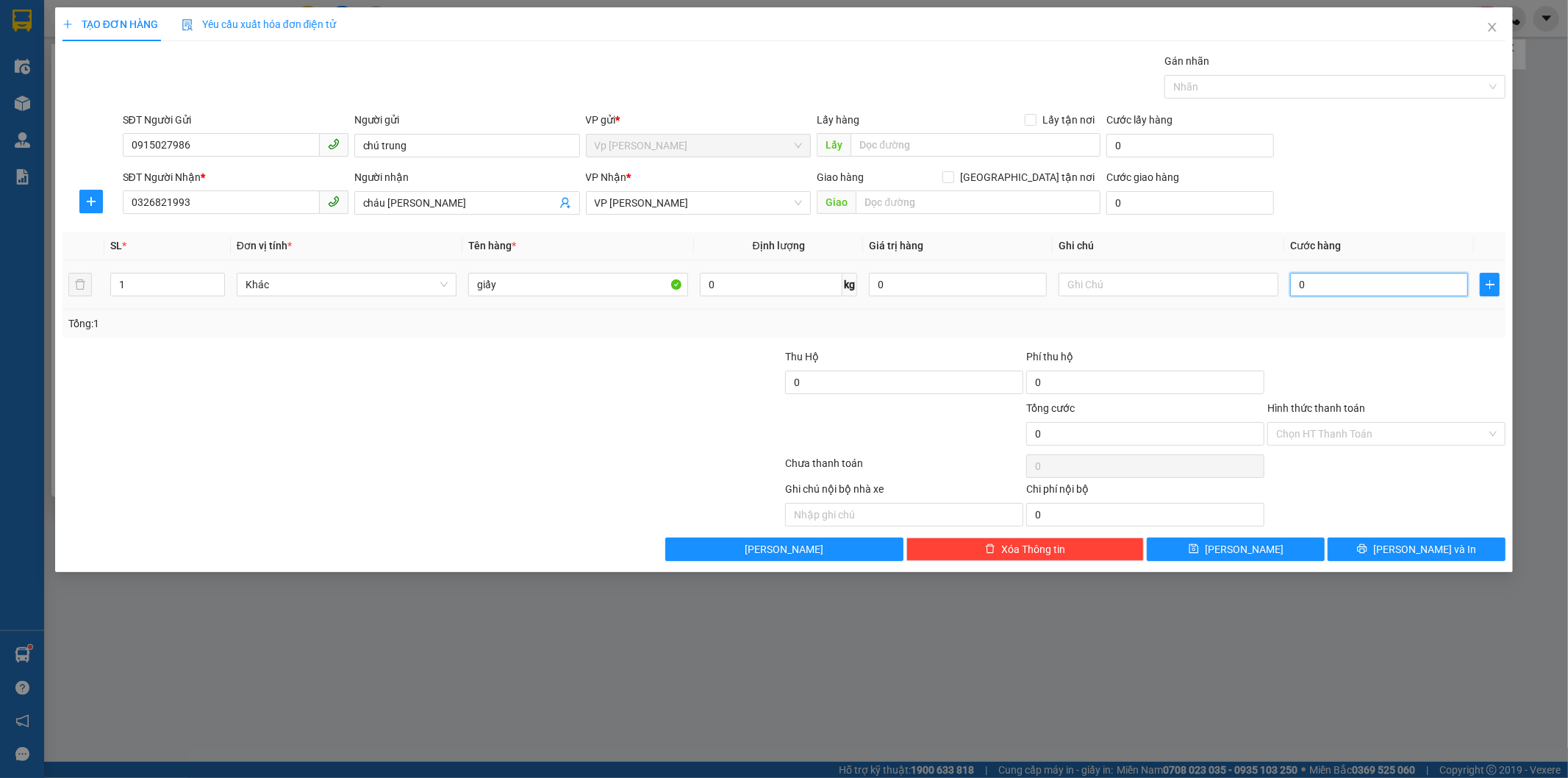
type input "4"
type input "40"
type input "40.000"
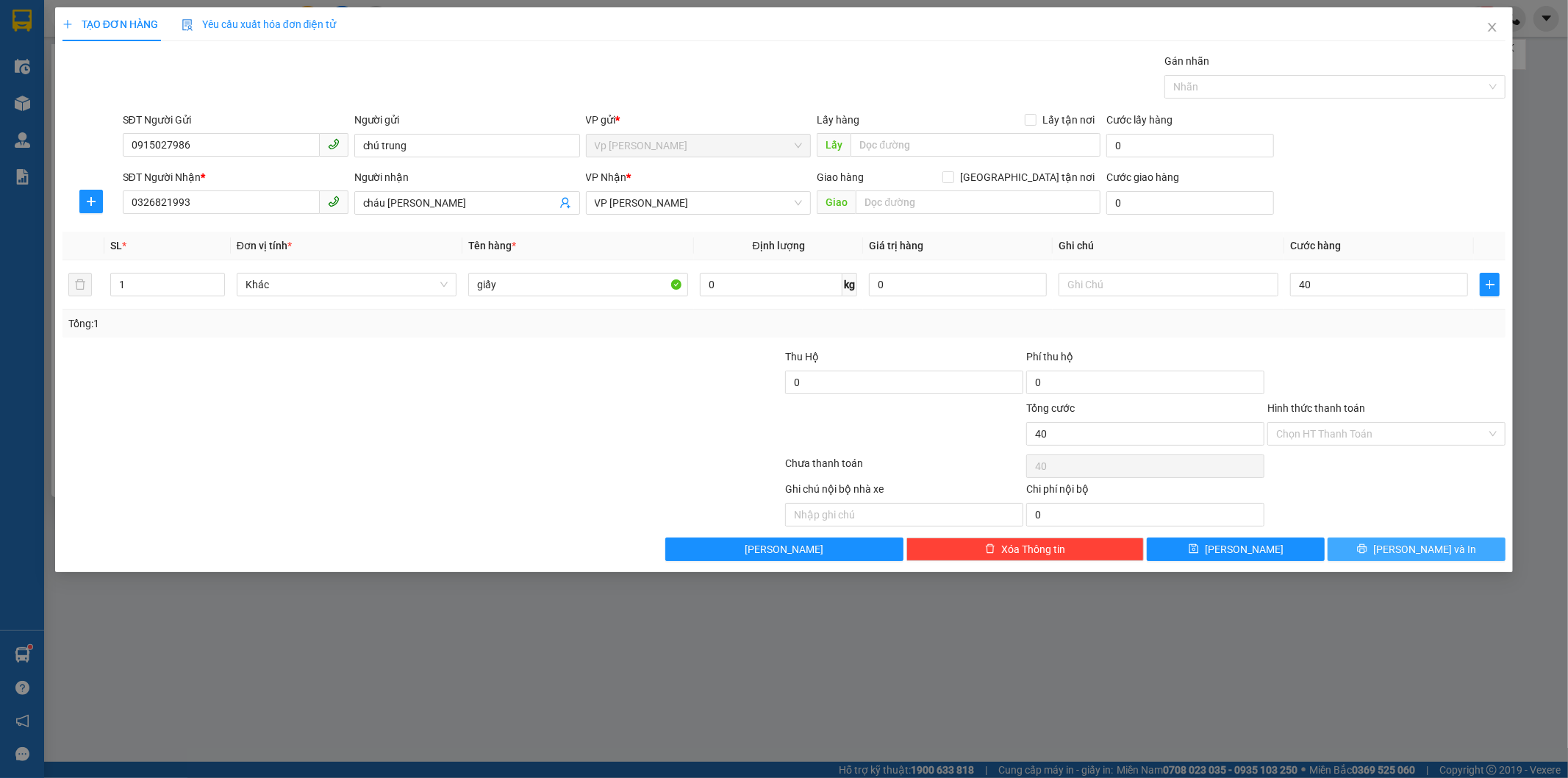
type input "40.000"
click at [1417, 552] on span "[PERSON_NAME] và In" at bounding box center [1425, 550] width 103 height 17
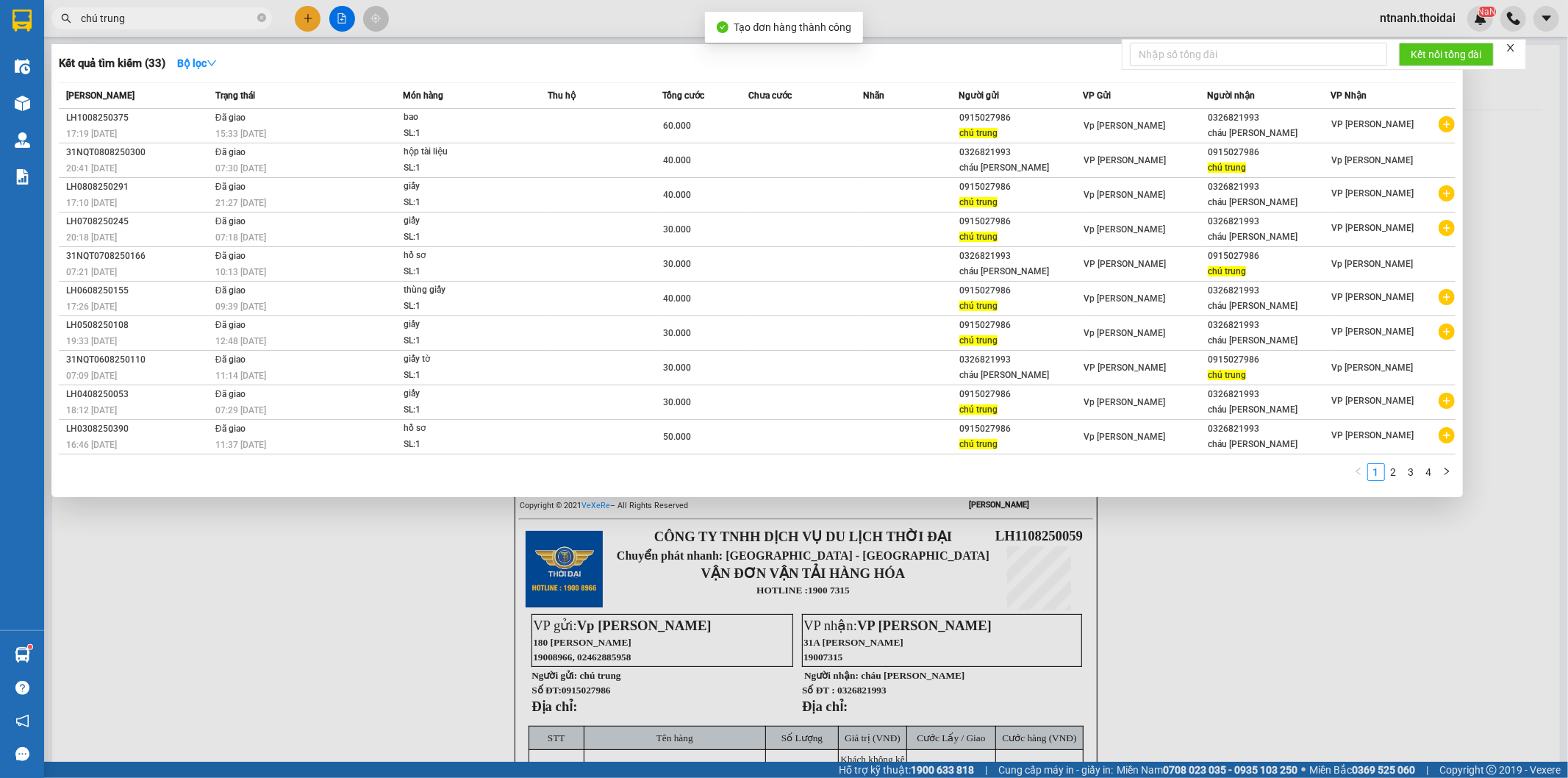
click at [1164, 693] on div at bounding box center [784, 389] width 1568 height 778
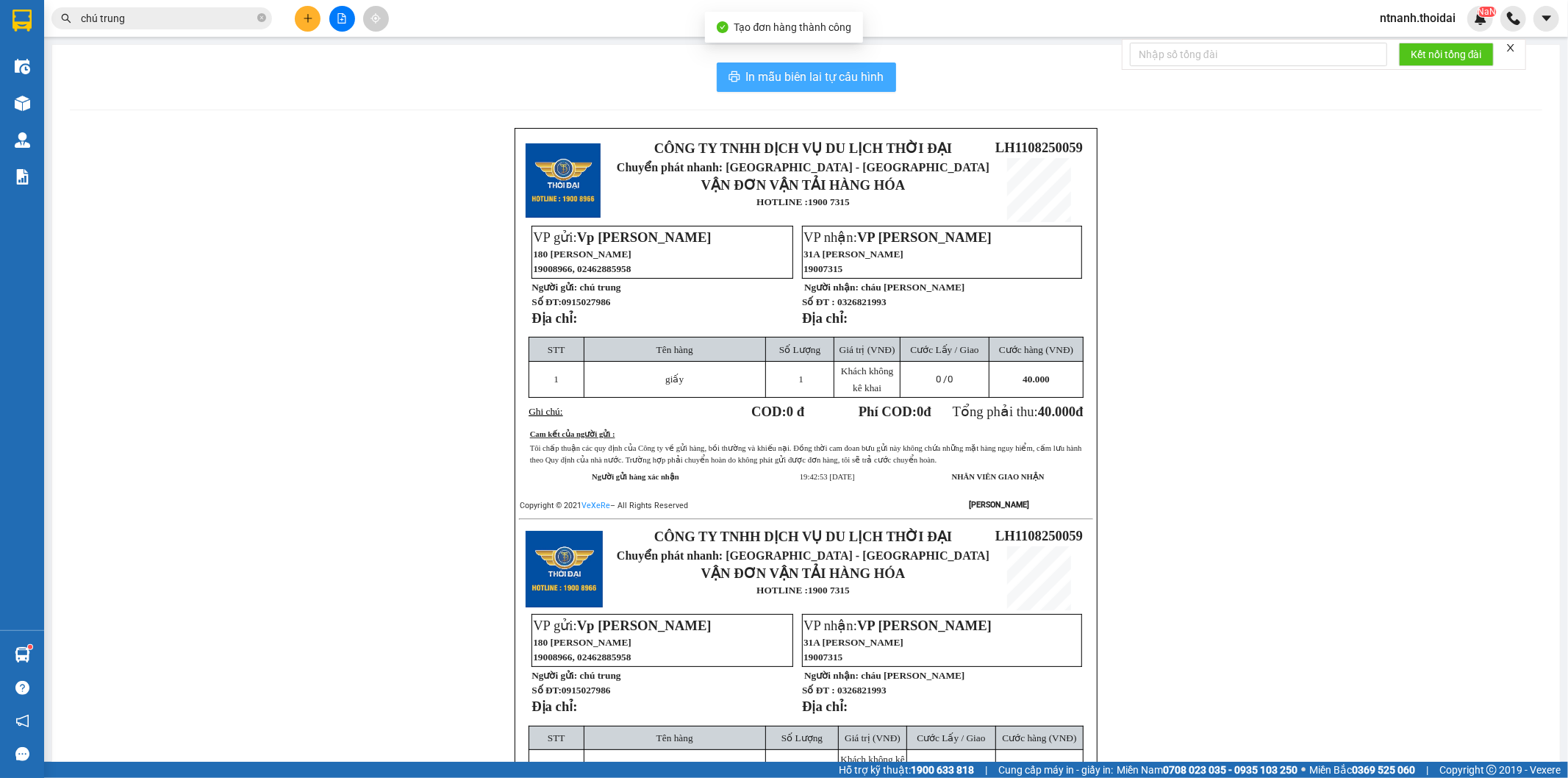
click at [824, 83] on span "In mẫu biên lai tự cấu hình" at bounding box center [815, 77] width 138 height 18
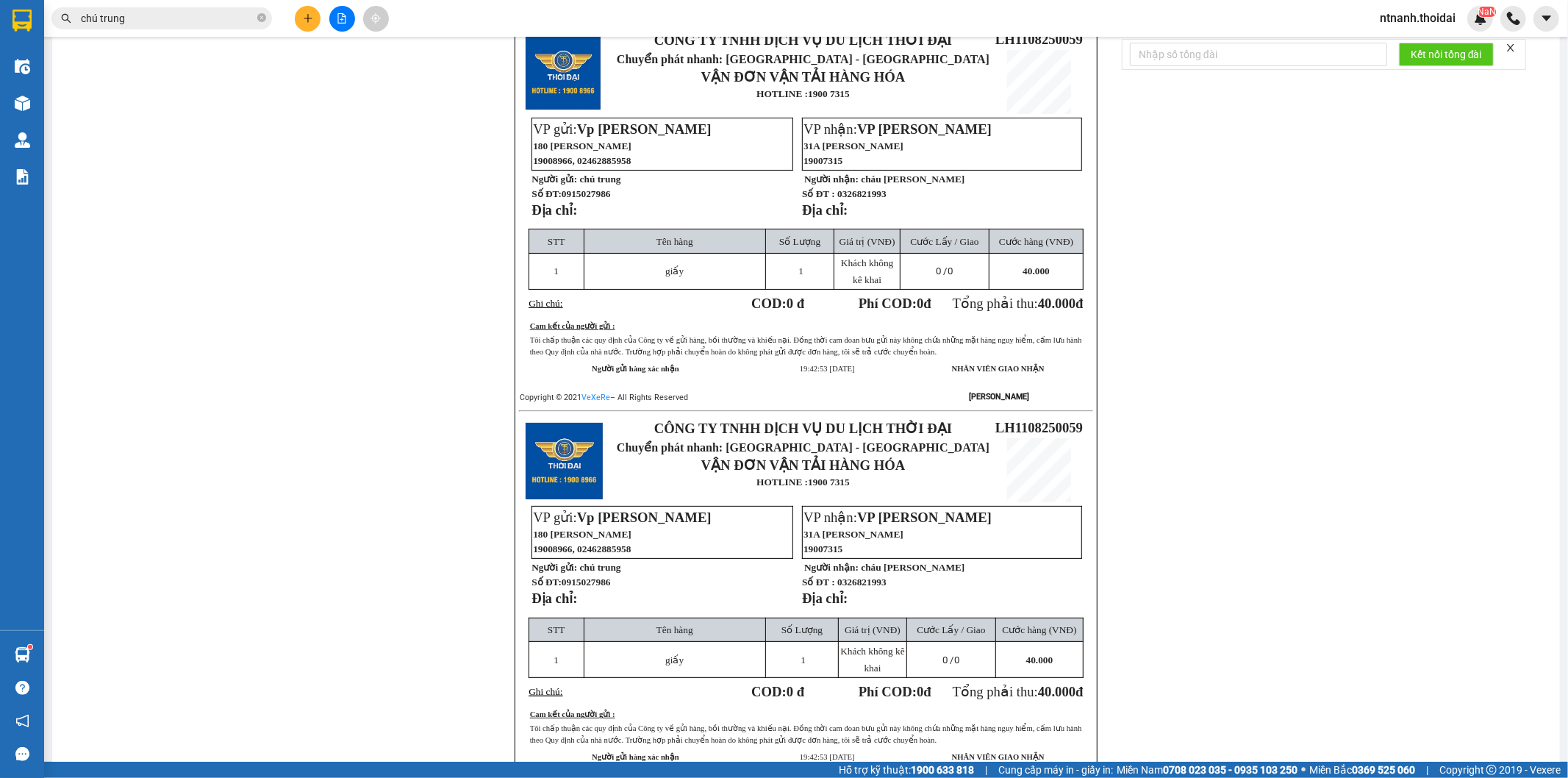
scroll to position [136, 0]
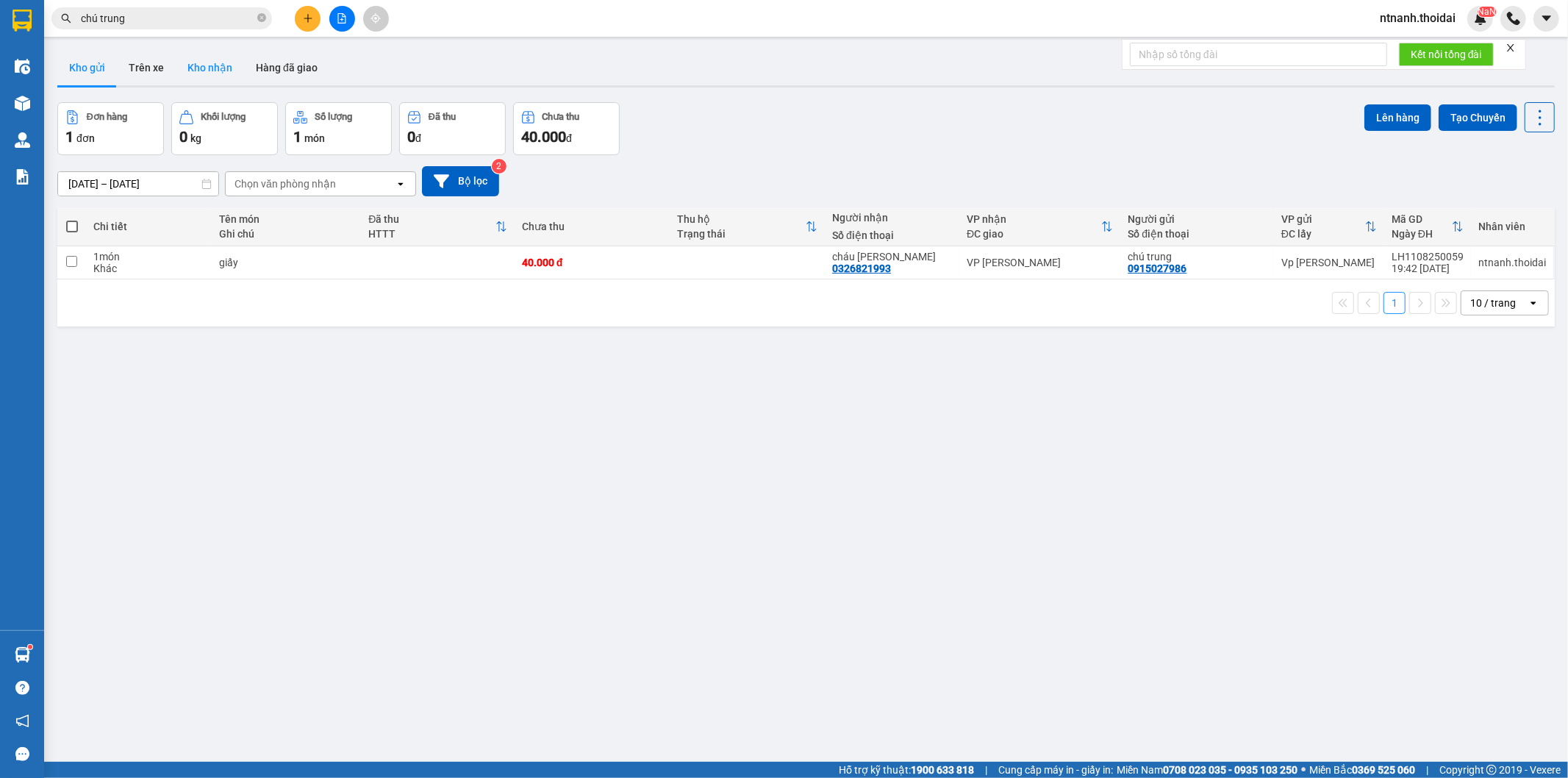
click at [221, 74] on button "Kho nhận" at bounding box center [209, 67] width 69 height 36
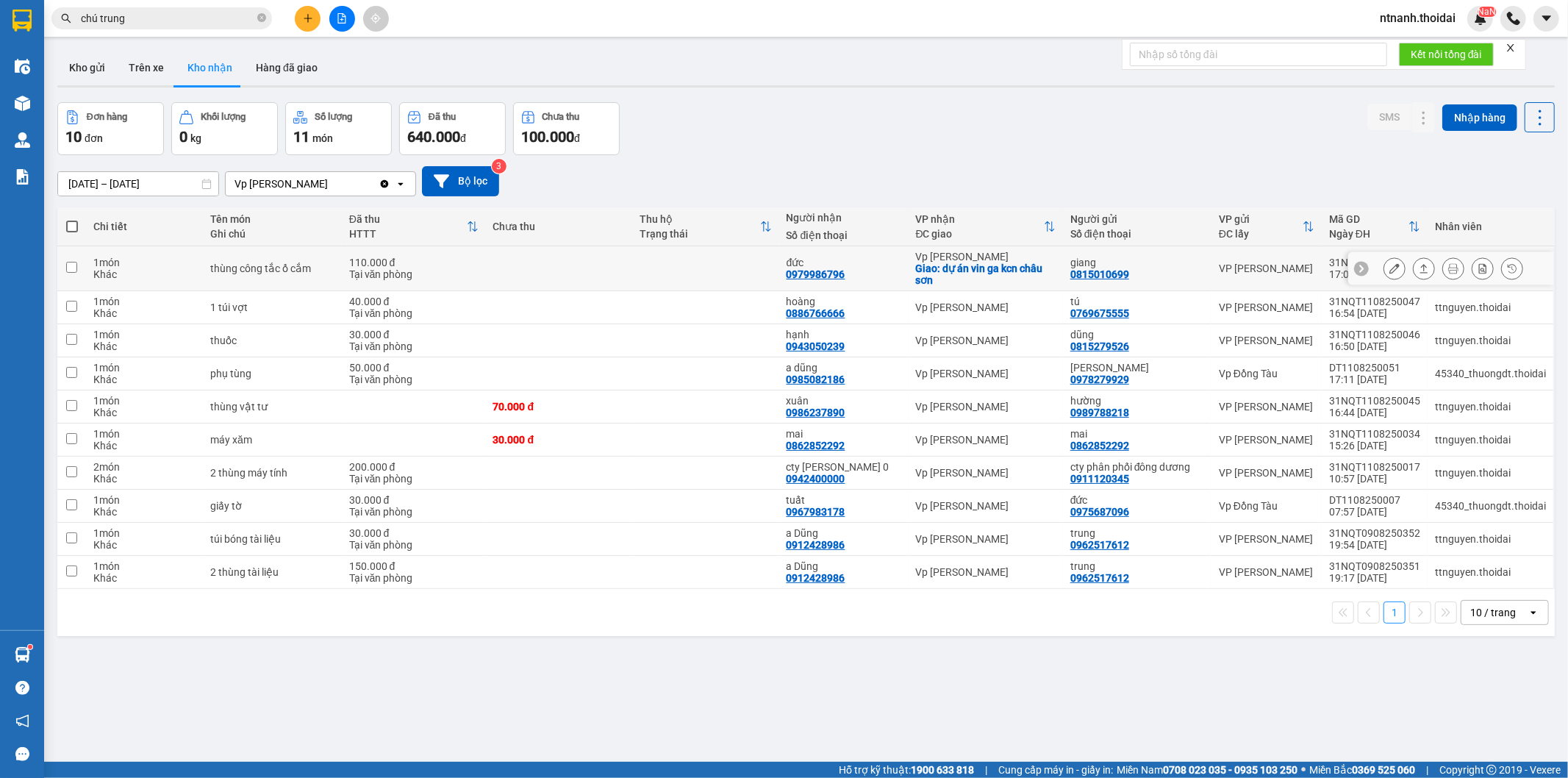
click at [394, 259] on div "110.000 đ" at bounding box center [414, 262] width 129 height 12
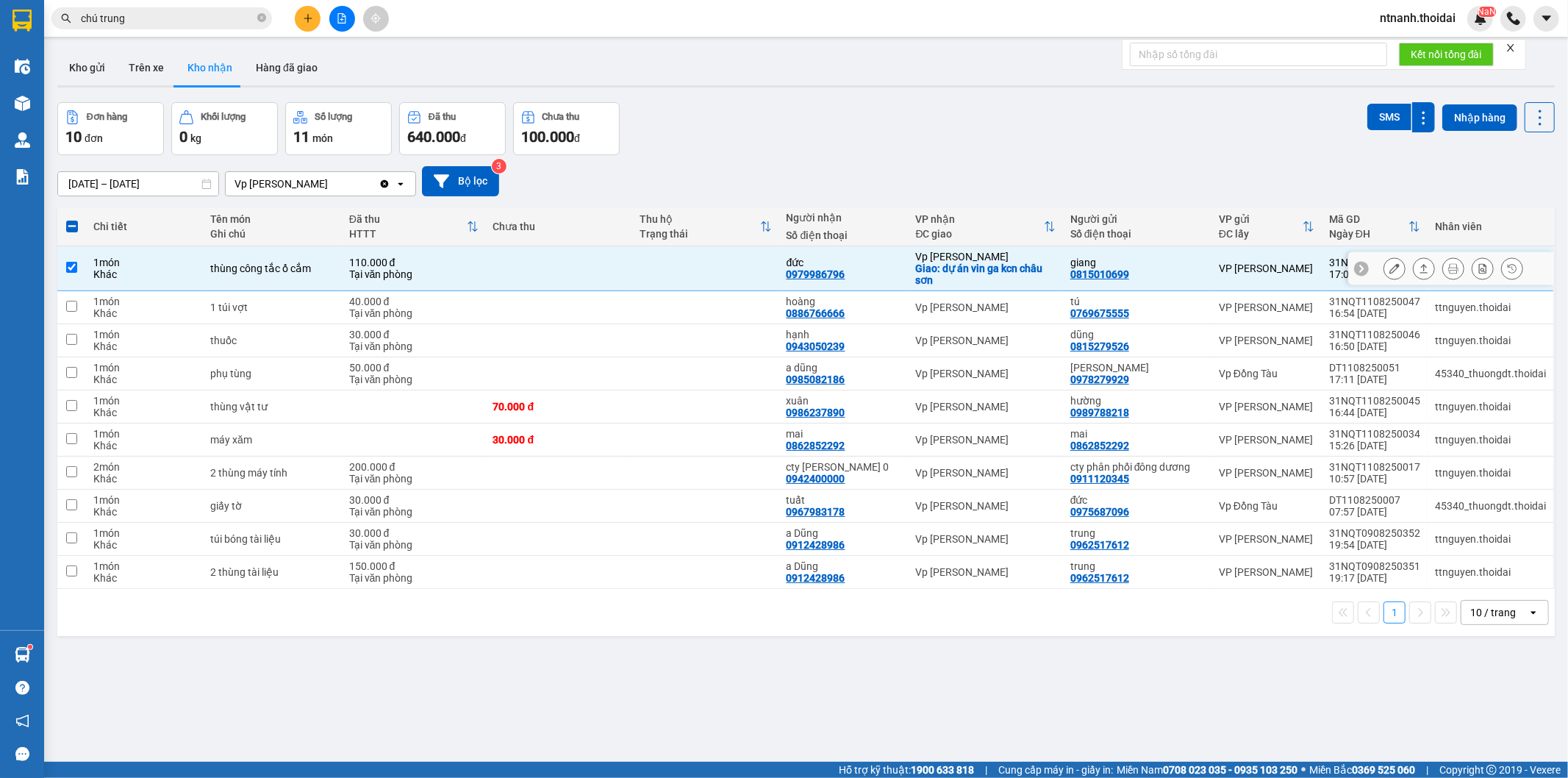
click at [515, 258] on td at bounding box center [559, 269] width 147 height 45
checkbox input "false"
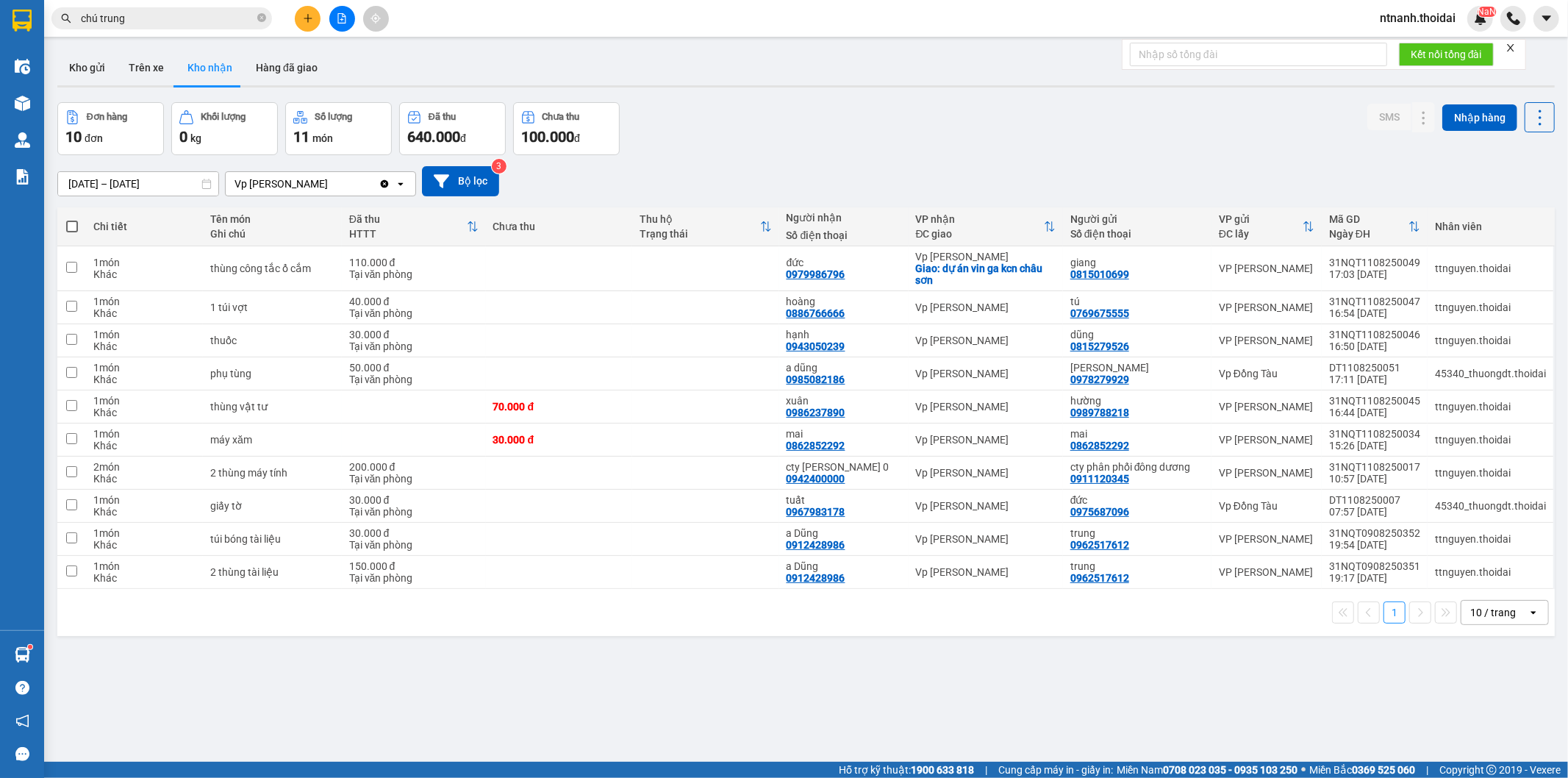
click at [49, 650] on main "ver 1.8.137 Kho gửi Trên xe Kho nhận Hàng đã giao Đơn hàng 10 đơn Khối lượng 0 …" at bounding box center [784, 381] width 1568 height 761
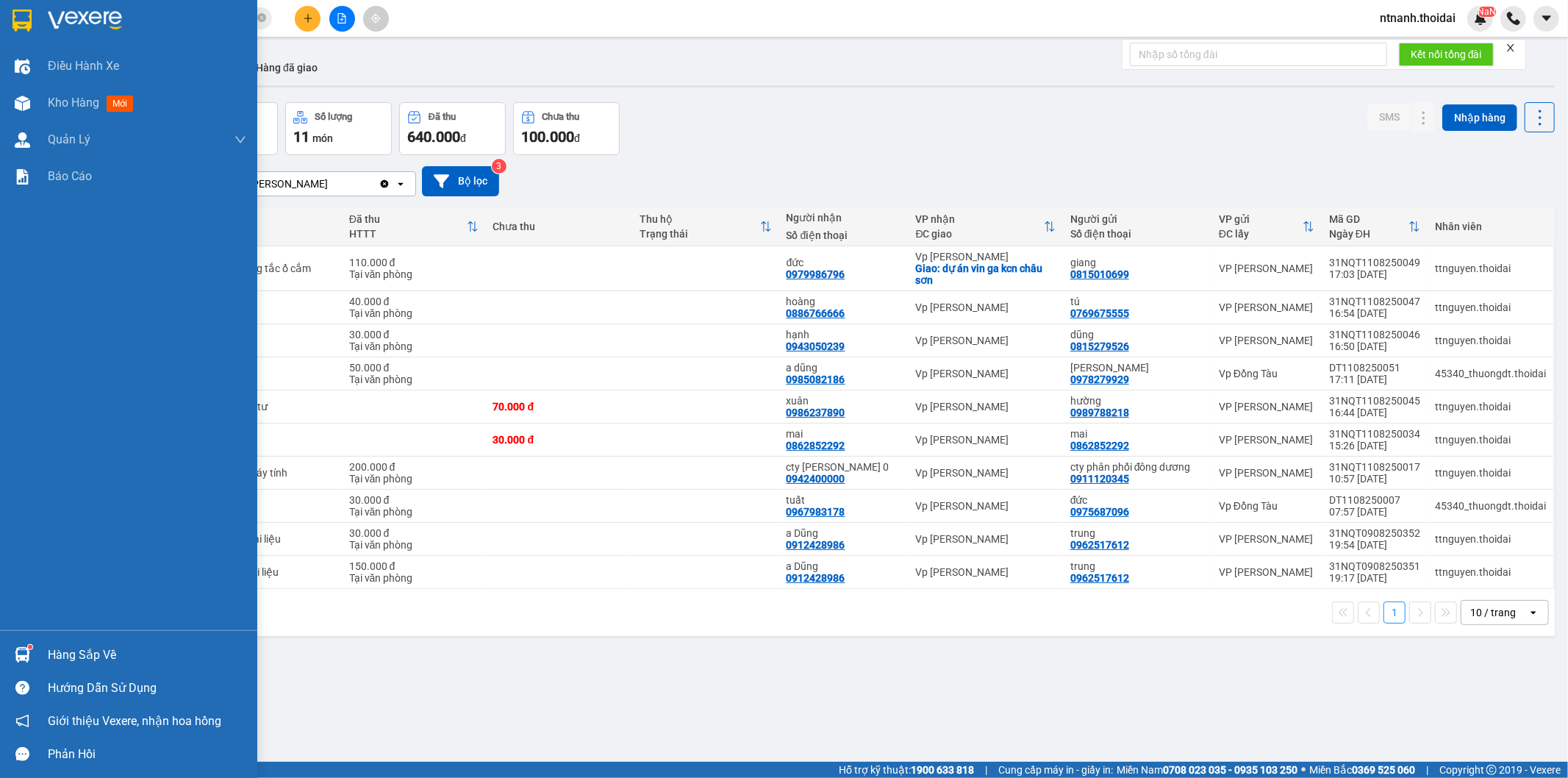
click at [41, 656] on div "Hàng sắp về" at bounding box center [128, 655] width 257 height 33
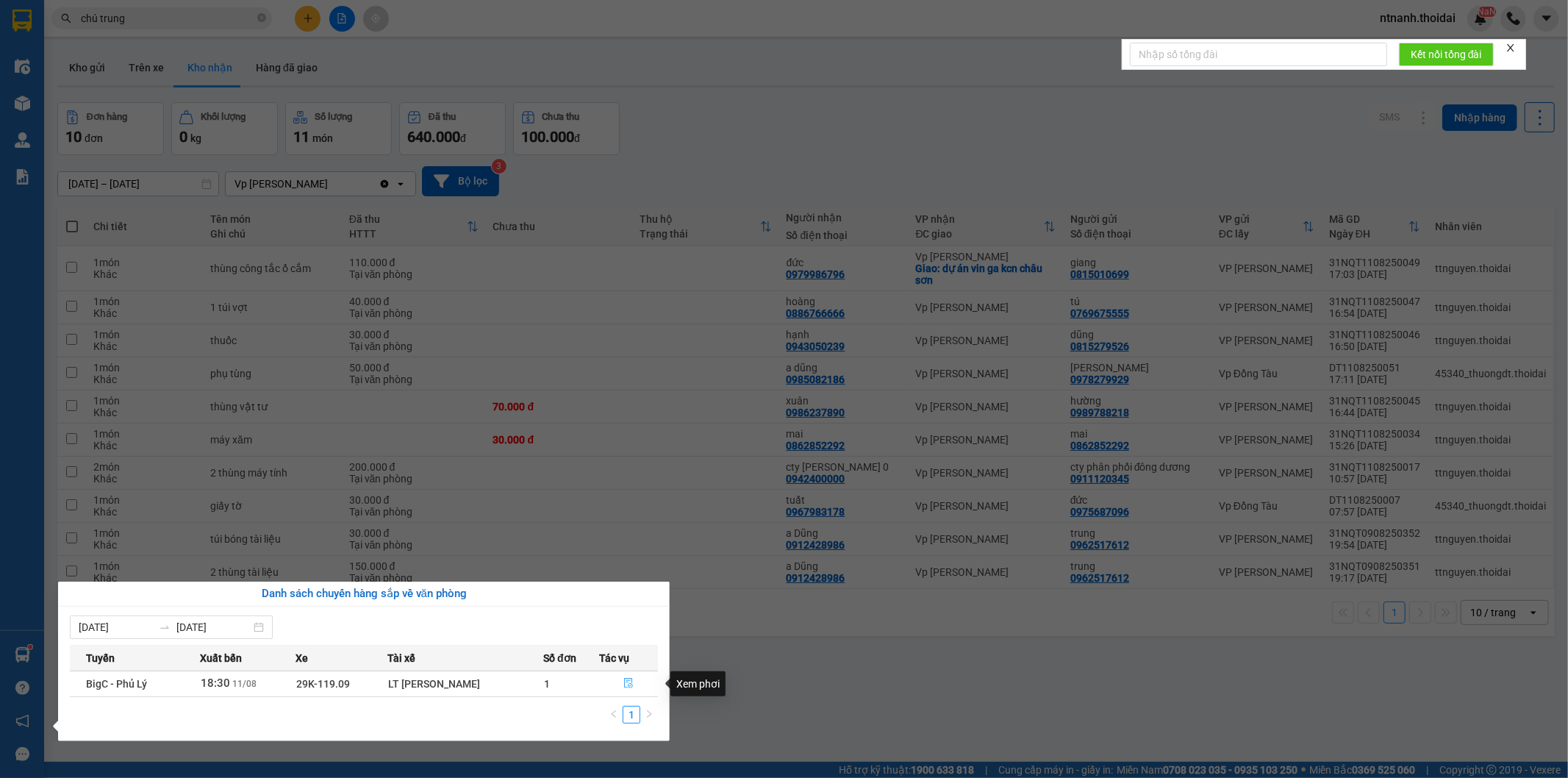
click at [623, 686] on icon "file-done" at bounding box center [628, 683] width 10 height 10
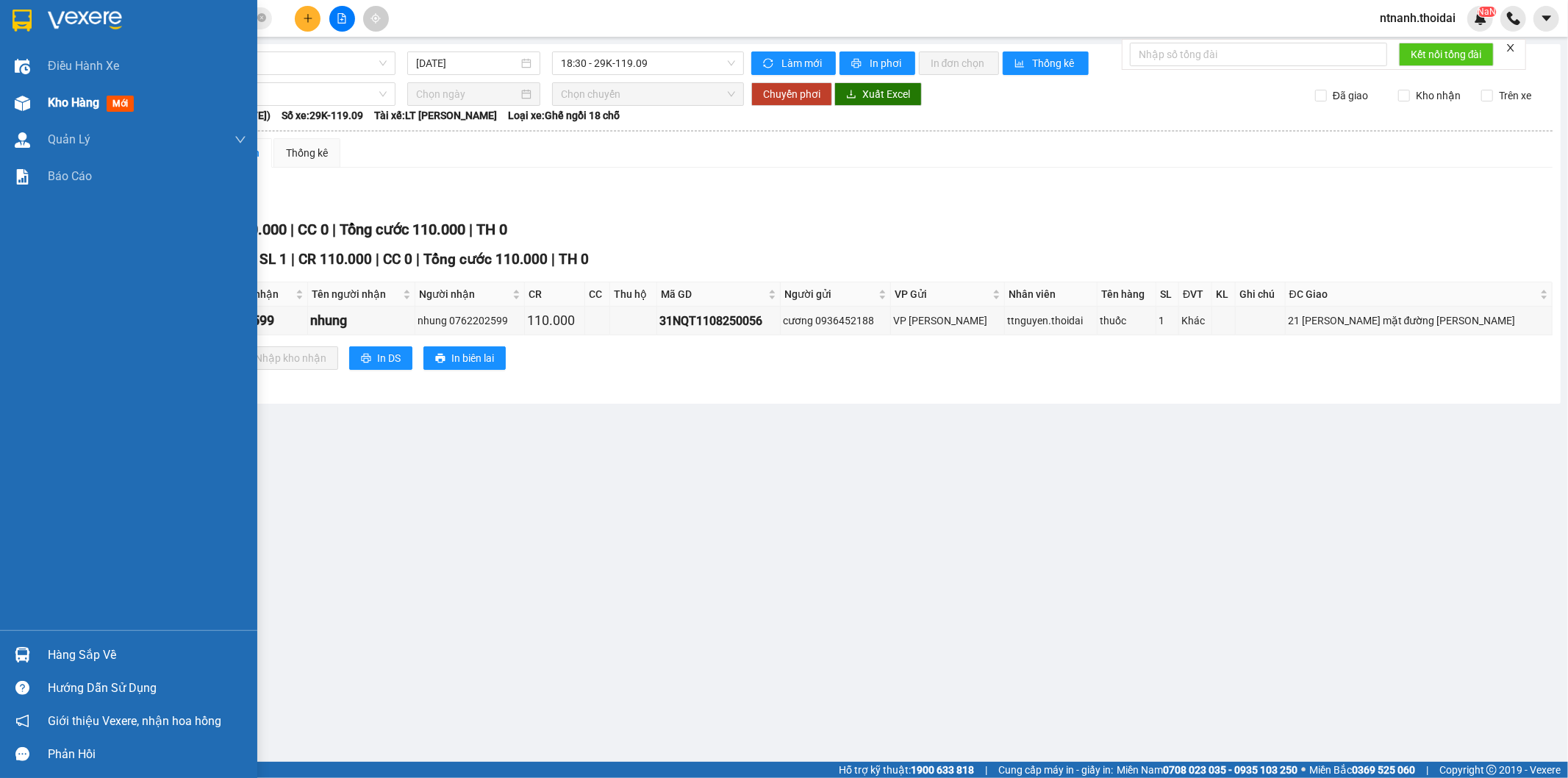
click at [84, 103] on span "Kho hàng" at bounding box center [74, 103] width 51 height 14
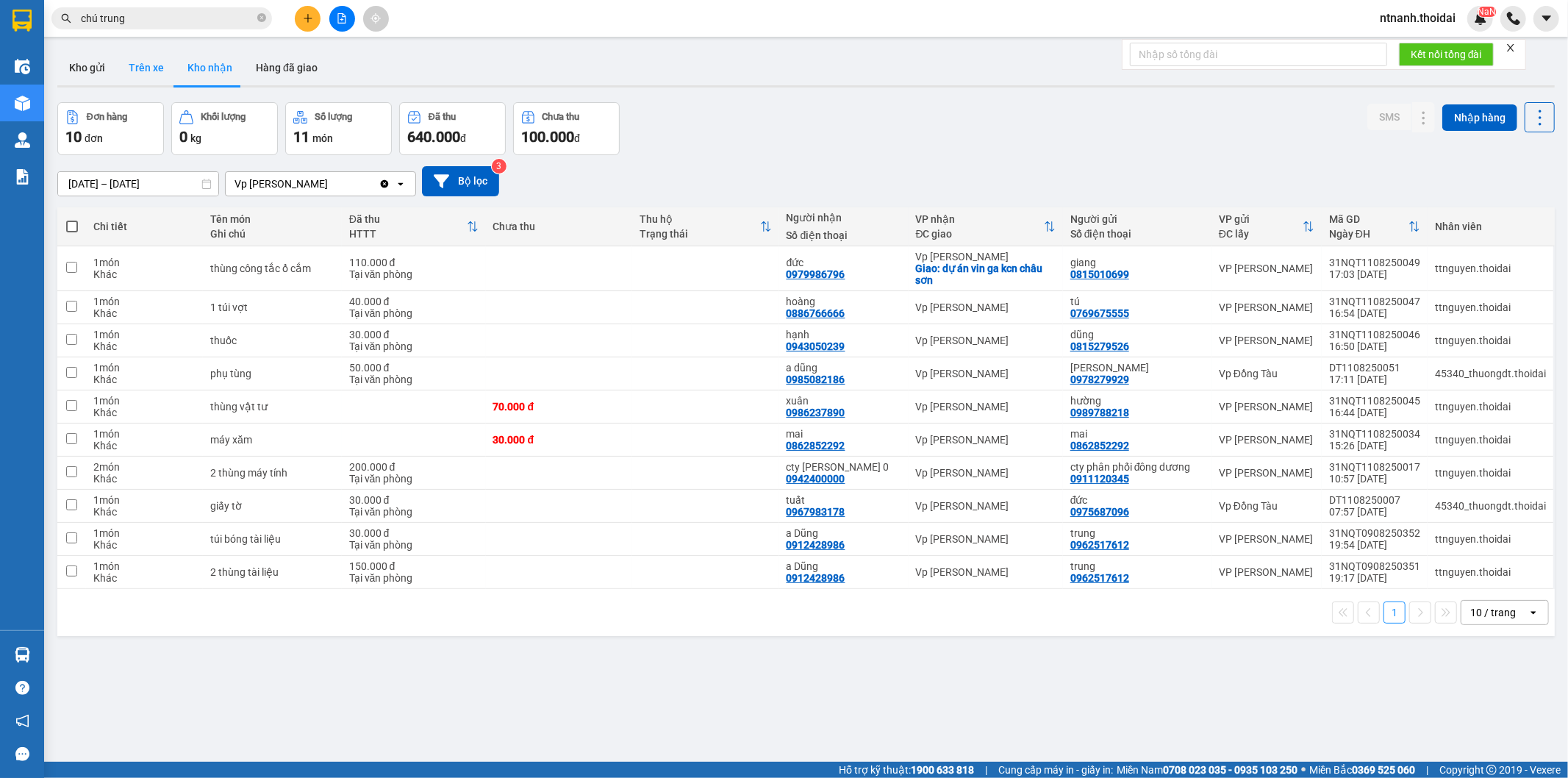
click at [165, 56] on button "Trên xe" at bounding box center [146, 67] width 59 height 36
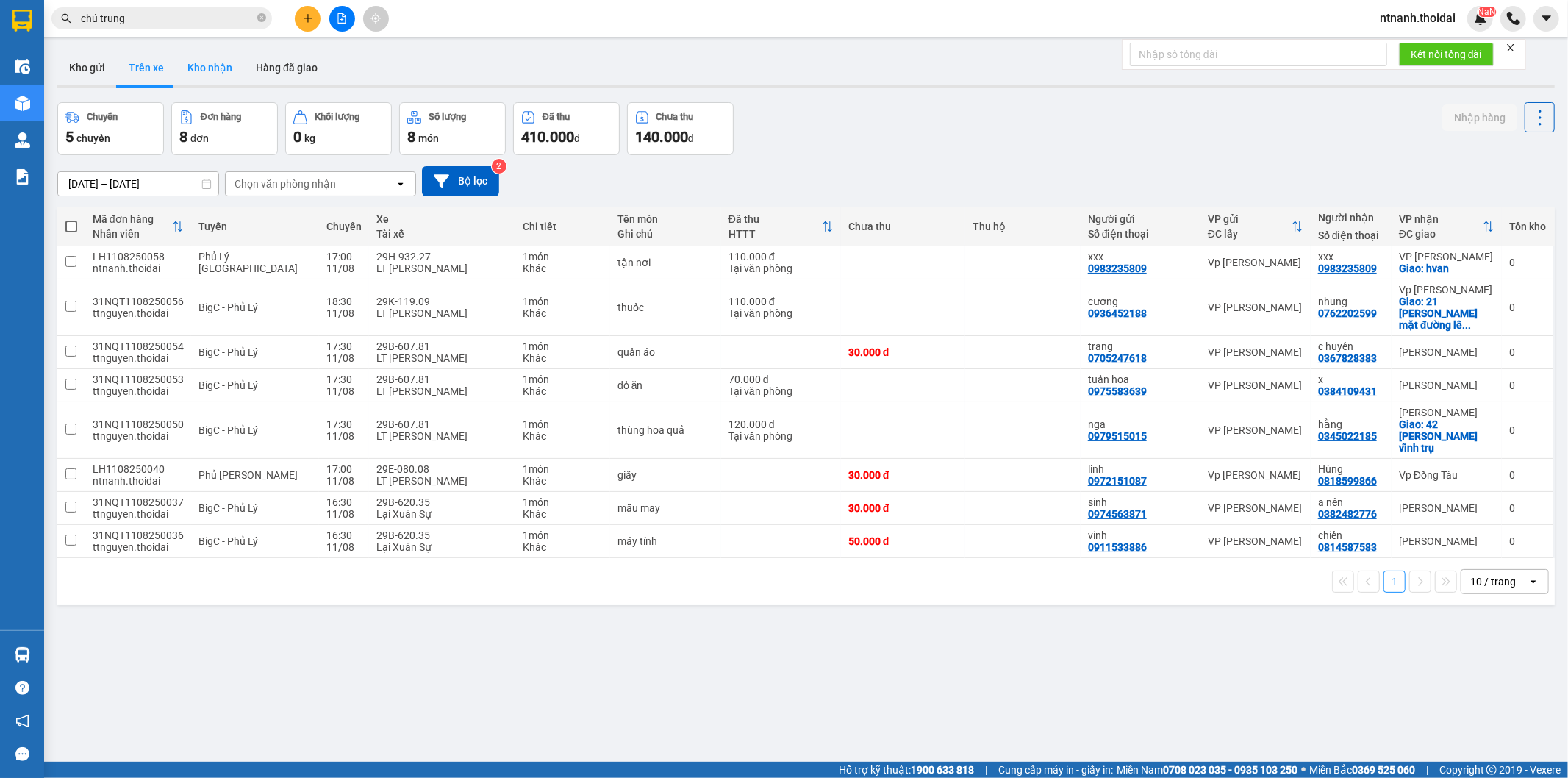
click at [223, 71] on button "Kho nhận" at bounding box center [209, 67] width 69 height 36
